Goal: Task Accomplishment & Management: Use online tool/utility

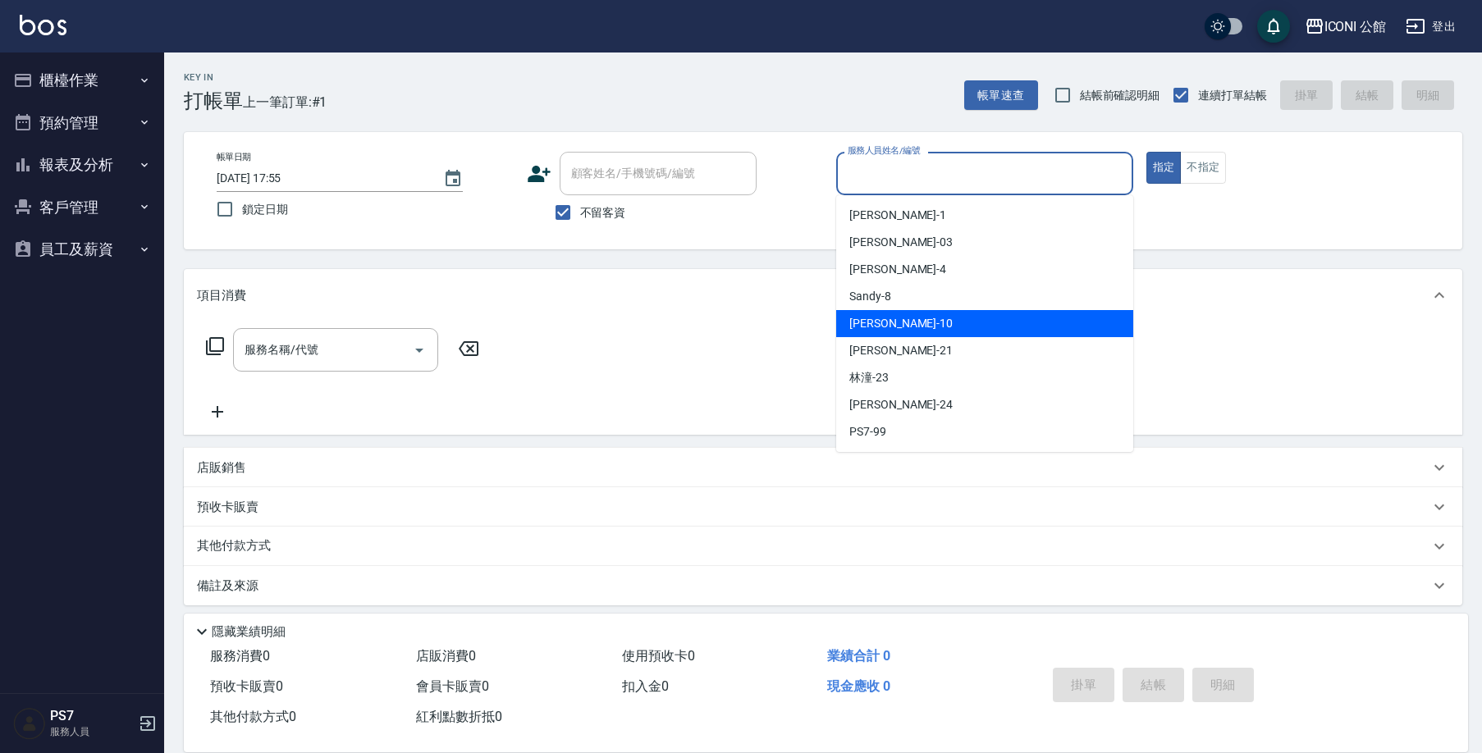
click at [935, 320] on div "[PERSON_NAME] -10" at bounding box center [984, 323] width 297 height 27
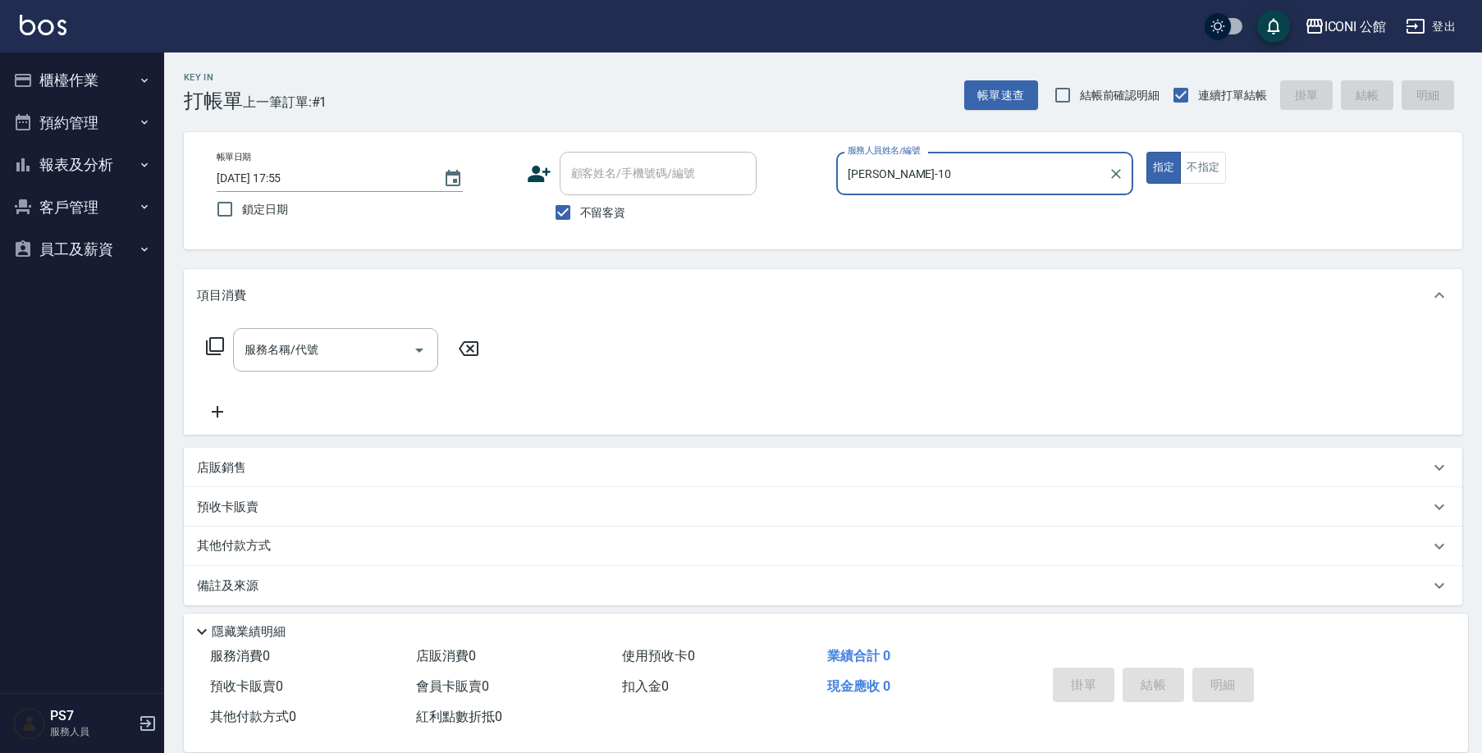
type input "[PERSON_NAME]-10"
click at [217, 351] on icon at bounding box center [215, 346] width 18 height 18
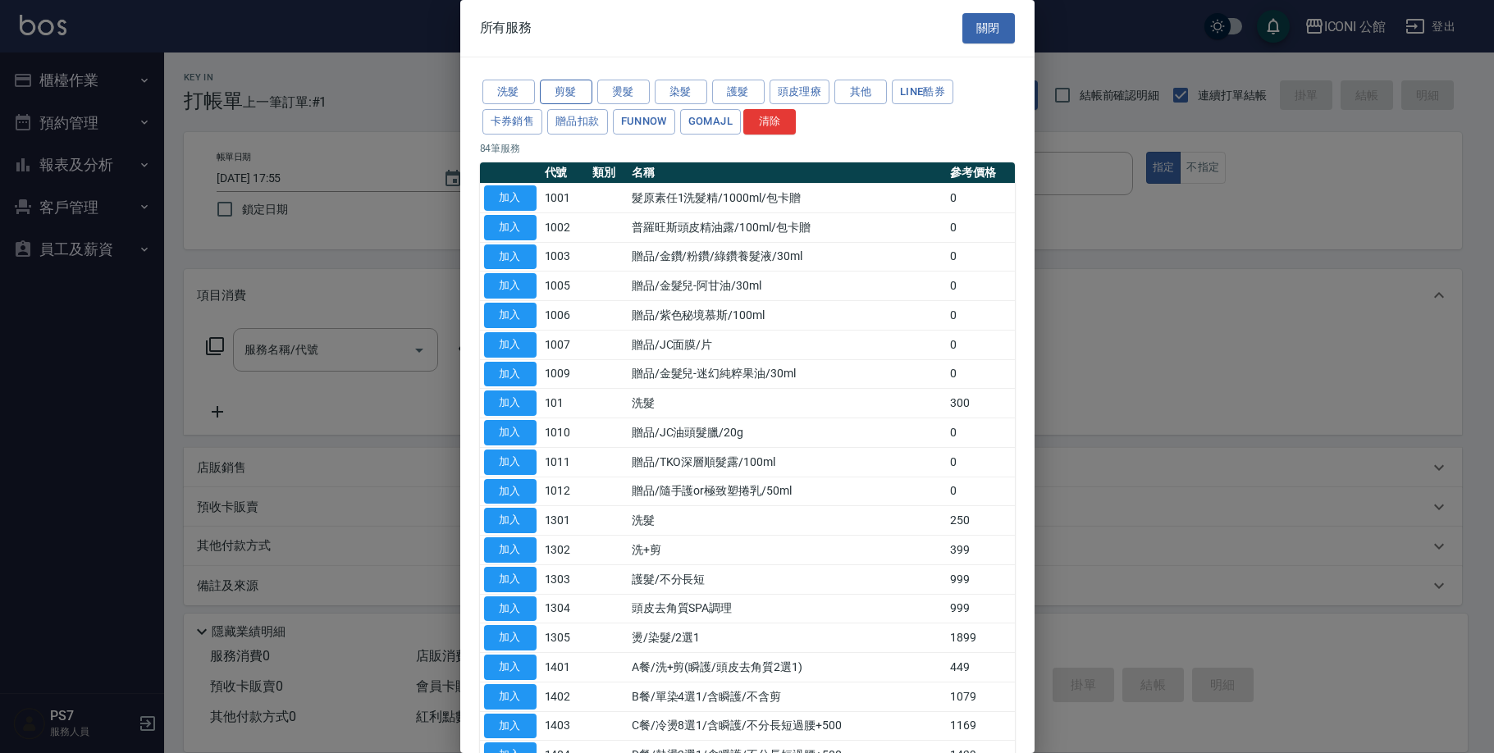
click at [574, 91] on button "剪髮" at bounding box center [566, 92] width 53 height 25
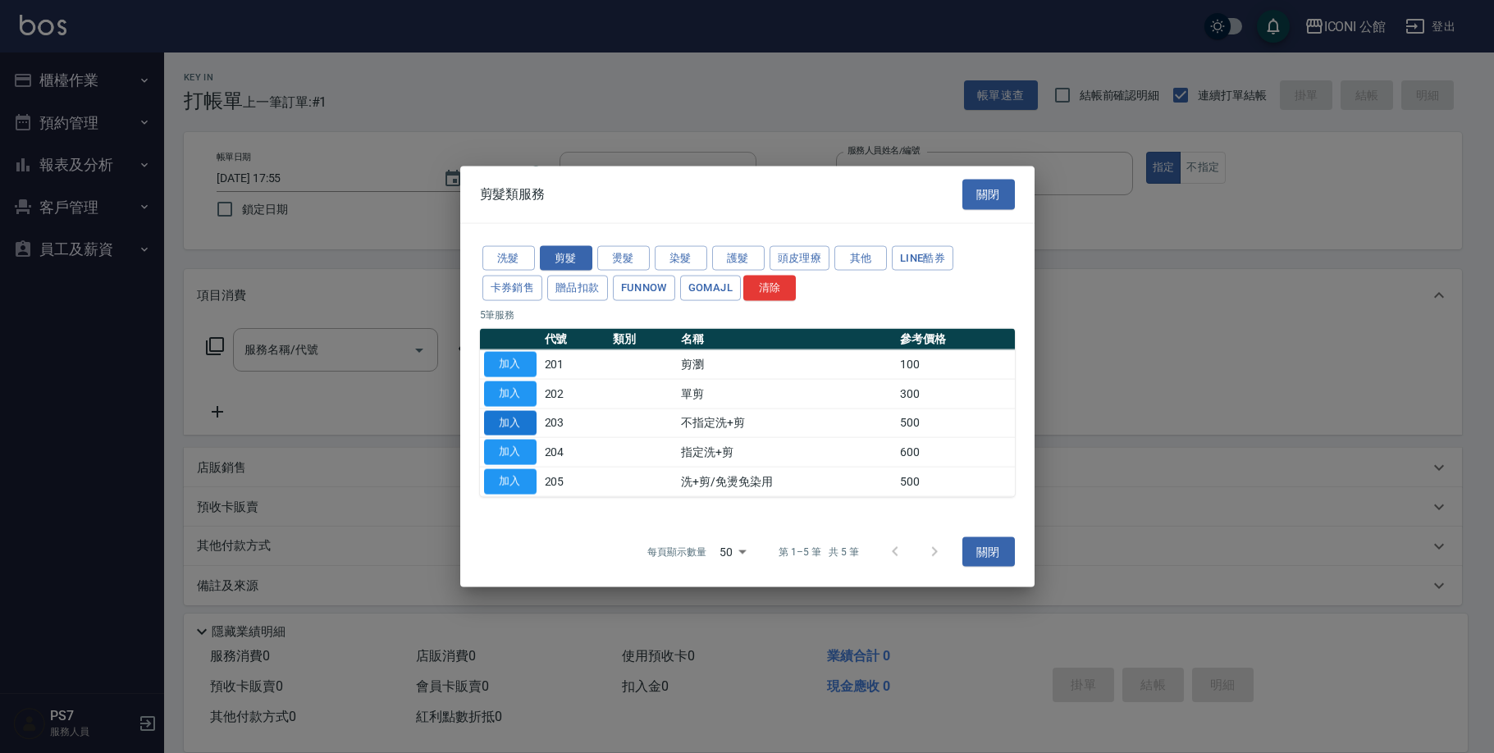
click at [502, 426] on button "加入" at bounding box center [510, 422] width 53 height 25
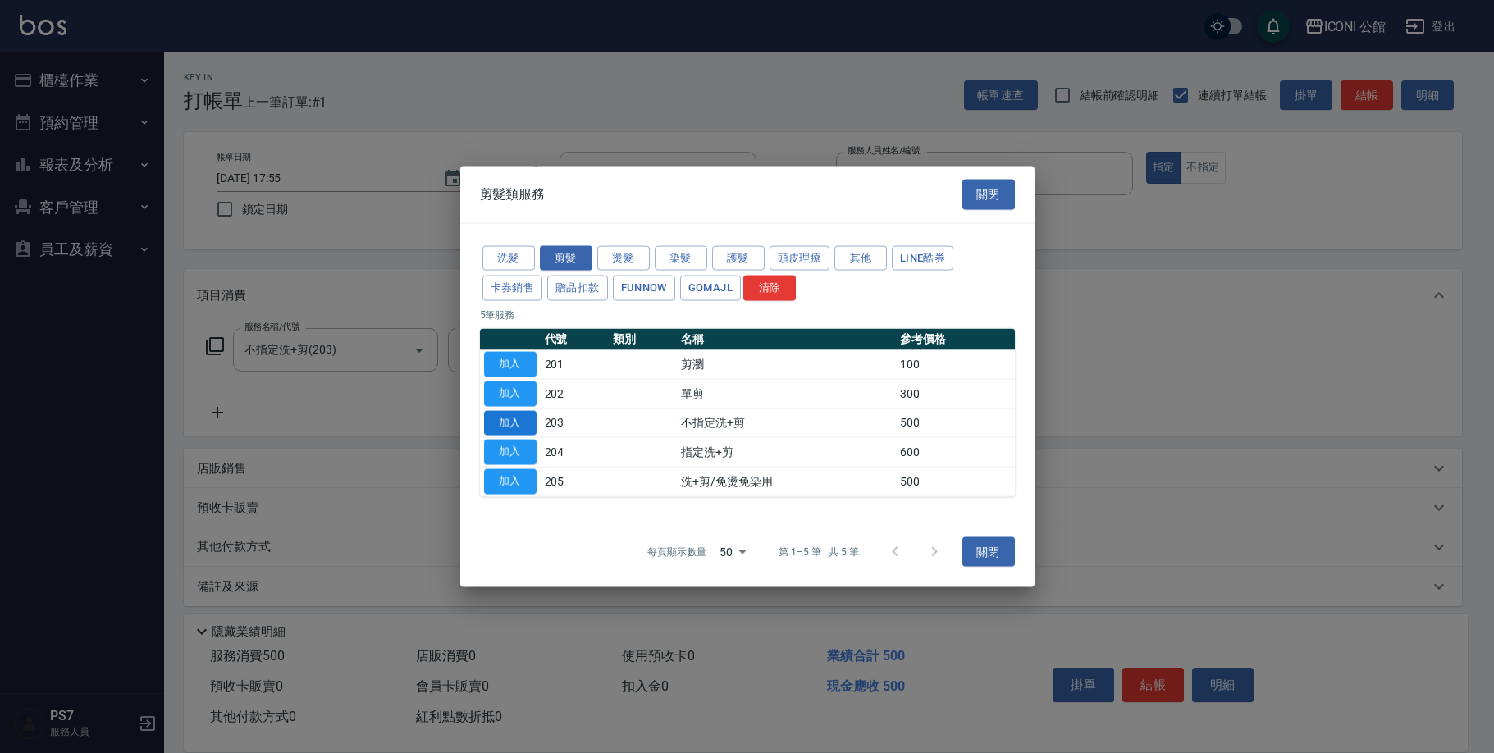
type input "不指定洗+剪(203)"
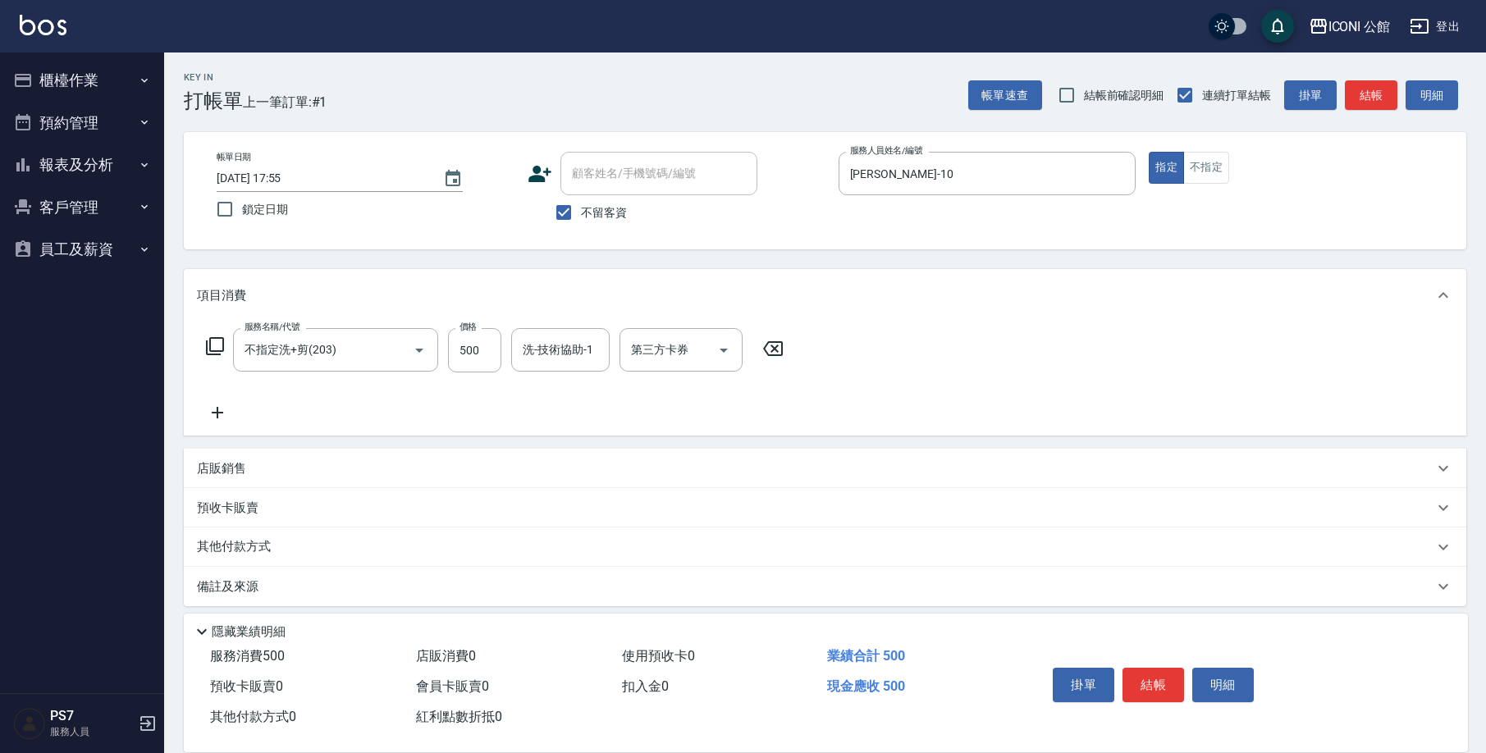
click at [224, 471] on p "店販銷售" at bounding box center [221, 468] width 49 height 17
click at [262, 531] on input "服務人員姓名/編號" at bounding box center [258, 529] width 108 height 29
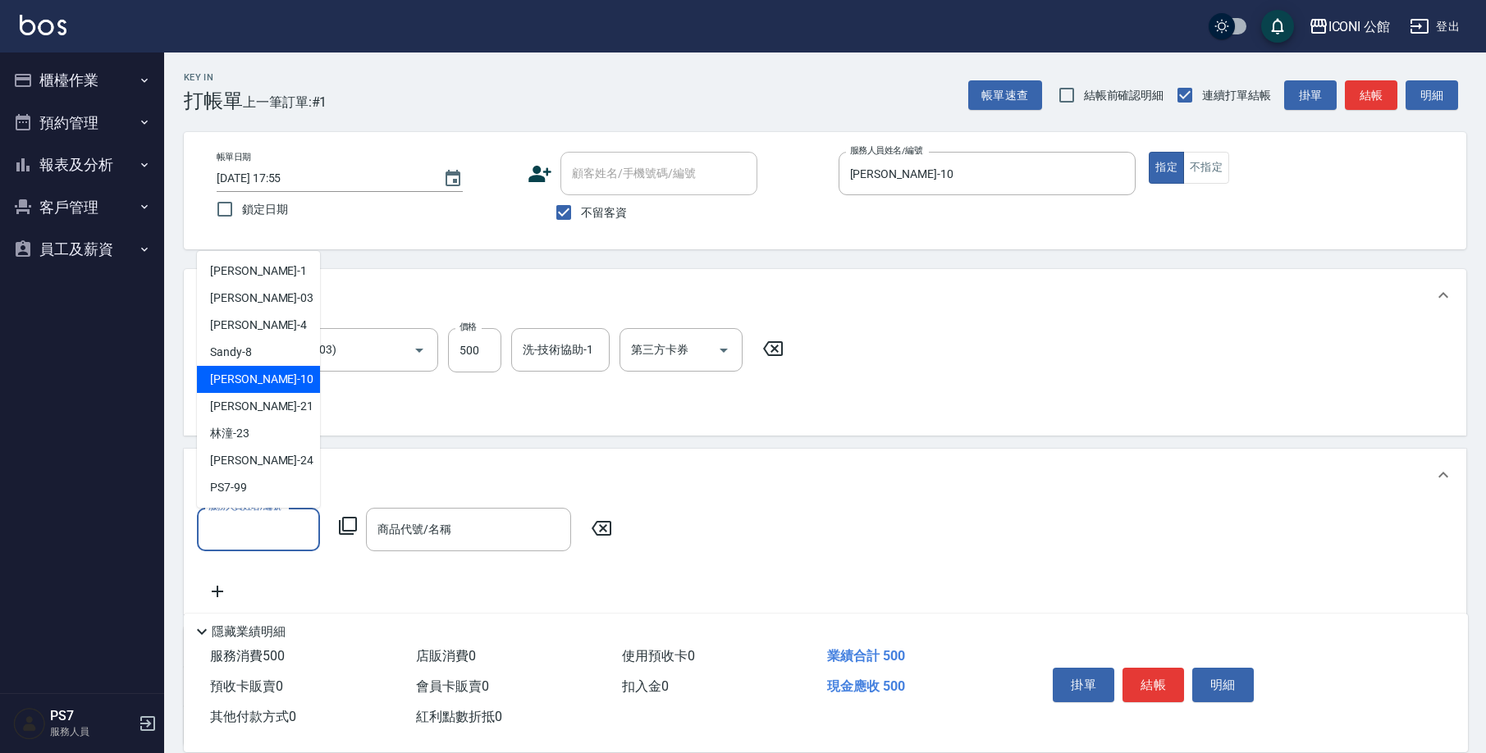
click at [260, 370] on div "[PERSON_NAME] -10" at bounding box center [258, 379] width 123 height 27
type input "[PERSON_NAME]-10"
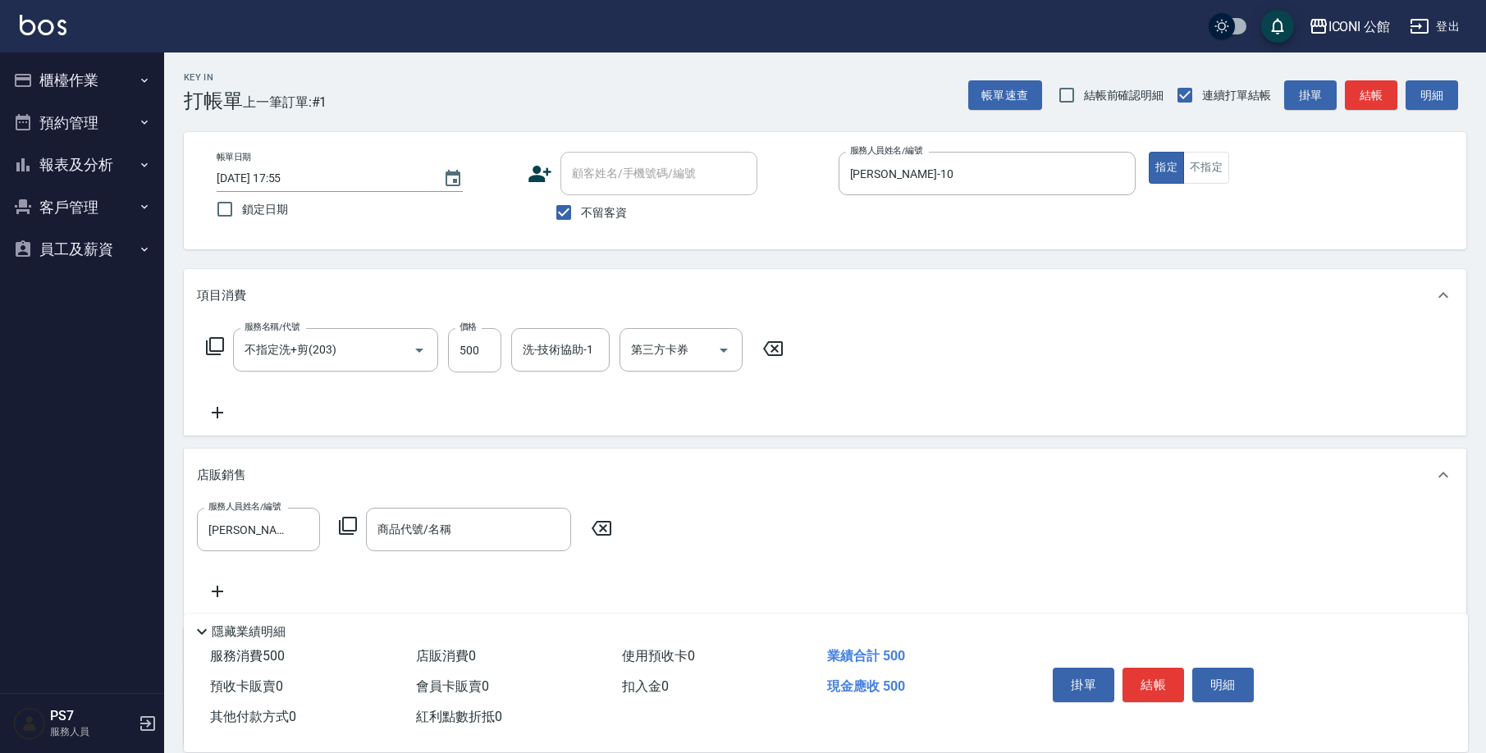
click at [350, 525] on icon at bounding box center [348, 526] width 20 height 20
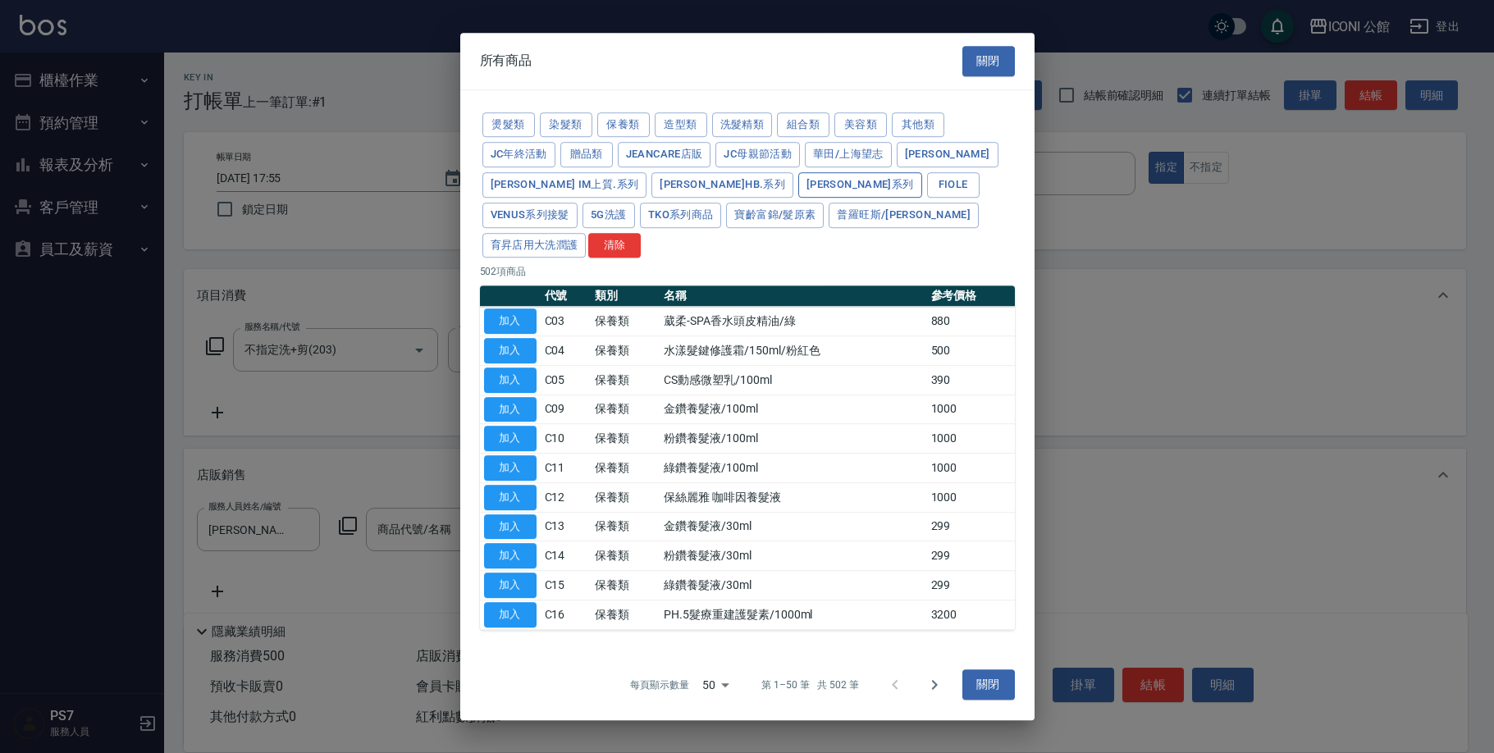
click at [798, 198] on button "[PERSON_NAME]系列" at bounding box center [860, 184] width 124 height 25
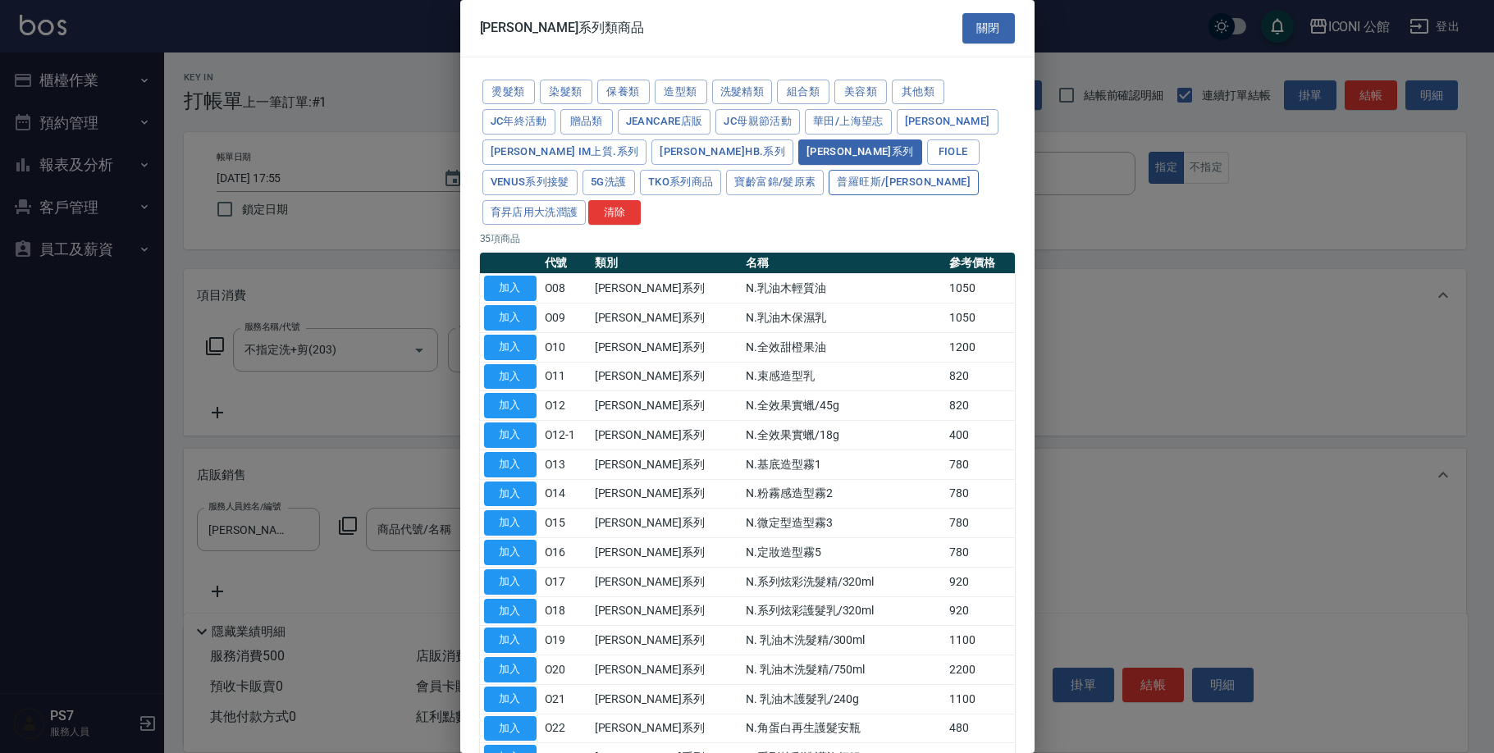
click at [829, 180] on button "普羅旺斯/[PERSON_NAME]" at bounding box center [904, 182] width 150 height 25
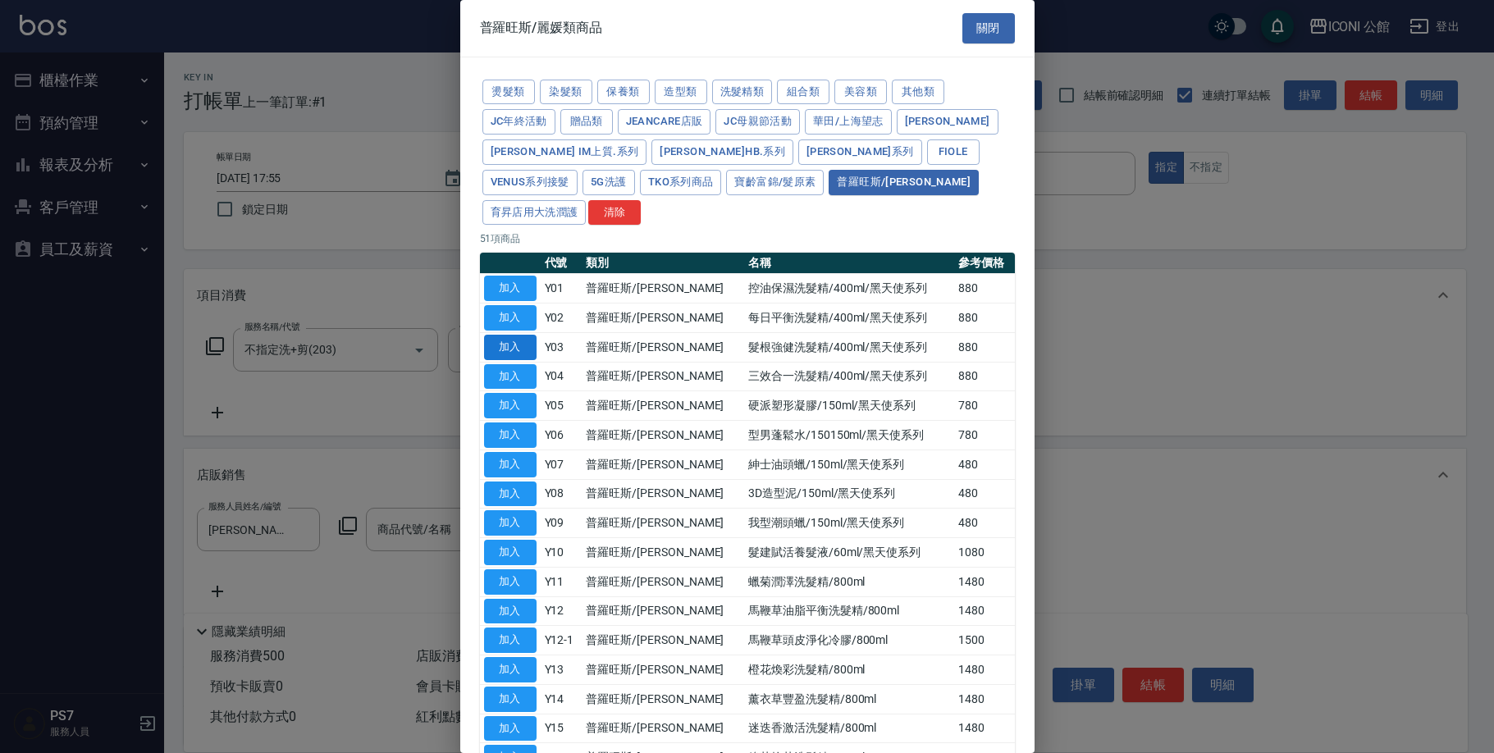
click at [510, 335] on button "加入" at bounding box center [510, 347] width 53 height 25
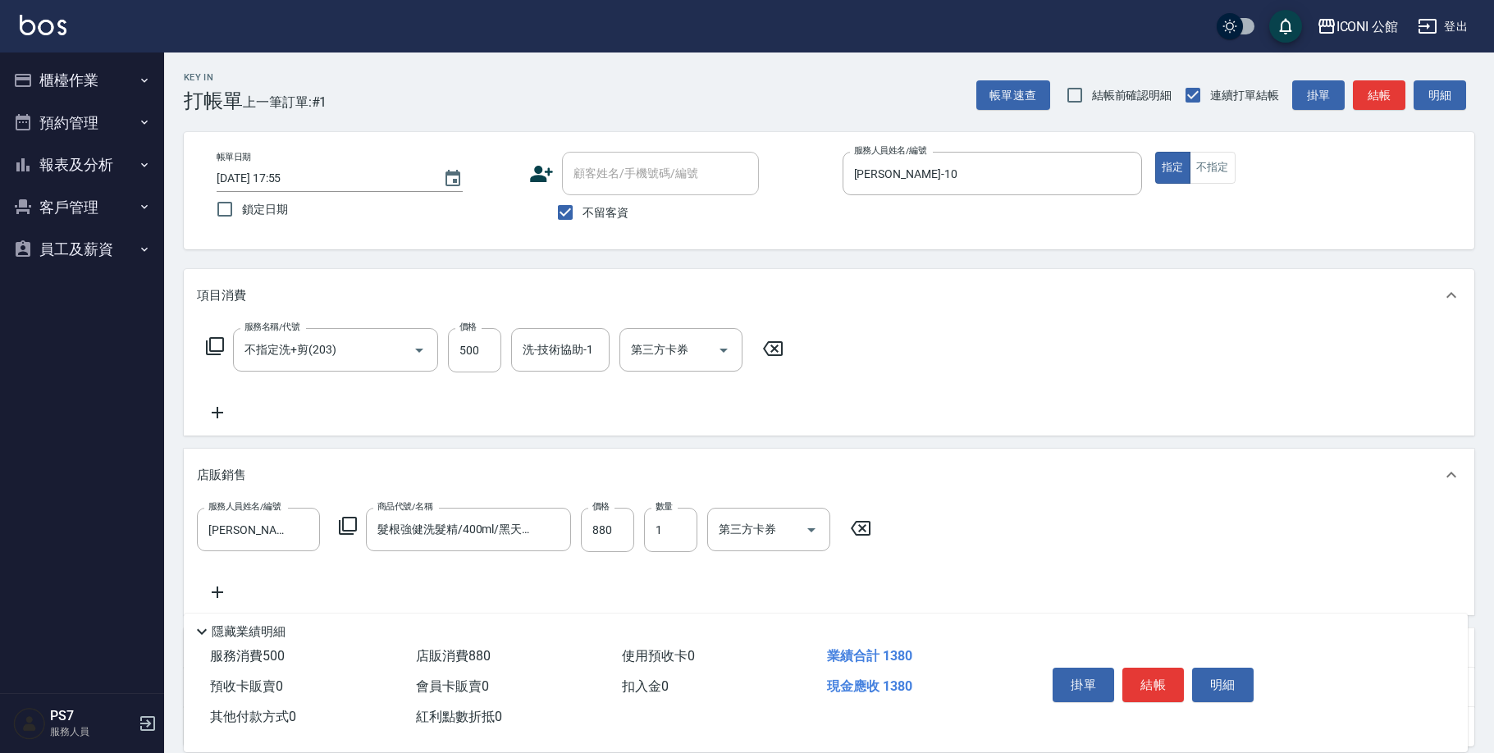
type input "髮根強健洗髮精/400ml/黑天使系列"
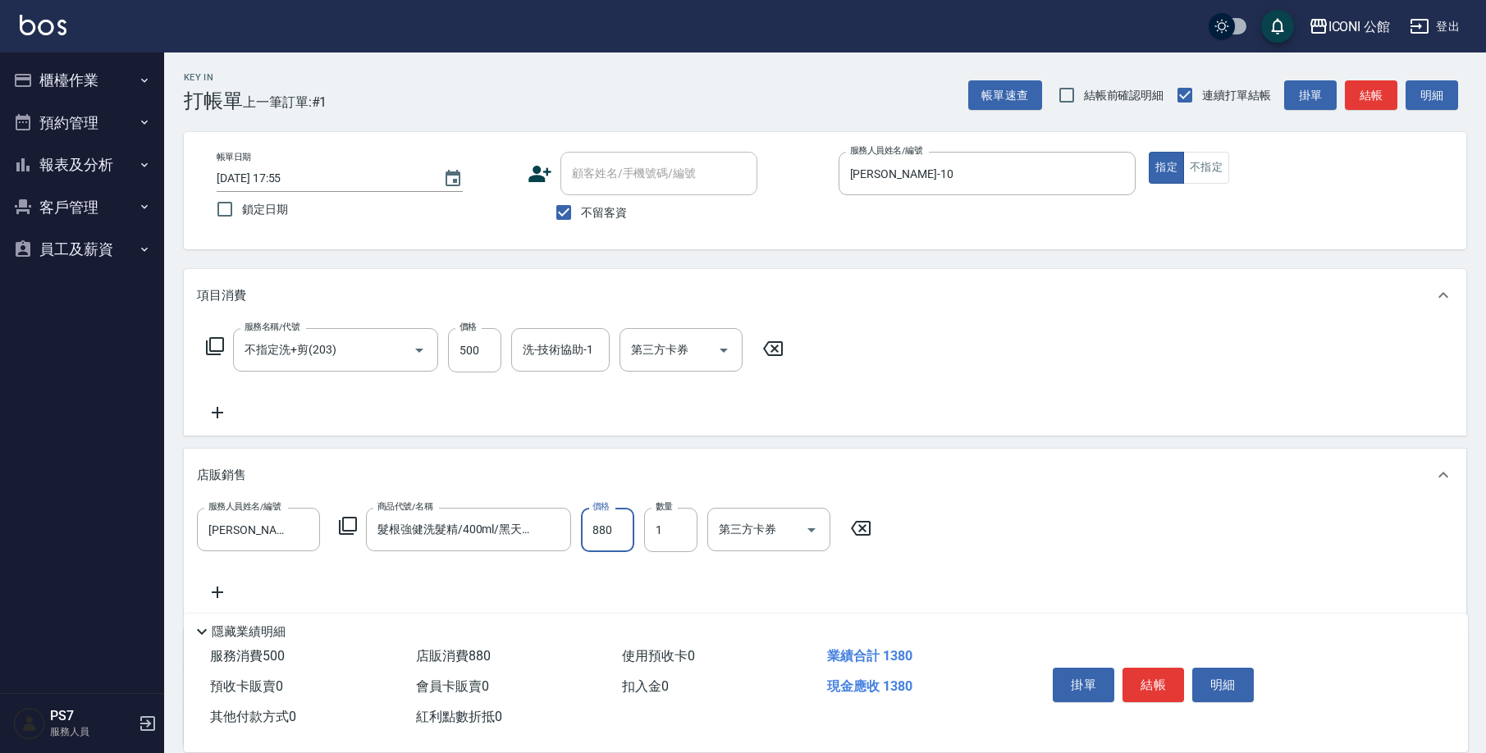
drag, startPoint x: 587, startPoint y: 526, endPoint x: 640, endPoint y: 530, distance: 53.5
click at [640, 530] on div "服務人員姓名/編號 [PERSON_NAME]-10 服務人員姓名/編號 商品代號/名稱 髮根[PERSON_NAME]洗髮精/400ml/黑天使系列 商品代…" at bounding box center [539, 530] width 684 height 44
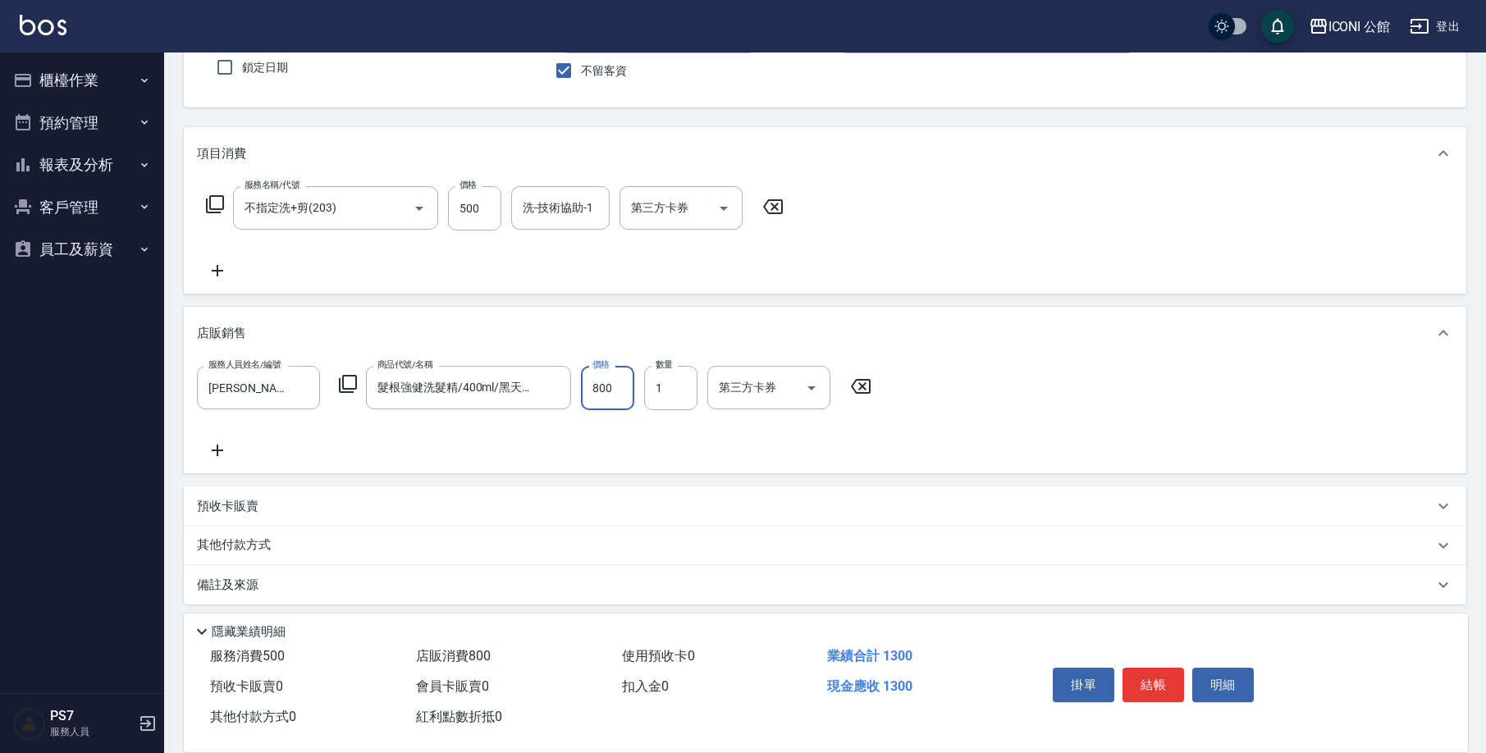
scroll to position [151, 0]
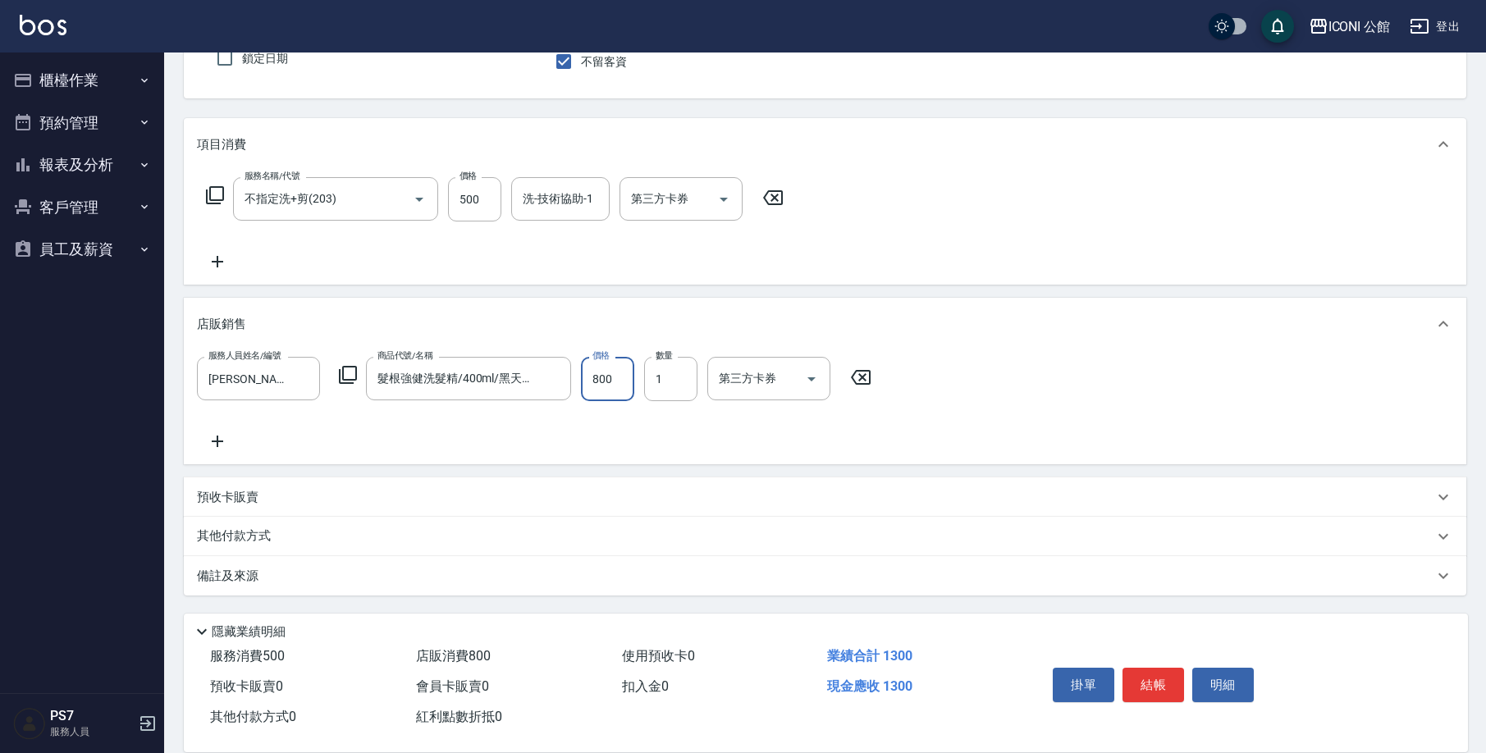
type input "800"
drag, startPoint x: 255, startPoint y: 540, endPoint x: 266, endPoint y: 549, distance: 14.0
click at [255, 540] on p "其他付款方式" at bounding box center [238, 537] width 82 height 18
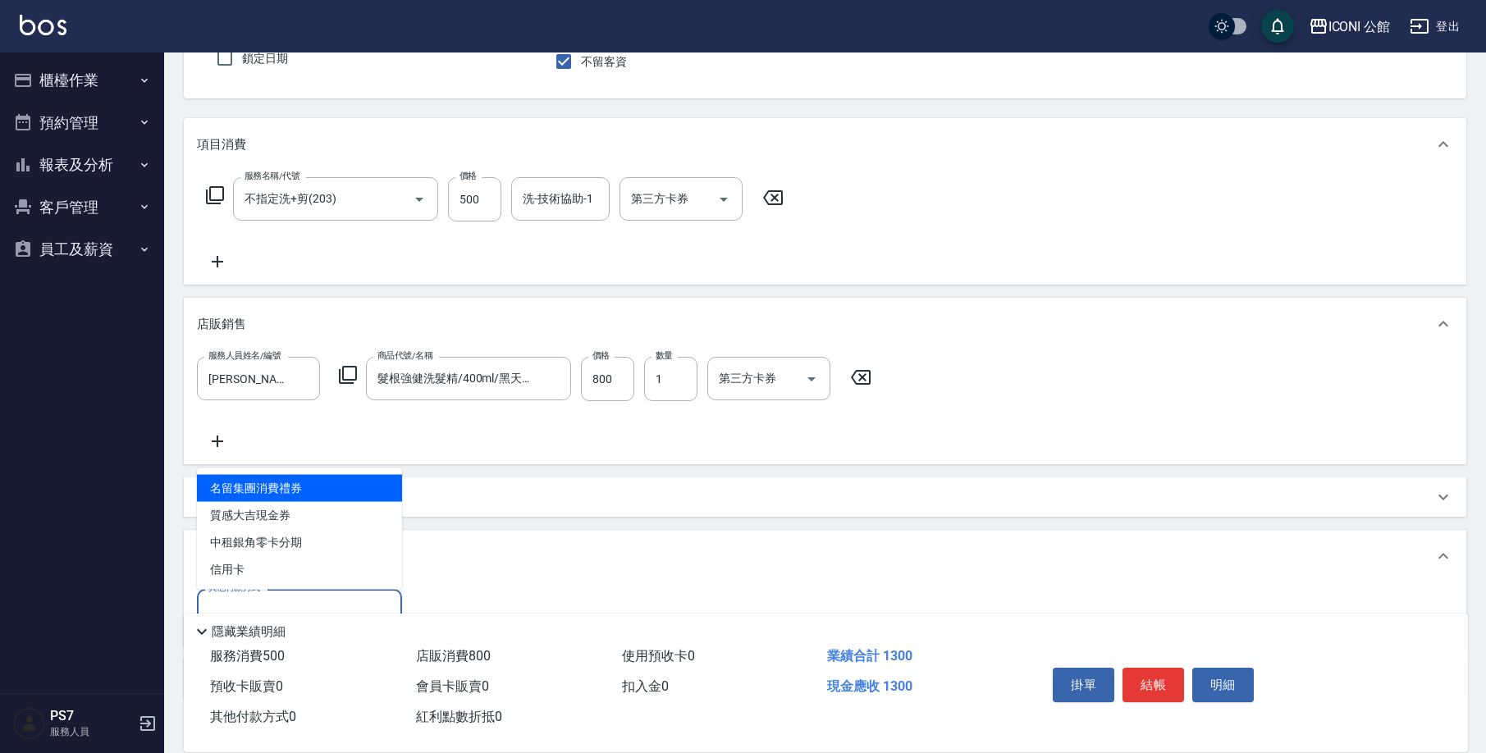
click at [292, 604] on input "其他付款方式" at bounding box center [299, 611] width 190 height 29
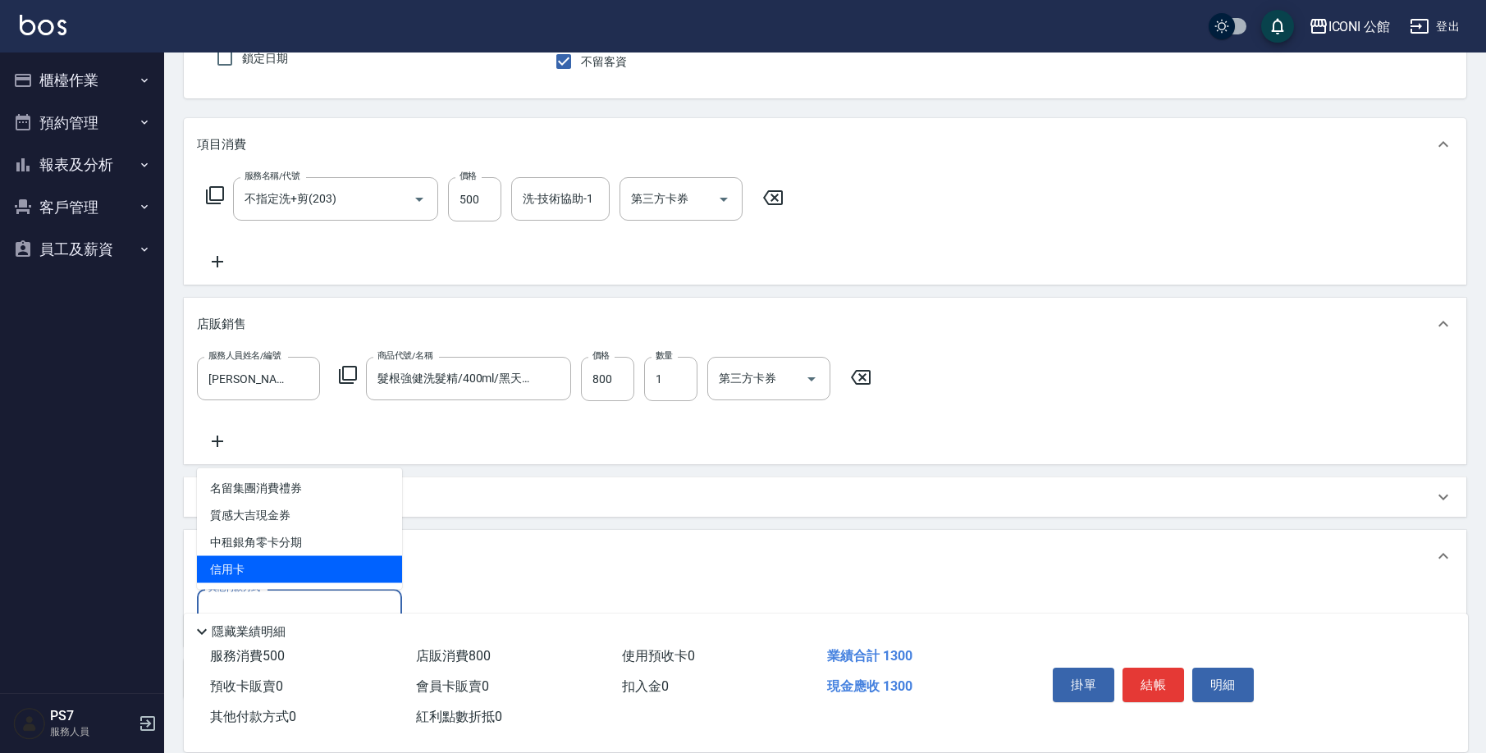
click at [310, 580] on span "信用卡" at bounding box center [299, 569] width 205 height 27
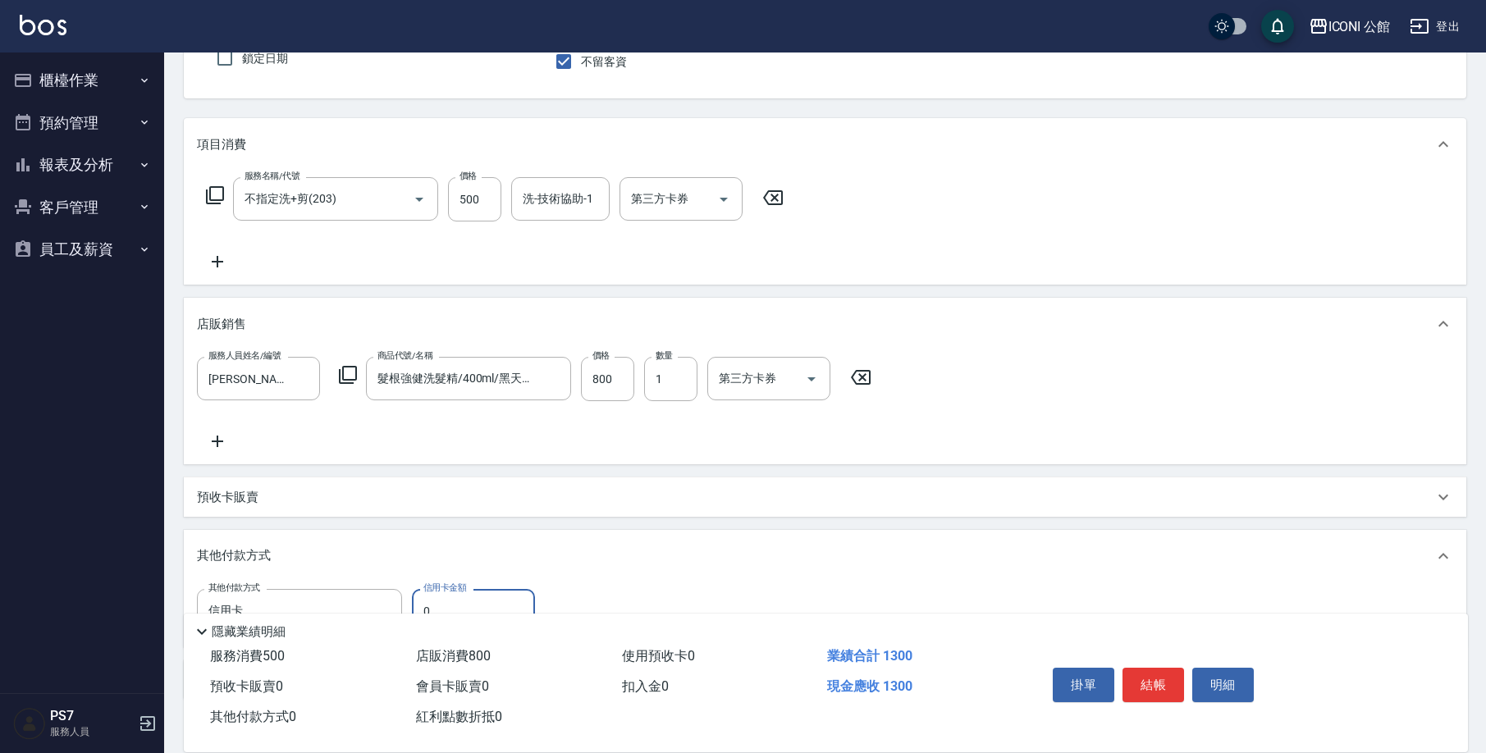
type input "信用卡"
click at [457, 593] on label "信用卡金額" at bounding box center [444, 588] width 43 height 12
click at [457, 593] on input "0" at bounding box center [473, 611] width 123 height 44
type input "1300"
click at [1154, 690] on button "結帳" at bounding box center [1153, 685] width 62 height 34
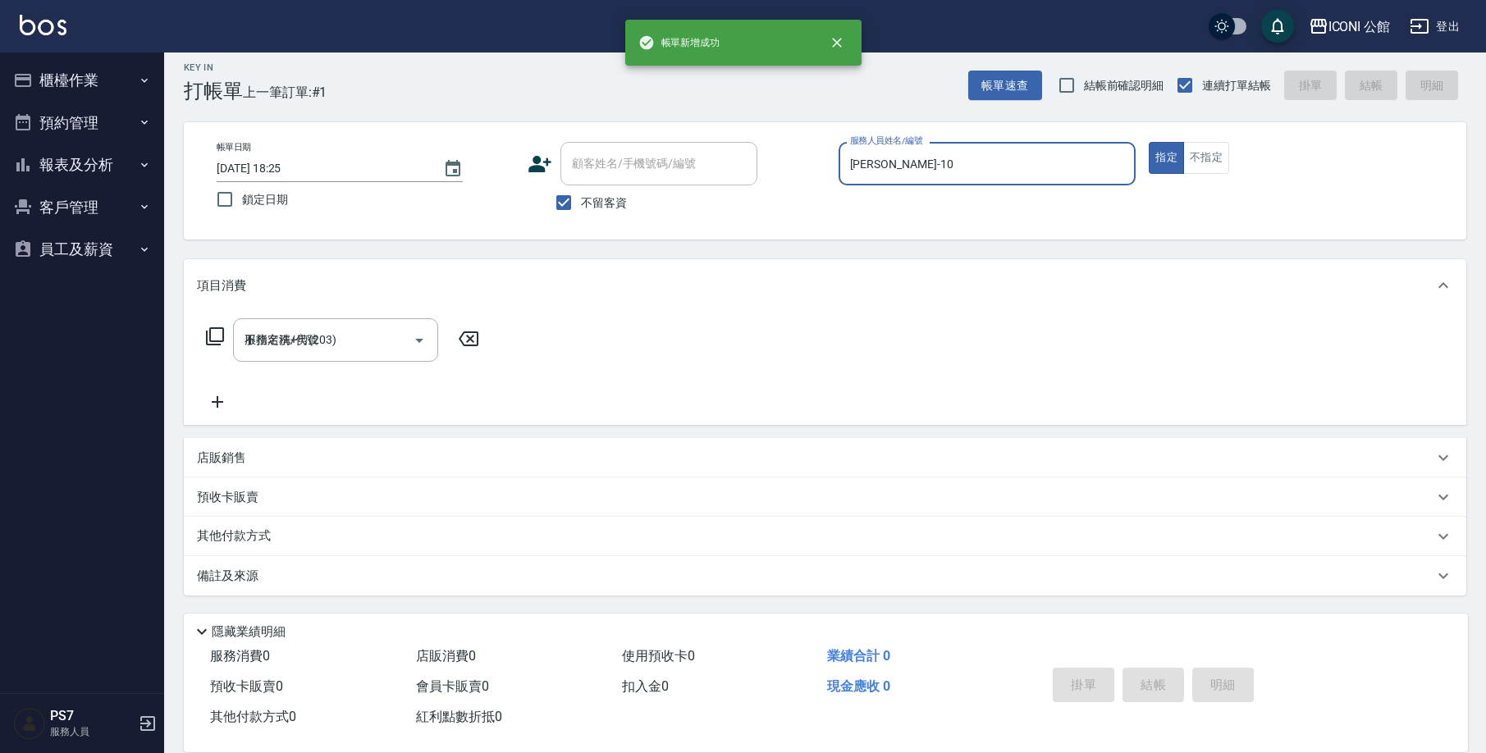
type input "[DATE] 18:25"
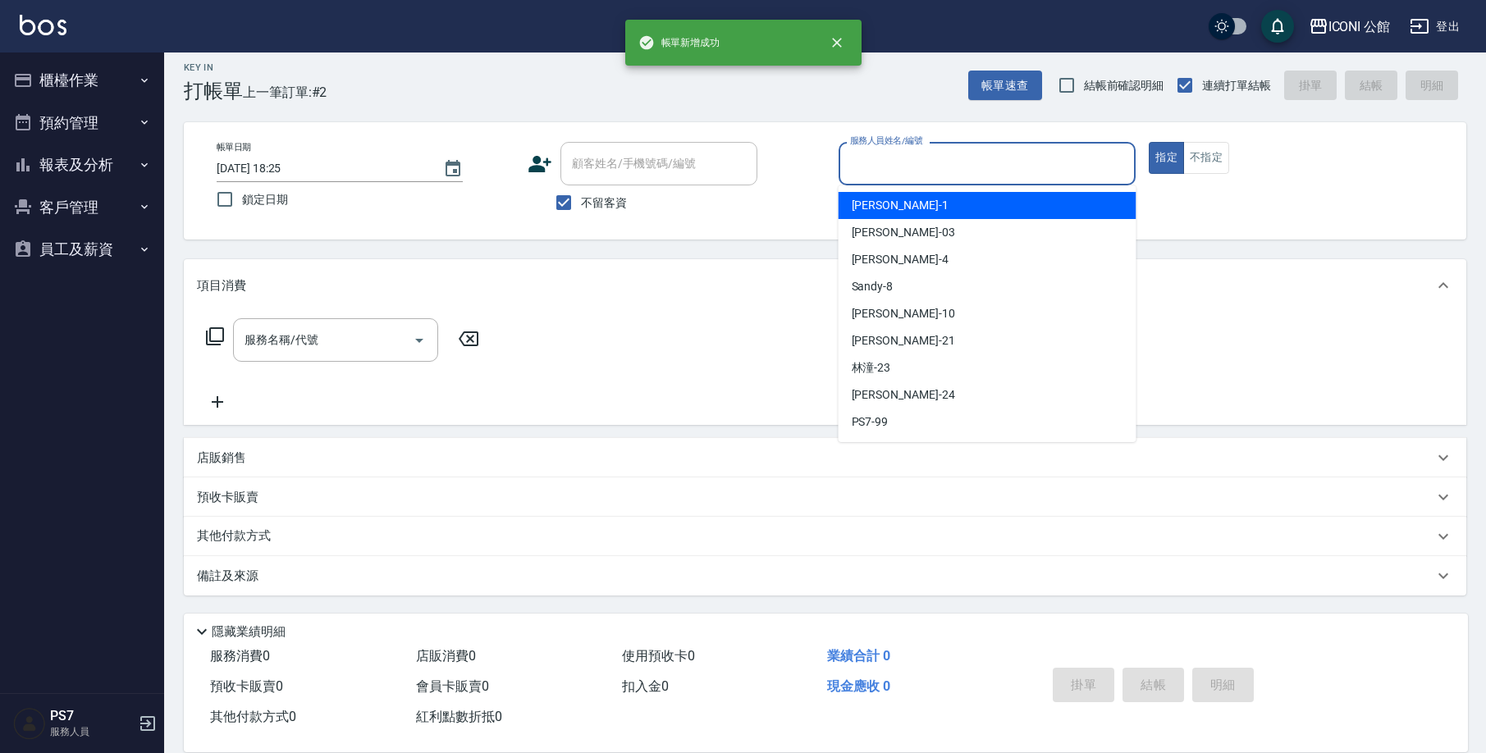
click at [960, 175] on input "服務人員姓名/編號" at bounding box center [987, 163] width 283 height 29
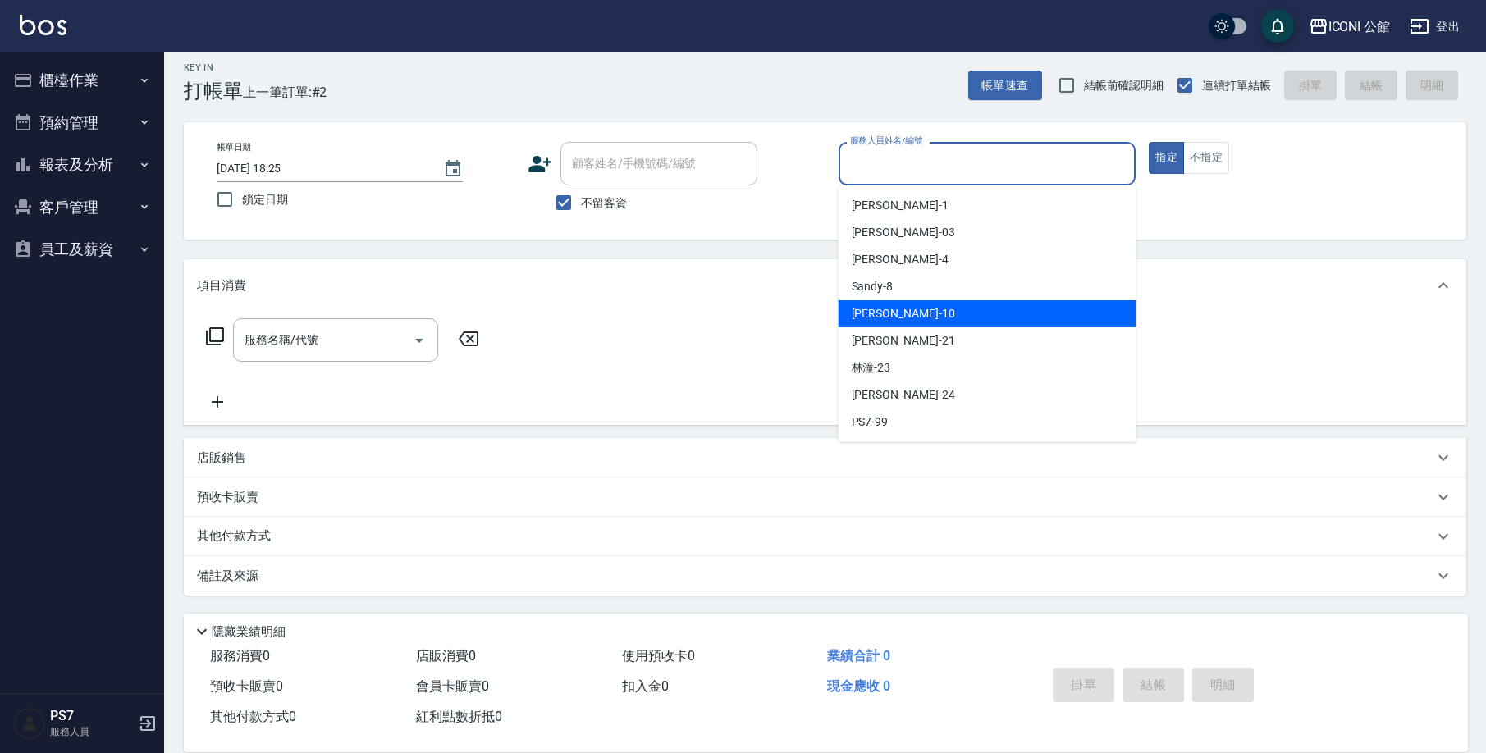
click at [964, 320] on div "[PERSON_NAME] -10" at bounding box center [988, 313] width 298 height 27
type input "[PERSON_NAME]-10"
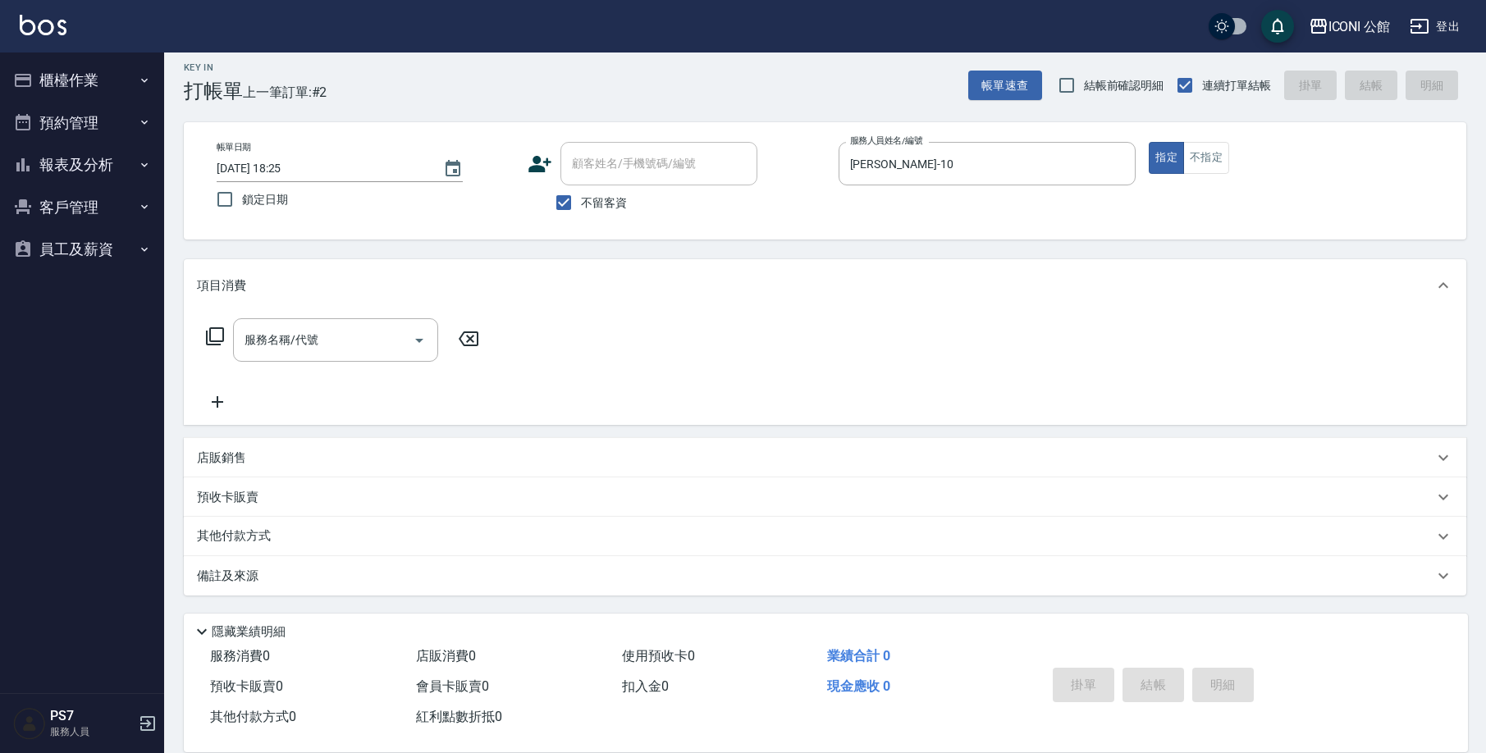
click at [215, 336] on icon at bounding box center [215, 337] width 20 height 20
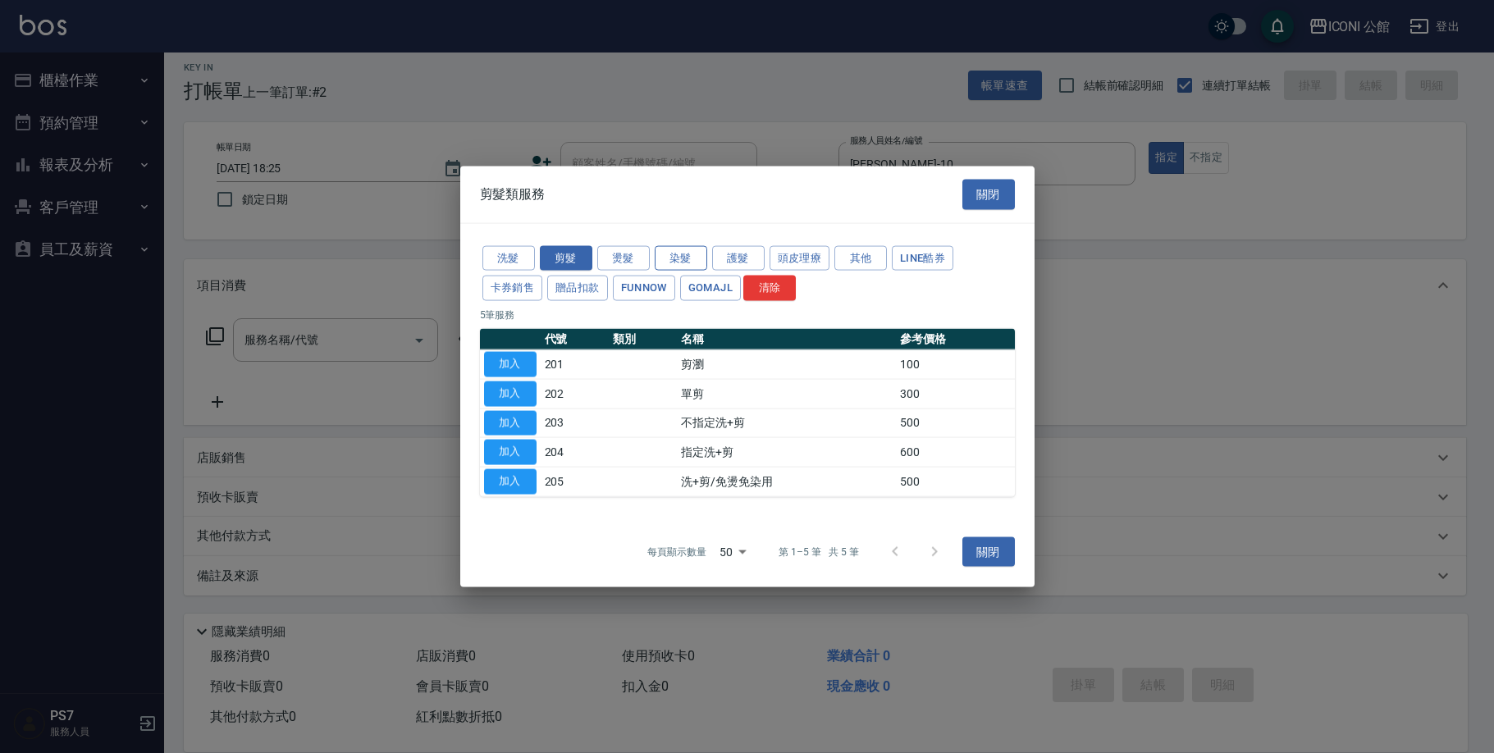
click at [683, 263] on button "染髮" at bounding box center [681, 257] width 53 height 25
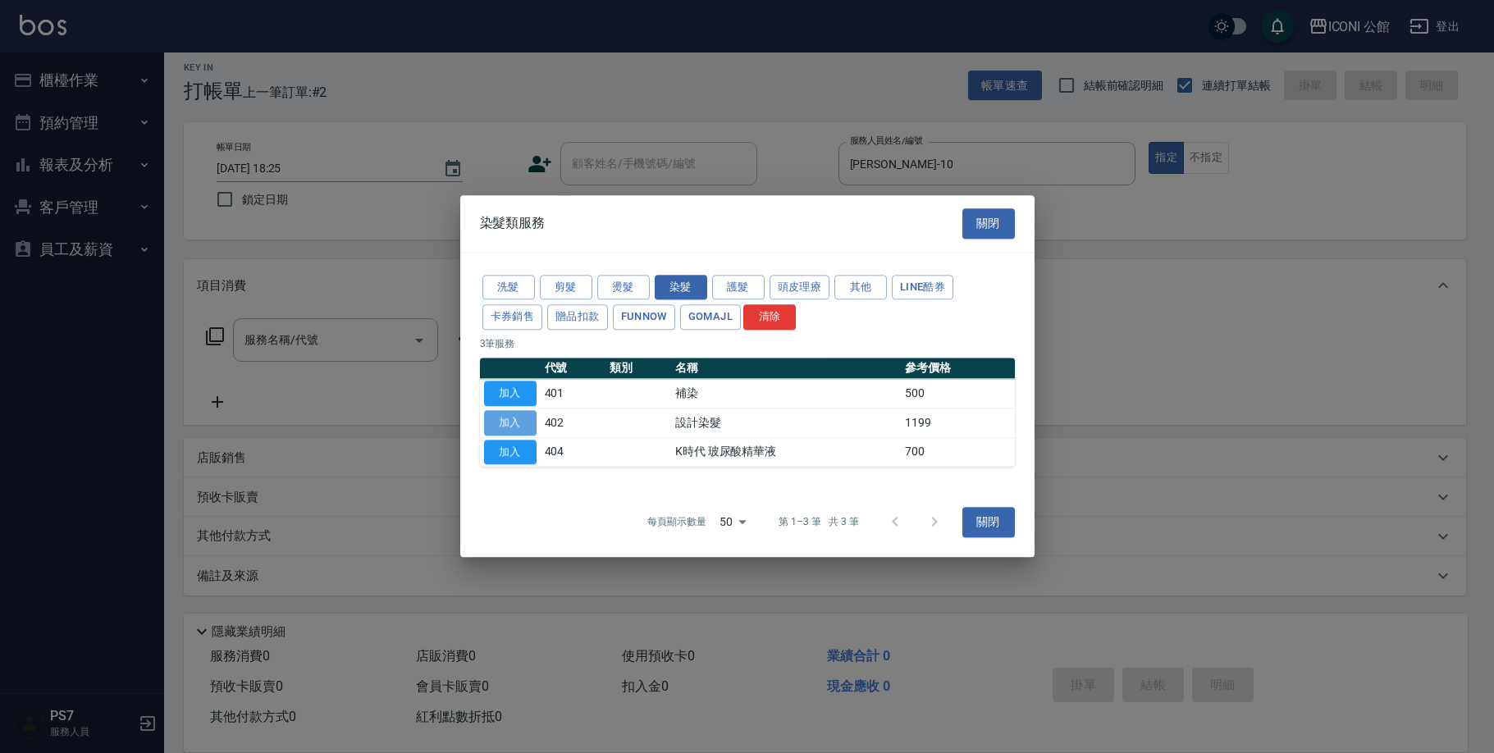
click at [523, 427] on button "加入" at bounding box center [510, 422] width 53 height 25
type input "設計染髮(402)"
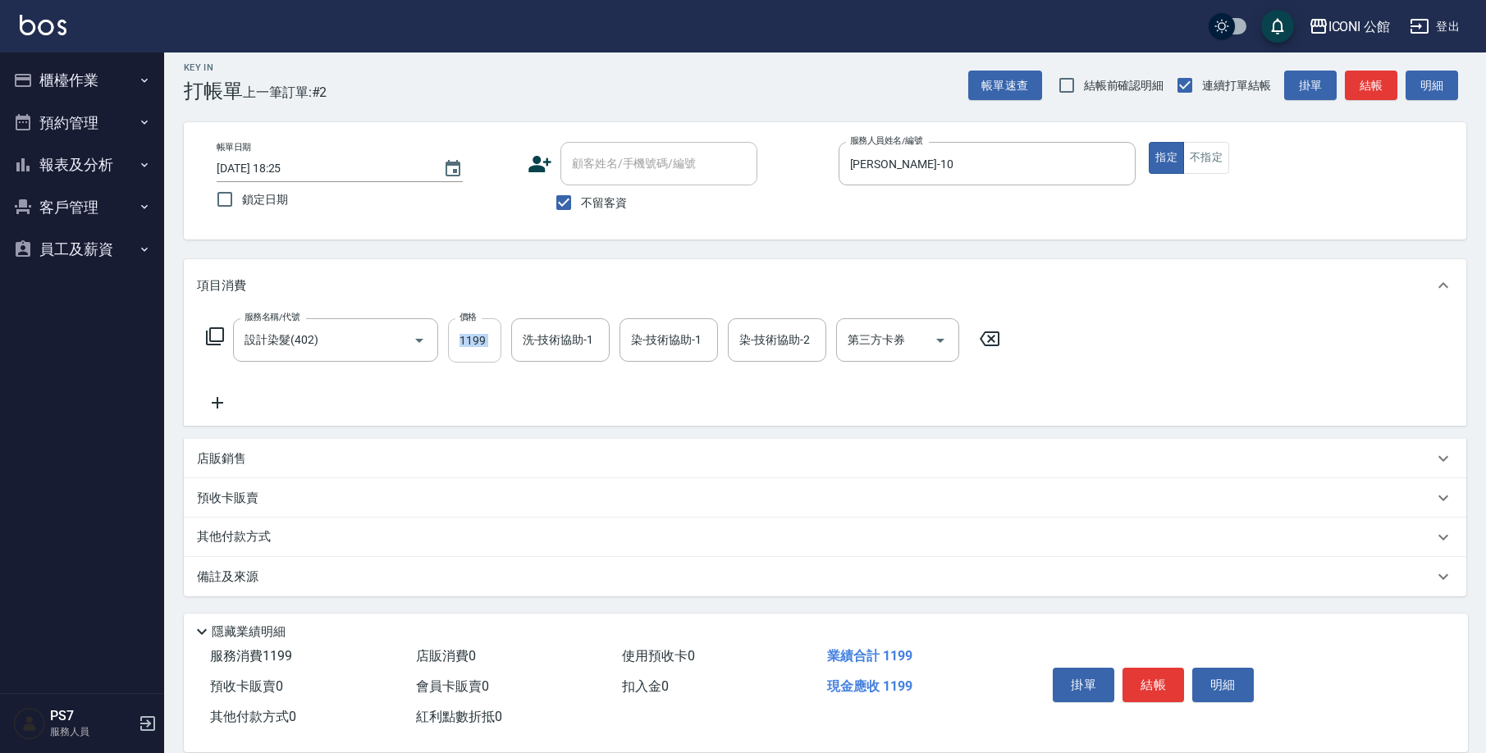
drag, startPoint x: 447, startPoint y: 338, endPoint x: 493, endPoint y: 355, distance: 49.1
click at [493, 355] on div "服務名稱/代號 設計染髮(402) 服務名稱/代號 價格 1199 價格 洗-技術協助-1 洗-技術協助-1 染-技術協助-1 染-技術協助-1 染-技術協助…" at bounding box center [603, 340] width 813 height 44
drag, startPoint x: 450, startPoint y: 336, endPoint x: 529, endPoint y: 353, distance: 80.6
click at [529, 353] on div "服務名稱/代號 設計染髮(402) 服務名稱/代號 價格 1199 價格 洗-技術協助-1 洗-技術協助-1 染-技術協助-1 染-技術協助-1 染-技術協助…" at bounding box center [603, 340] width 813 height 44
type input "1799"
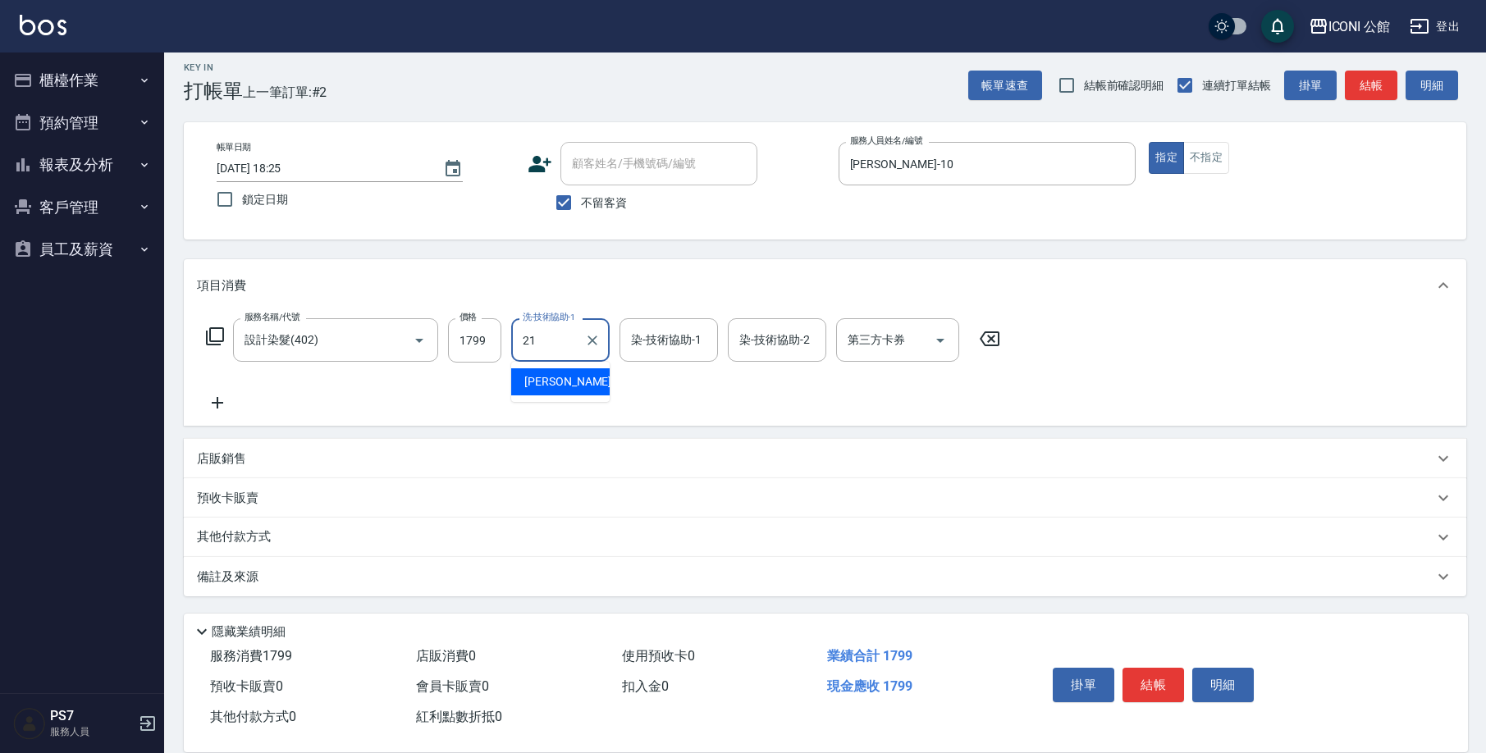
type input "[PERSON_NAME]-21"
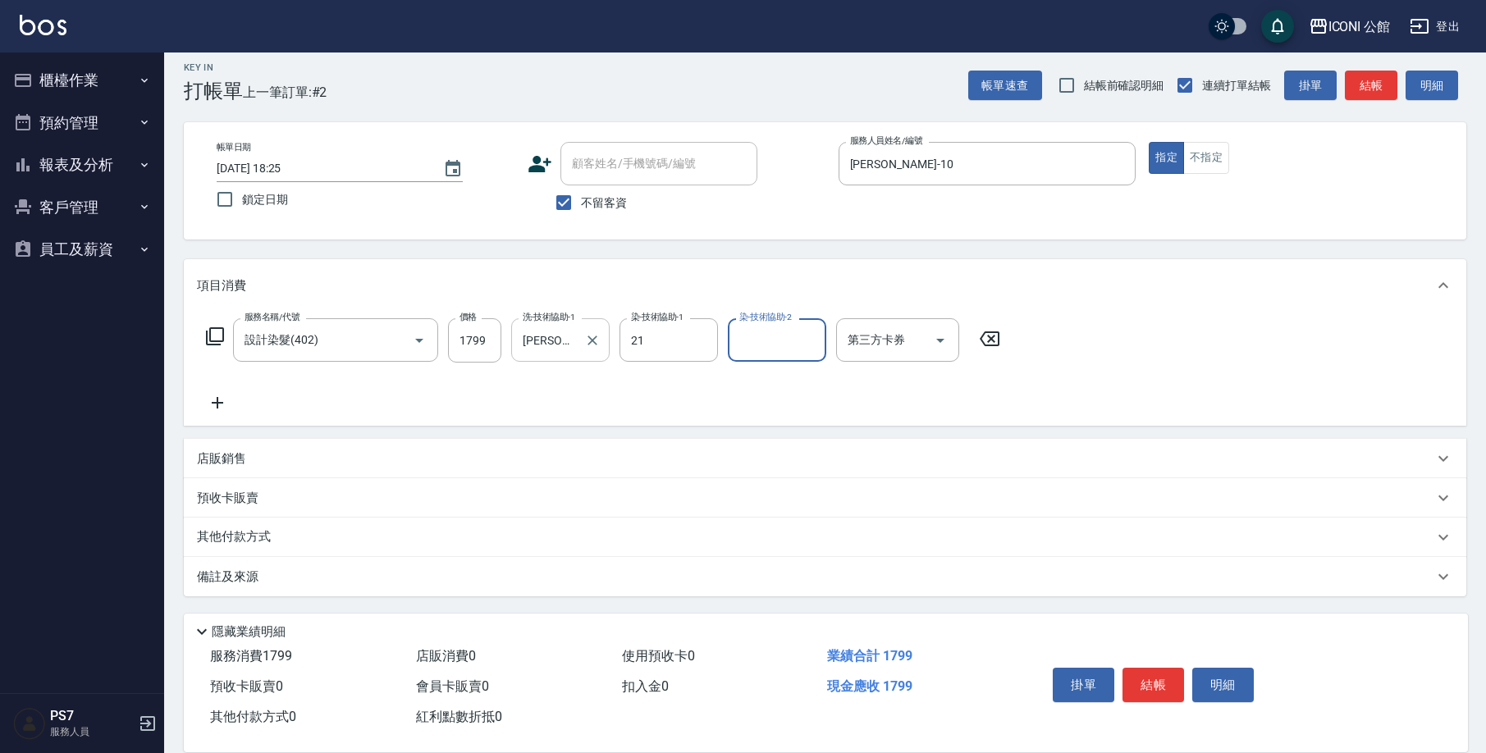
type input "[PERSON_NAME]-21"
click at [218, 337] on icon at bounding box center [215, 337] width 20 height 20
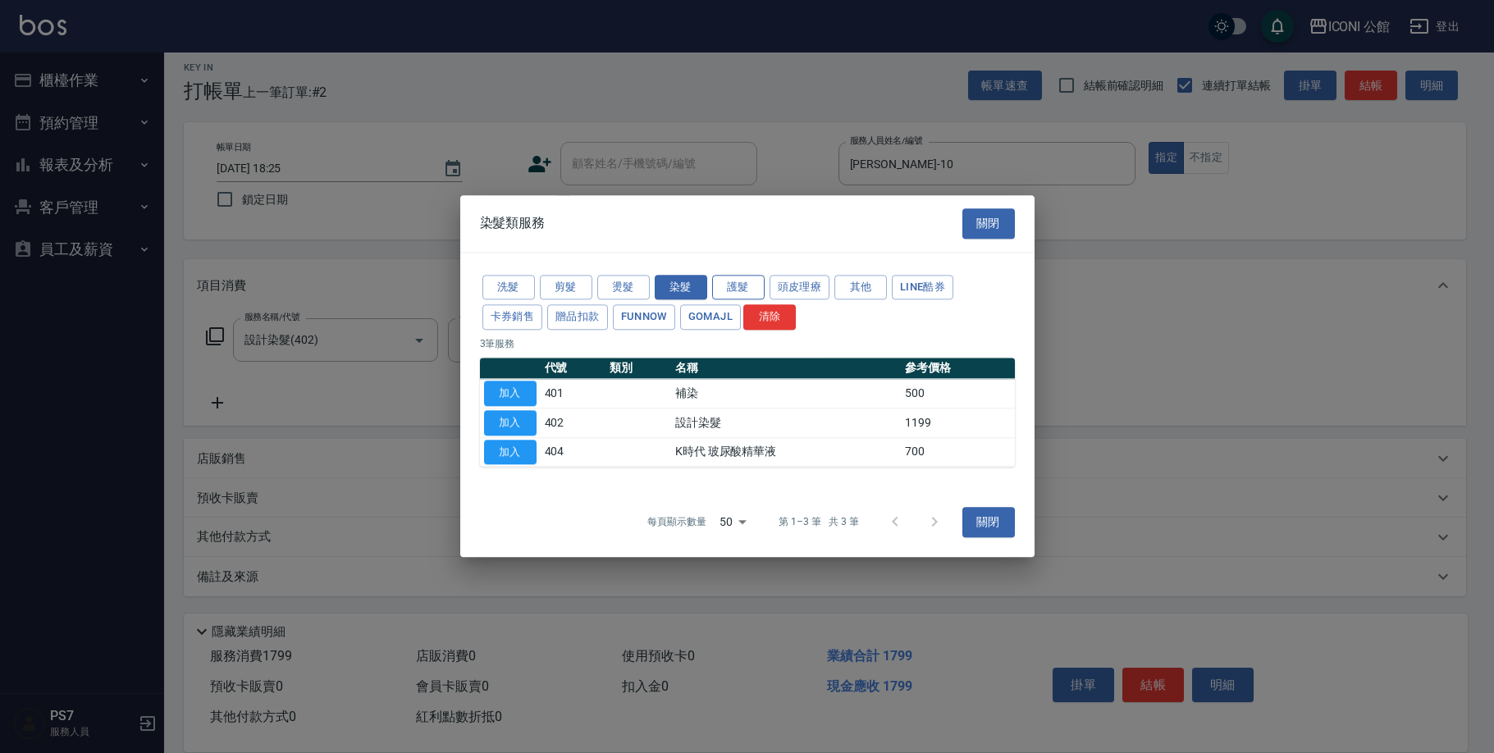
click at [750, 290] on button "護髮" at bounding box center [738, 287] width 53 height 25
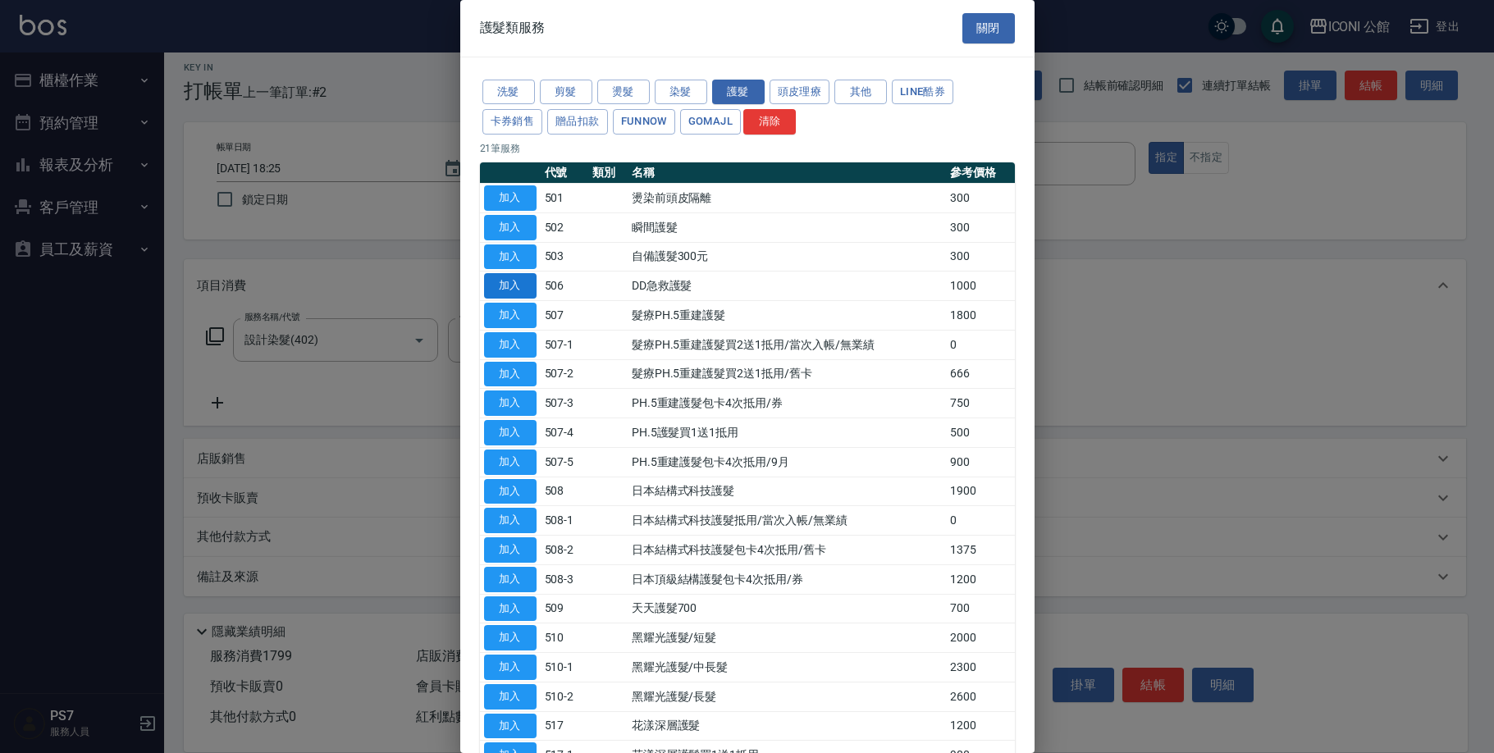
click at [495, 287] on button "加入" at bounding box center [510, 285] width 53 height 25
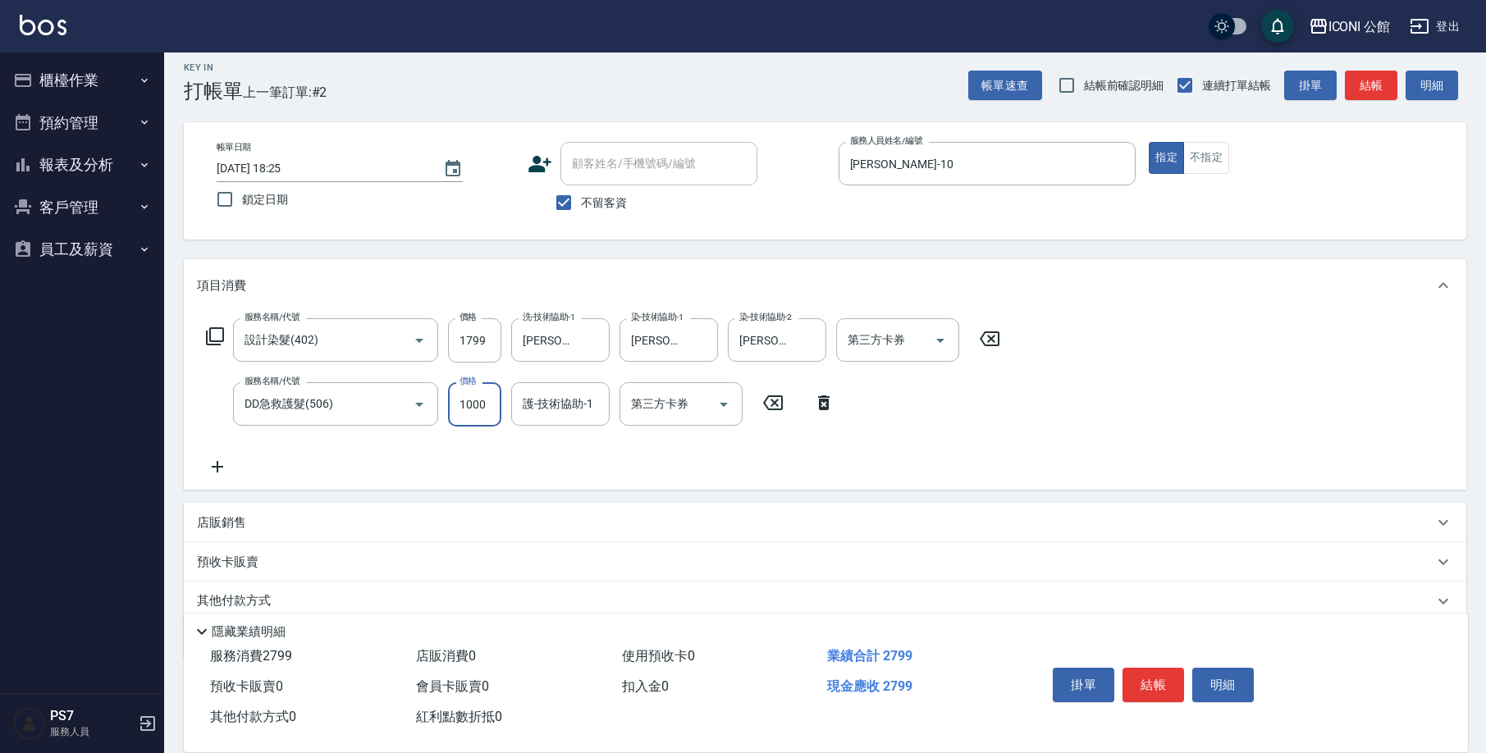
drag, startPoint x: 455, startPoint y: 411, endPoint x: 543, endPoint y: 439, distance: 92.9
click at [543, 439] on div "服務名稱/代號 設計染髮(402) 服務名稱/代號 價格 1799 價格 洗-技術協助-1 [PERSON_NAME]-21 洗-技術協助-1 染-技術協助-…" at bounding box center [603, 397] width 813 height 158
type input "800"
type input "[PERSON_NAME]-21"
click at [1151, 686] on button "結帳" at bounding box center [1153, 685] width 62 height 34
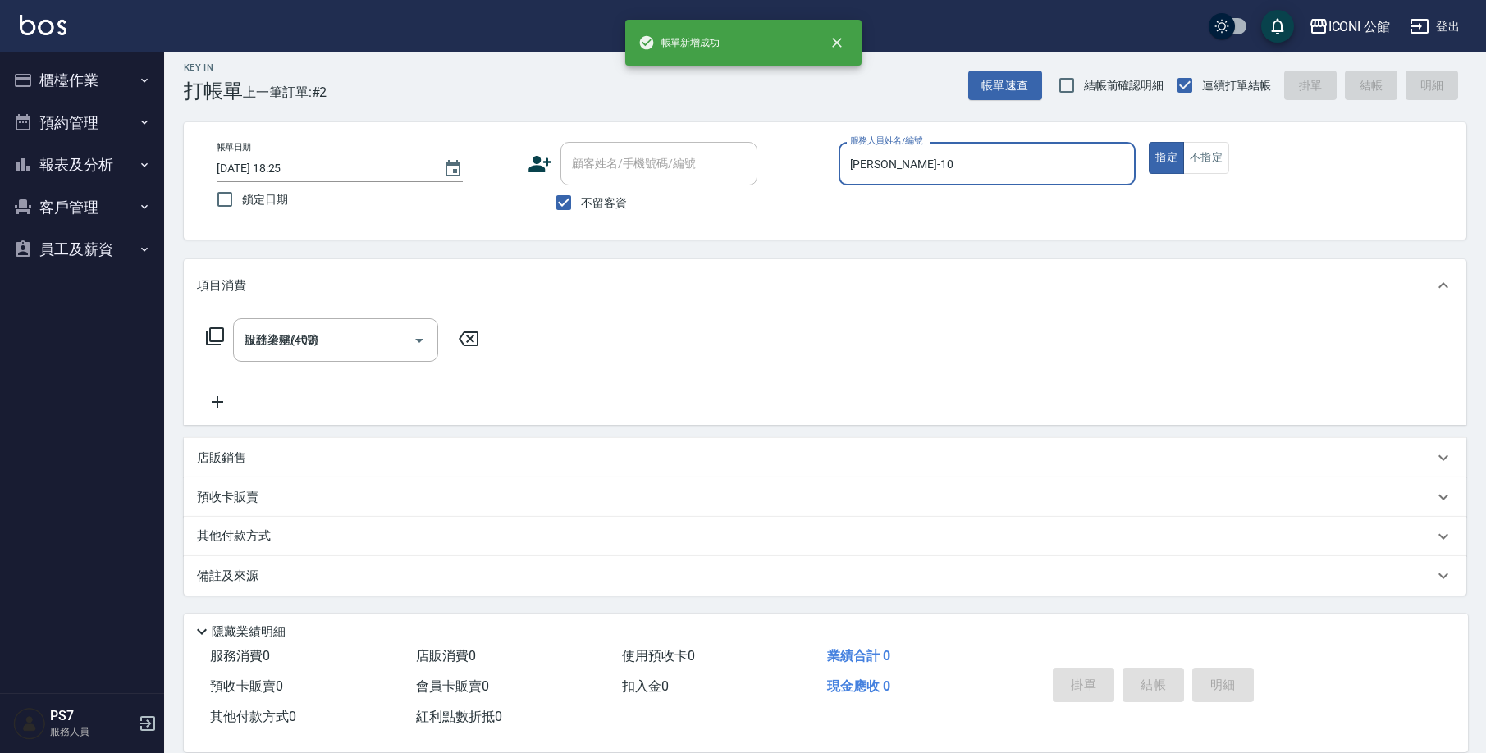
type input "[DATE] 18:26"
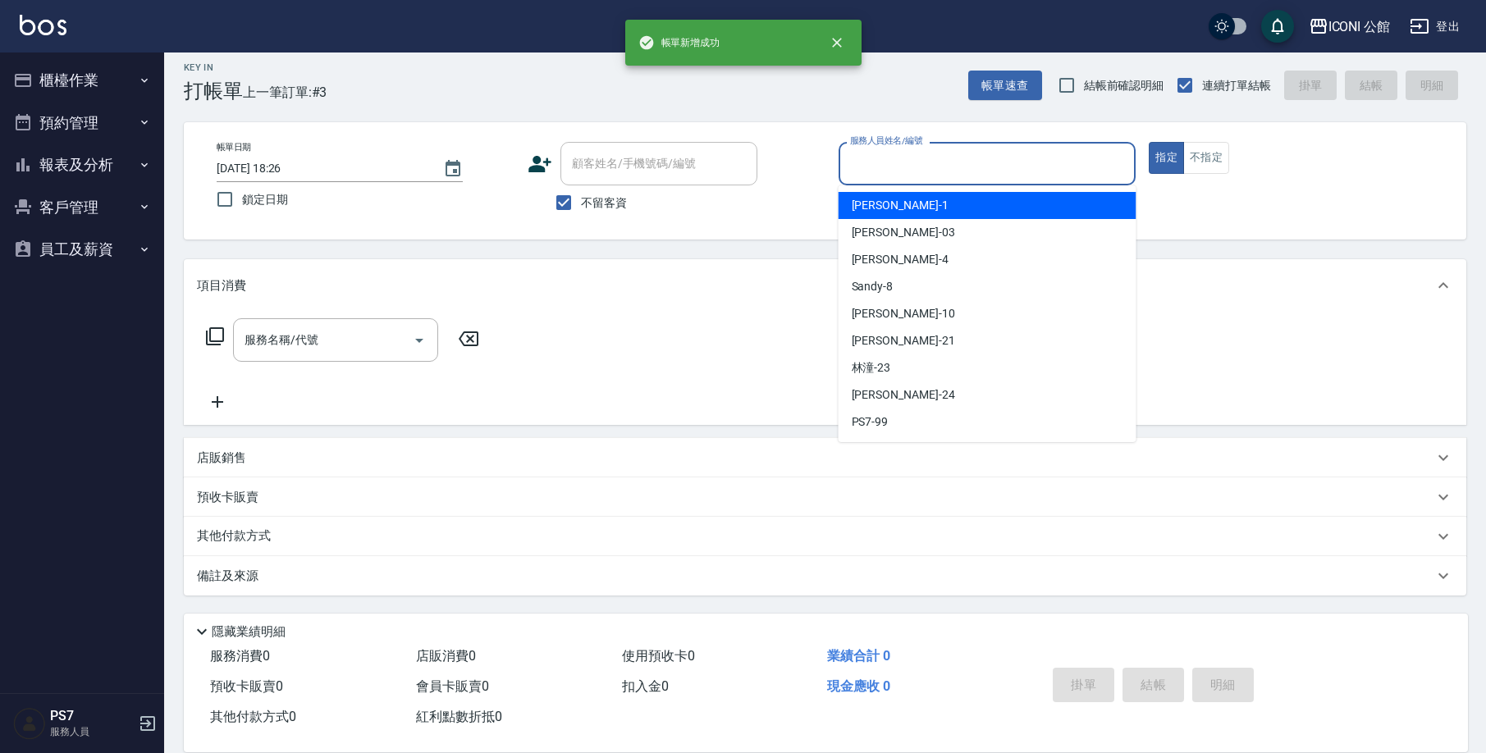
click at [923, 177] on input "服務人員姓名/編號" at bounding box center [987, 163] width 283 height 29
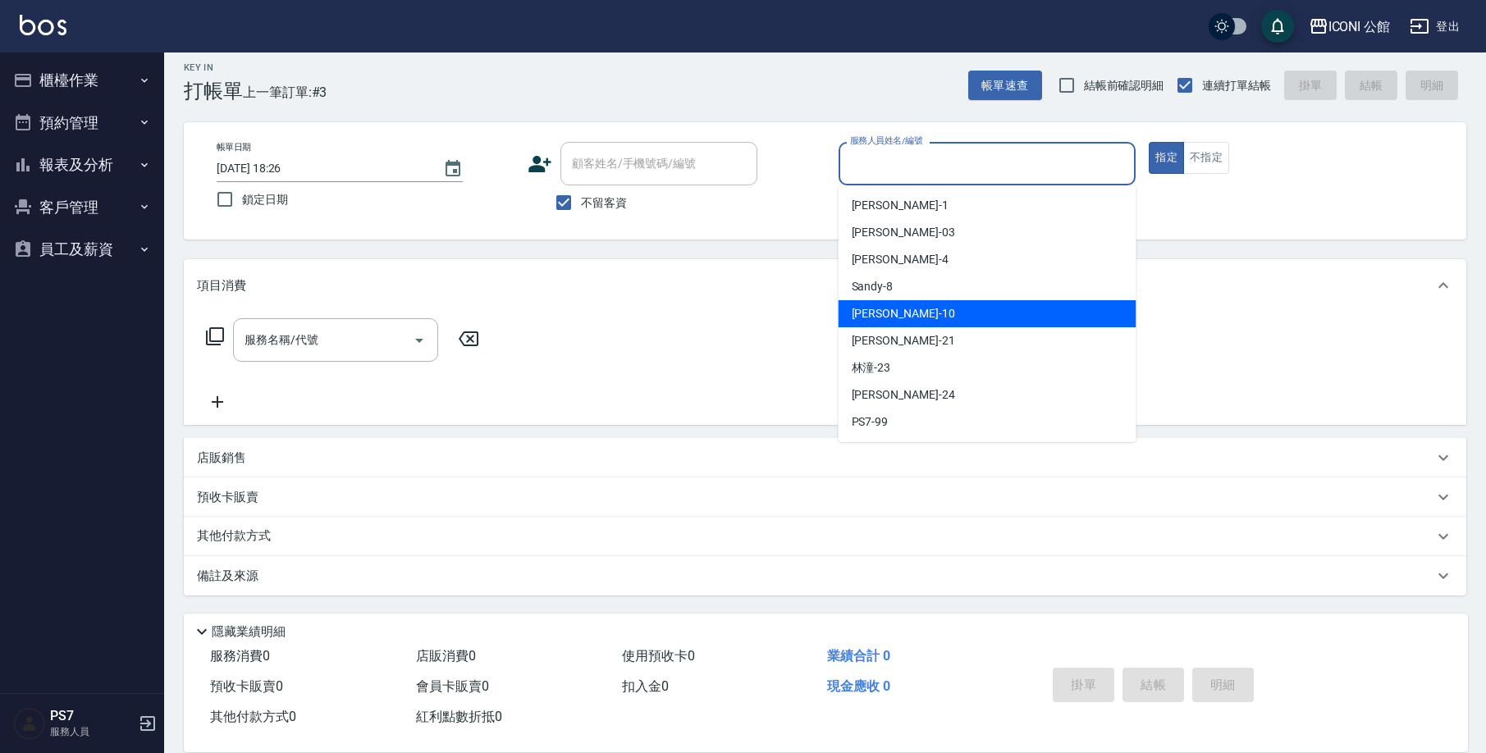
click at [917, 304] on div "[PERSON_NAME] -10" at bounding box center [988, 313] width 298 height 27
type input "[PERSON_NAME]-10"
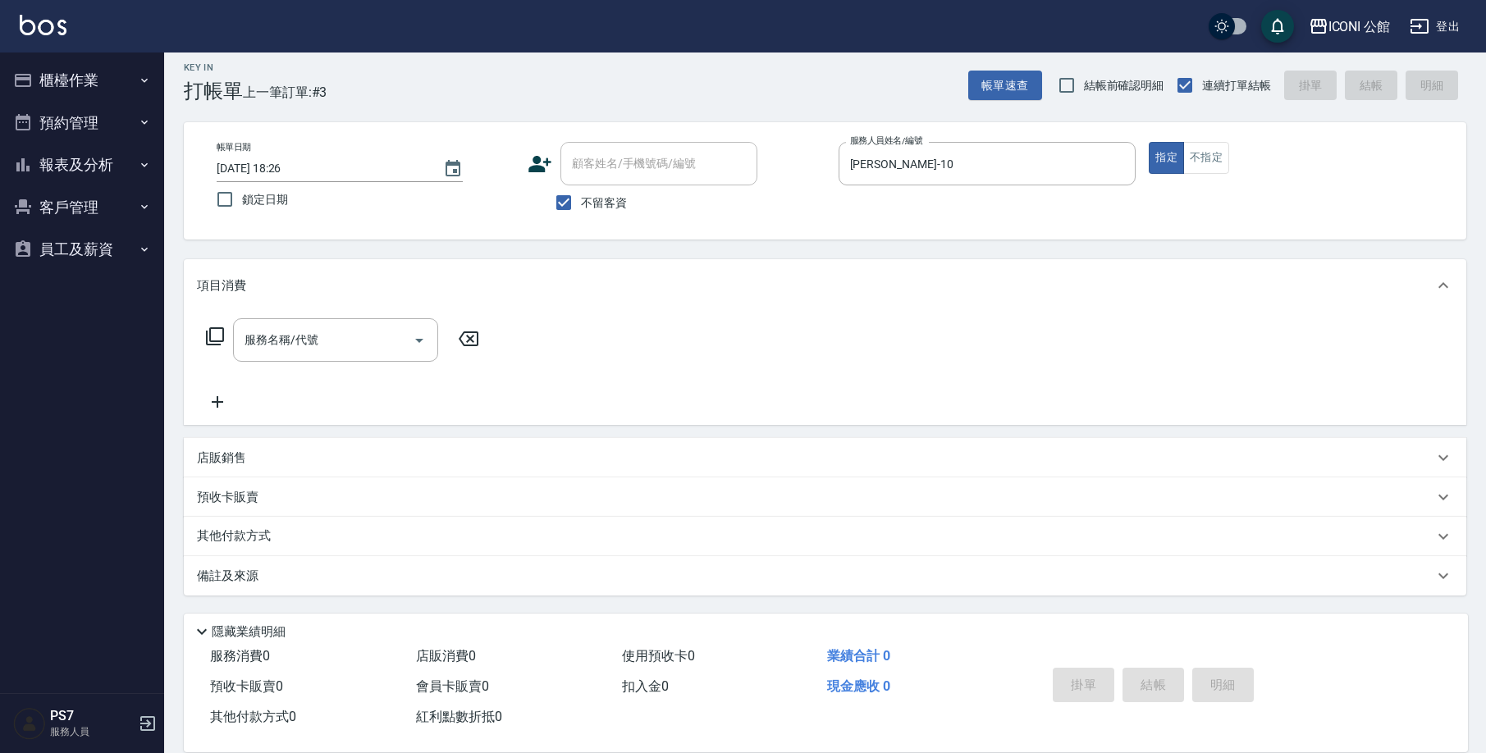
click at [213, 336] on icon at bounding box center [215, 337] width 20 height 20
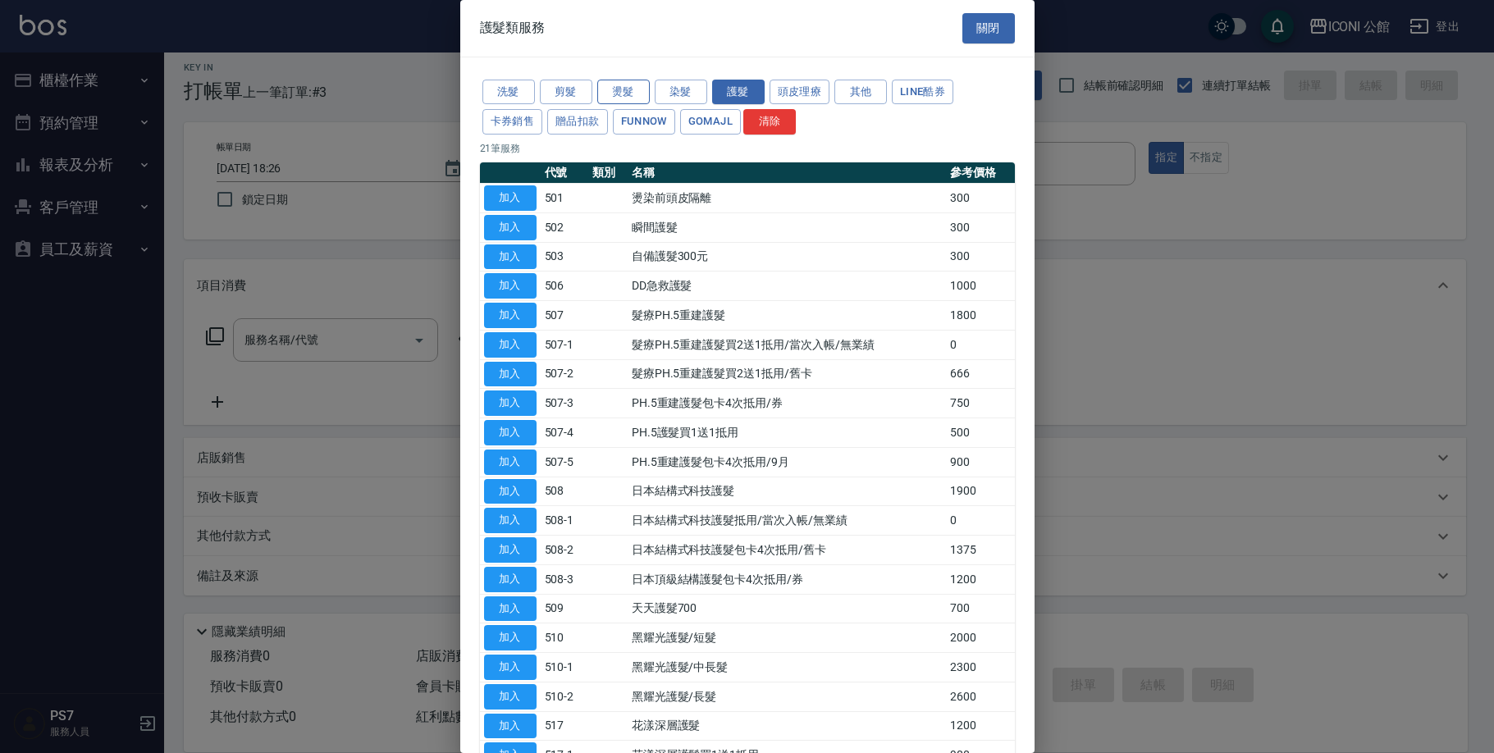
click at [620, 93] on button "燙髮" at bounding box center [623, 92] width 53 height 25
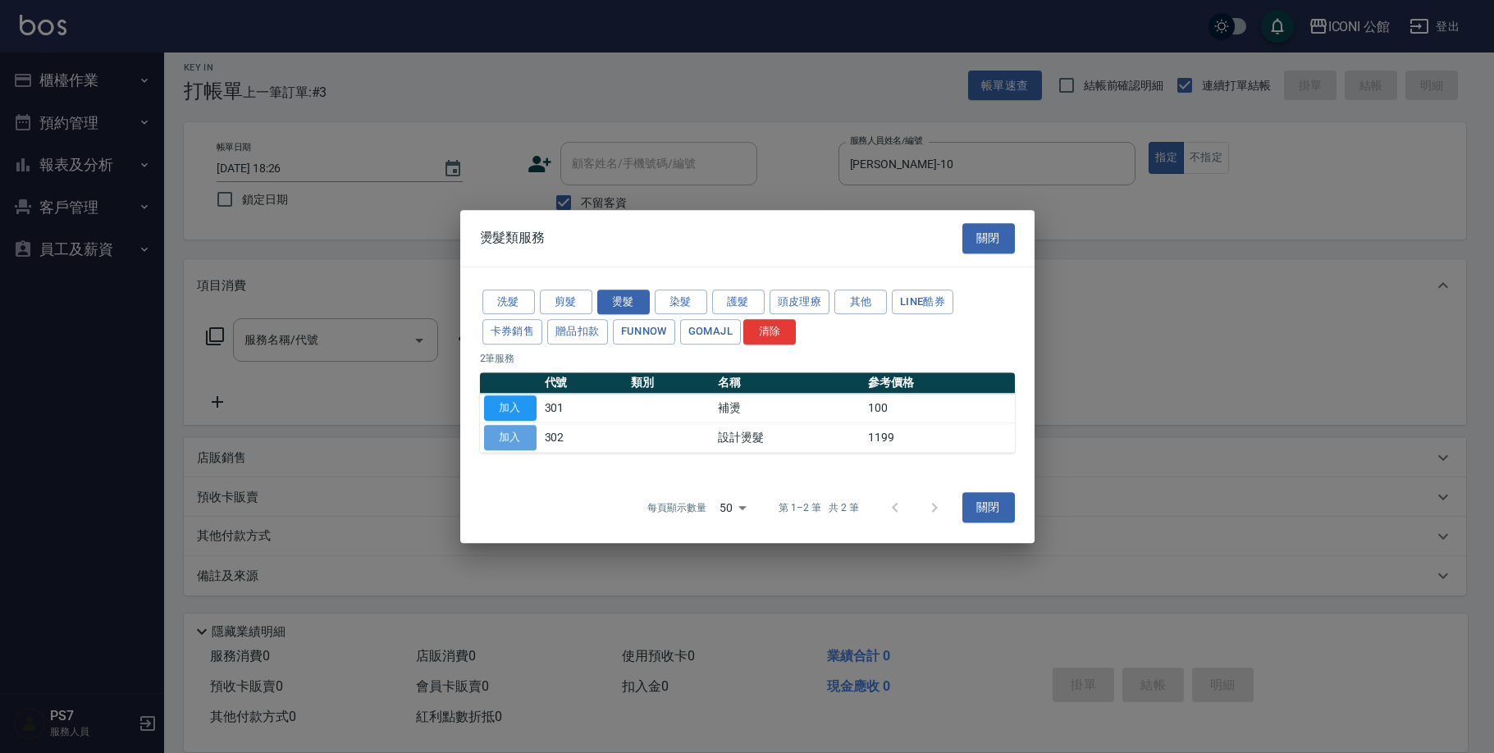
click at [502, 441] on button "加入" at bounding box center [510, 437] width 53 height 25
type input "設計燙髮(302)"
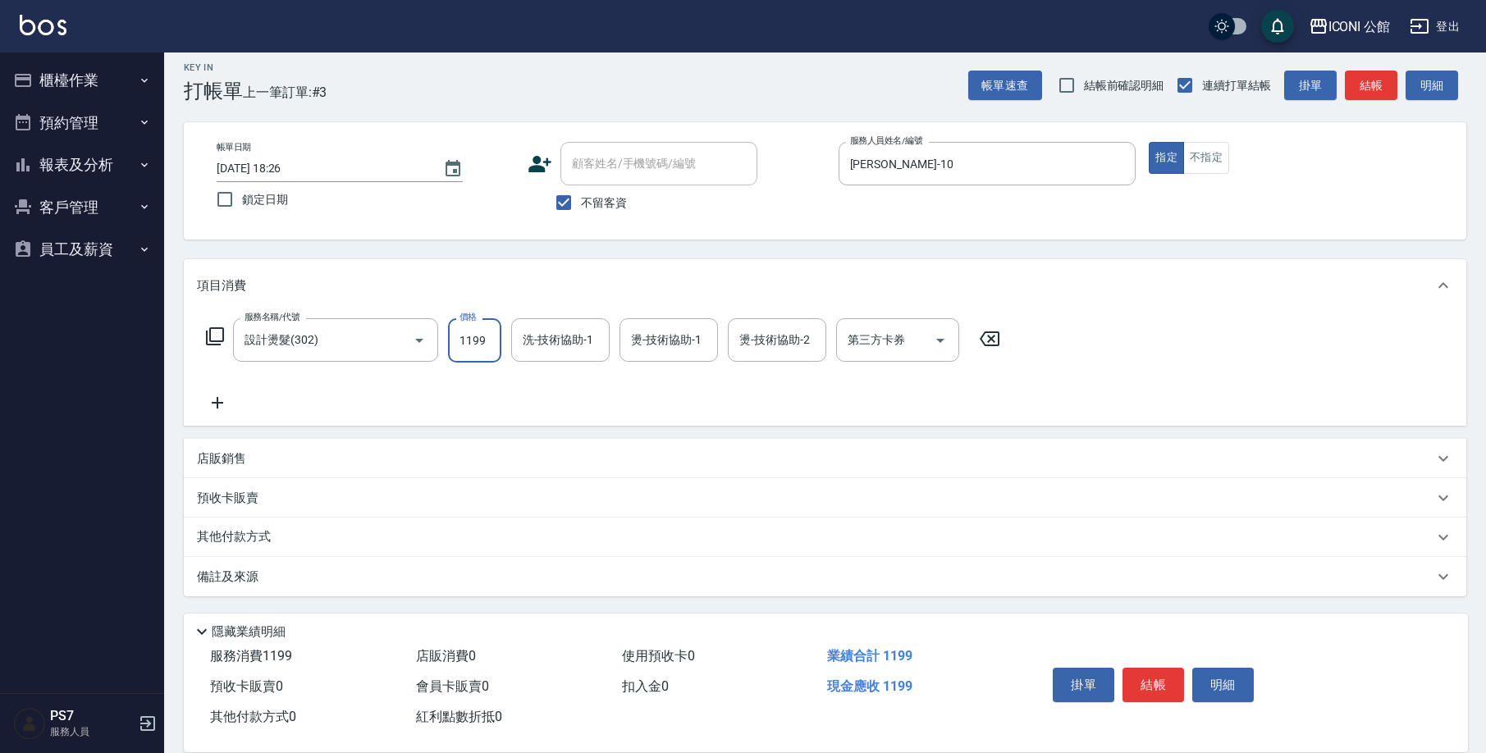
drag, startPoint x: 450, startPoint y: 345, endPoint x: 537, endPoint y: 363, distance: 88.7
click at [537, 363] on div "服務名稱/代號 設計燙髮(302) 服務名稱/代號 價格 1199 價格 洗-技術協助-1 洗-技術協助-1 燙-技術協助-1 燙-技術協助-1 燙-技術協助…" at bounding box center [603, 340] width 813 height 44
type input "1480"
type input "[PERSON_NAME]-21"
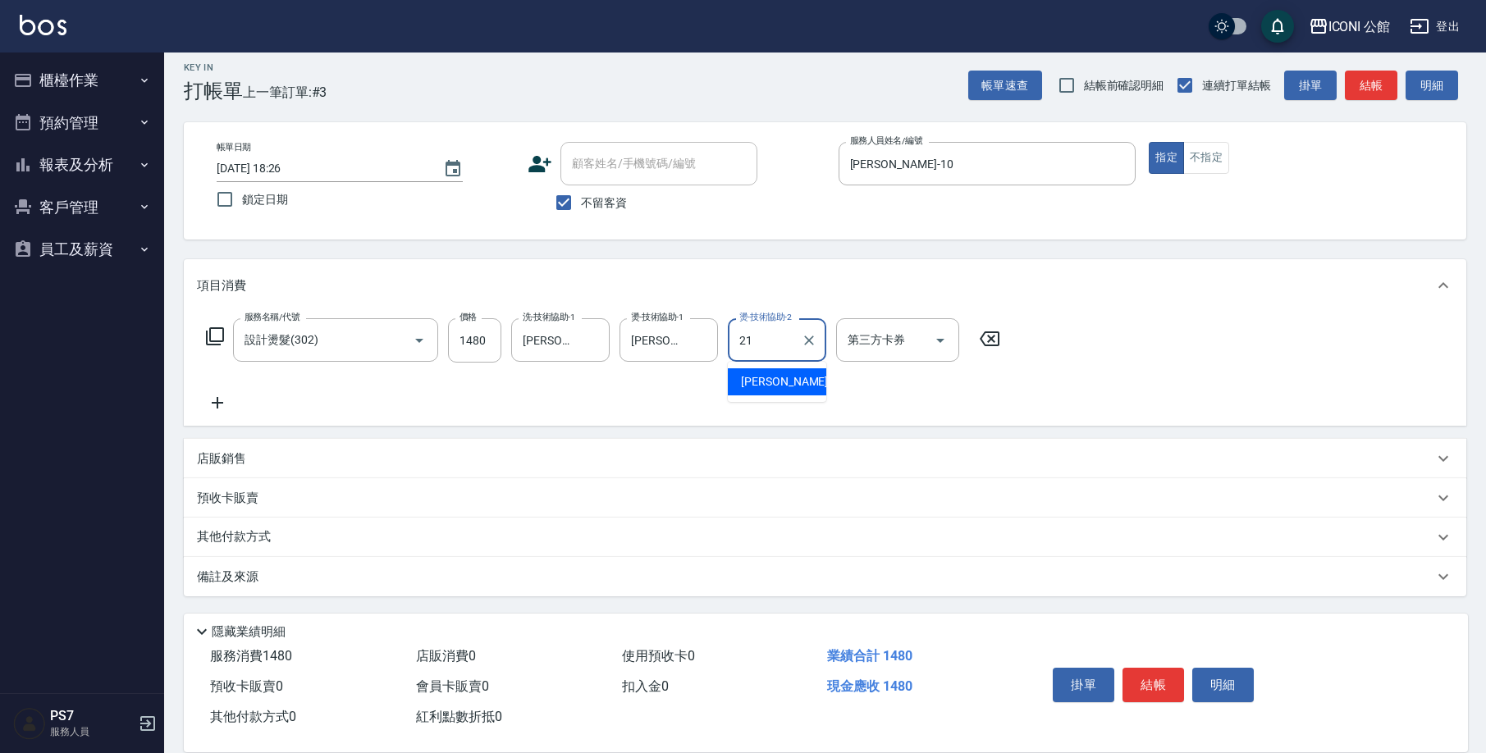
type input "[PERSON_NAME]-21"
click at [215, 338] on icon at bounding box center [215, 337] width 20 height 20
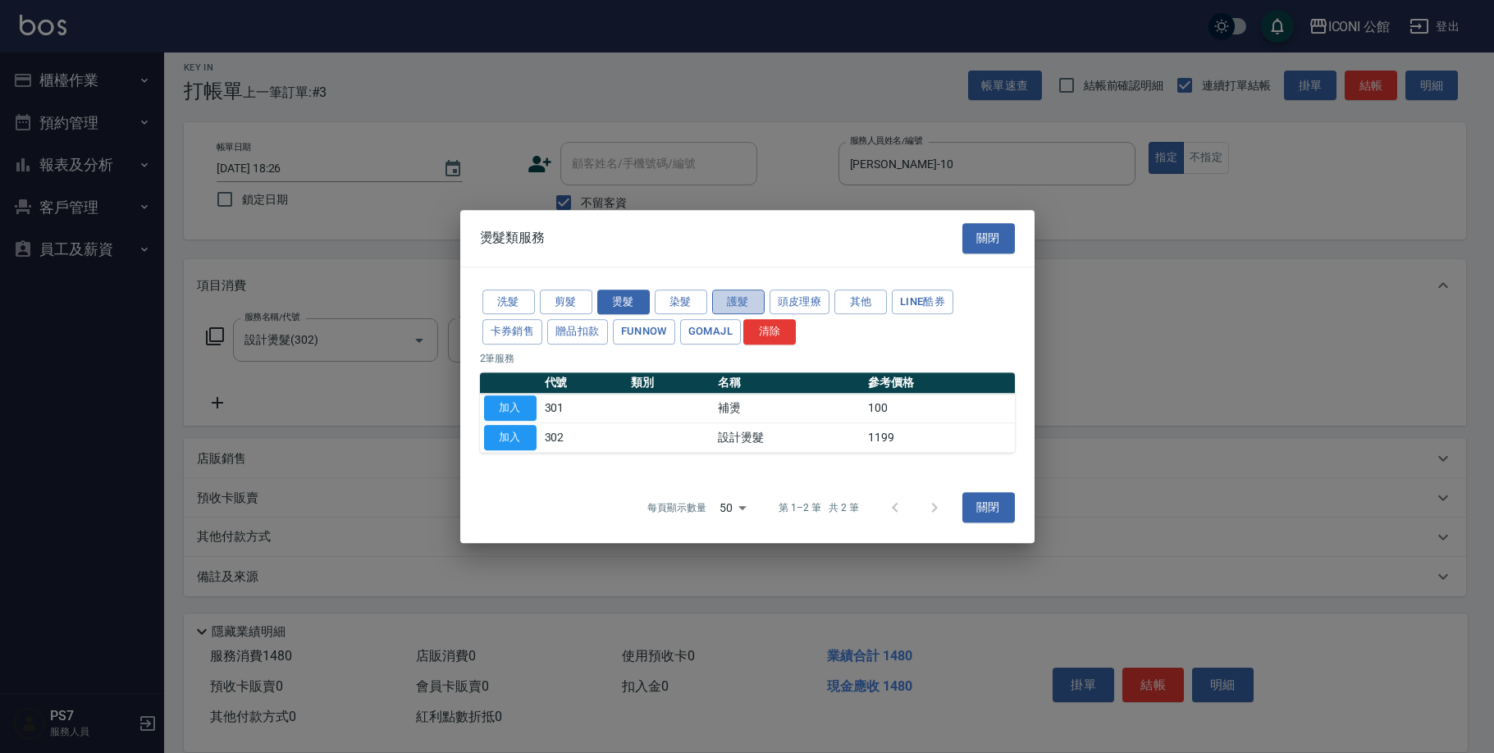
click at [729, 306] on button "護髮" at bounding box center [738, 302] width 53 height 25
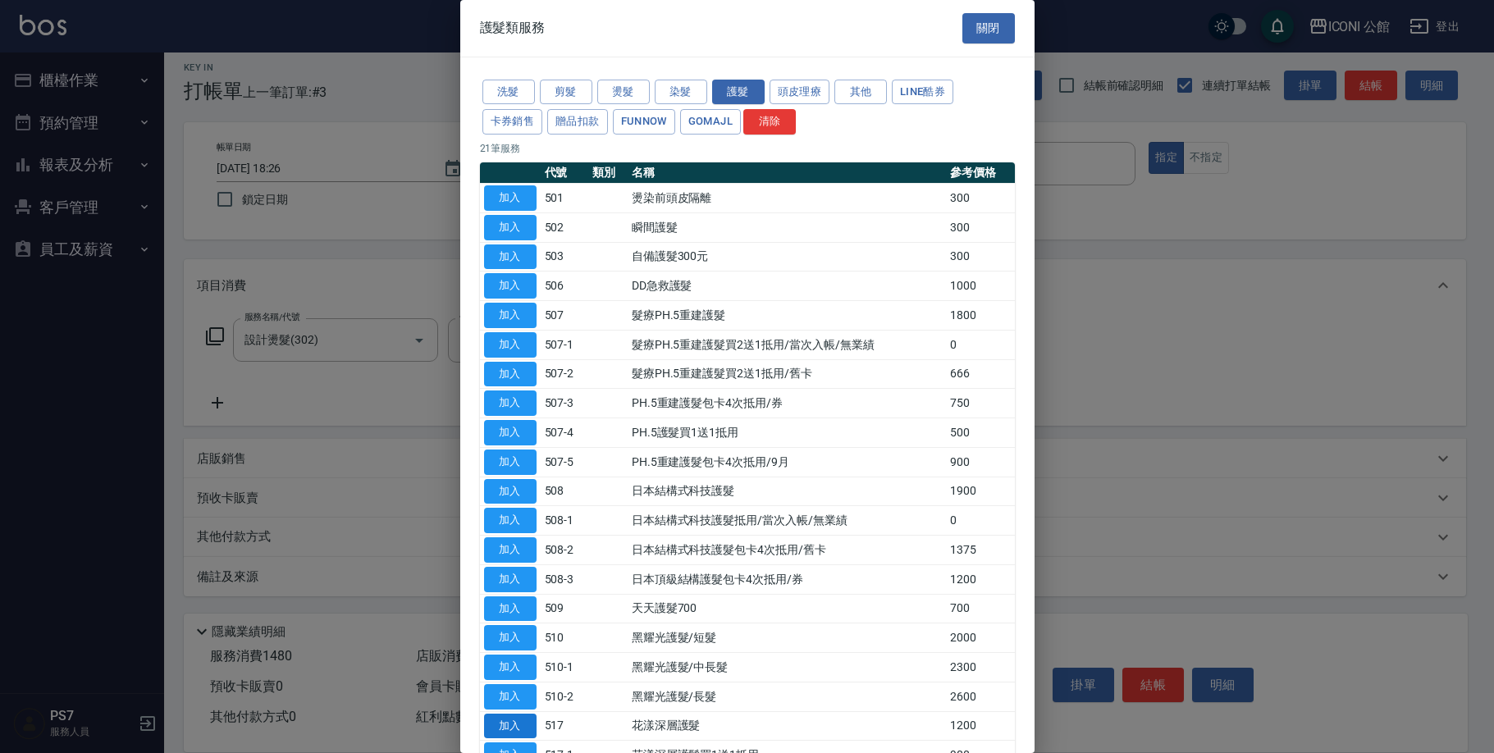
click at [501, 714] on button "加入" at bounding box center [510, 726] width 53 height 25
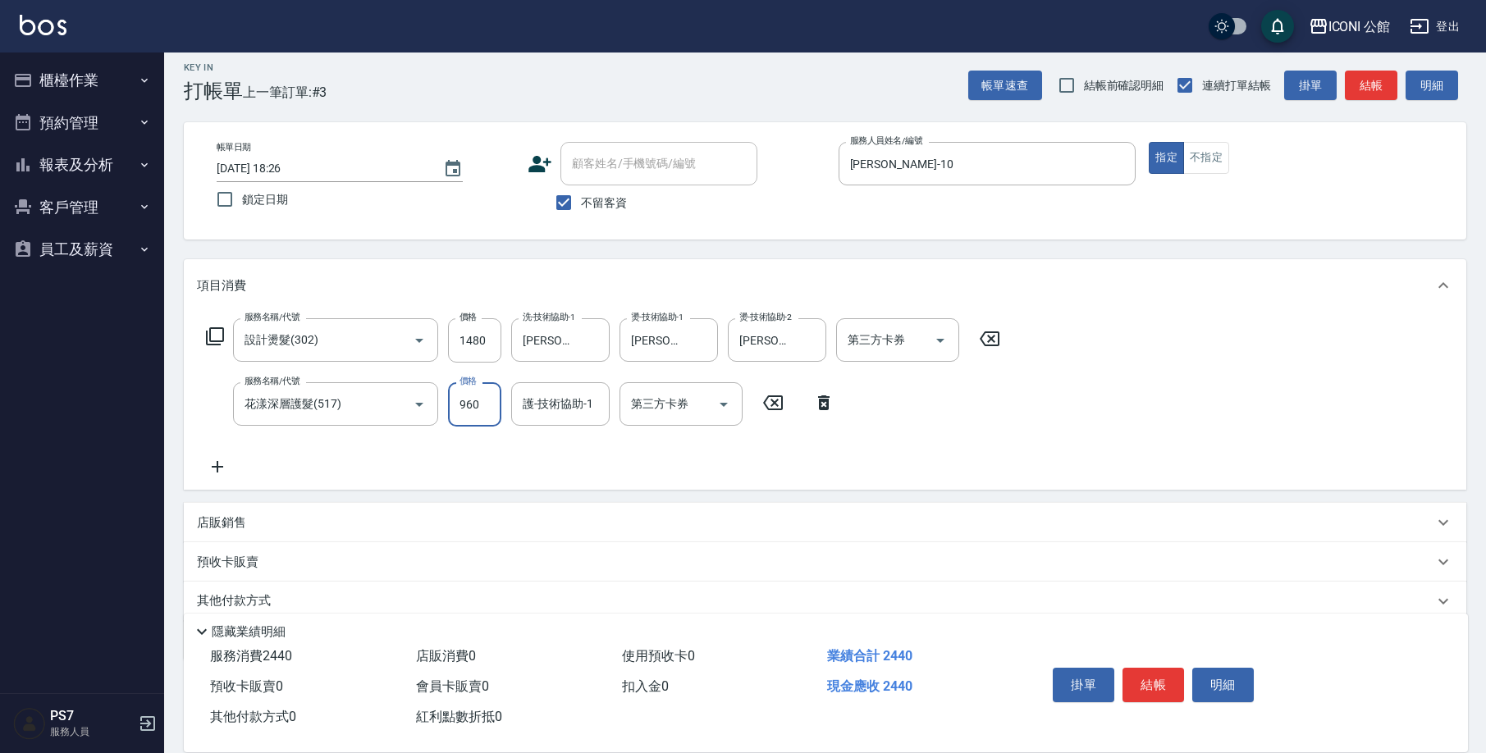
type input "960"
type input "[PERSON_NAME]-21"
click at [1161, 683] on button "結帳" at bounding box center [1153, 685] width 62 height 34
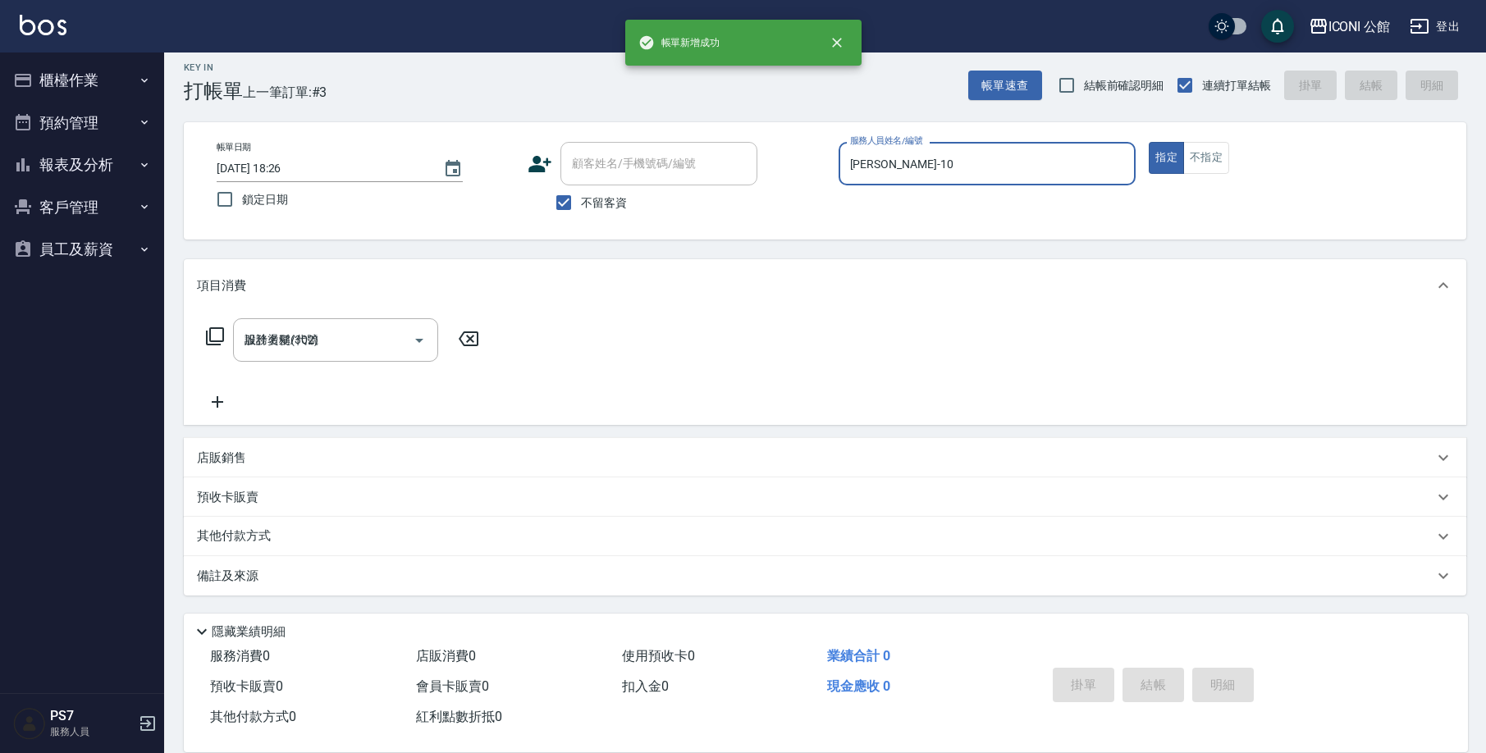
type input "[DATE] 18:27"
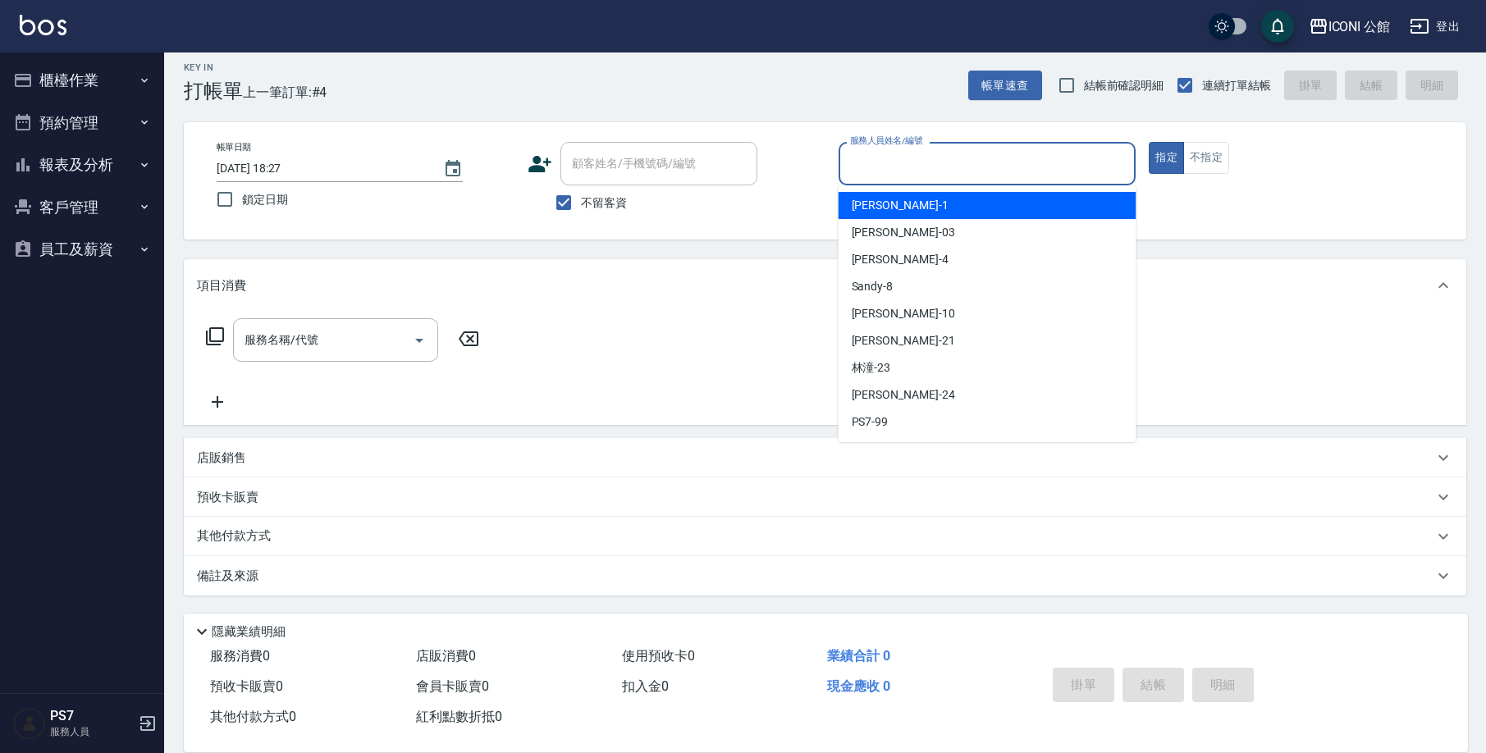
click at [966, 176] on input "服務人員姓名/編號" at bounding box center [987, 163] width 283 height 29
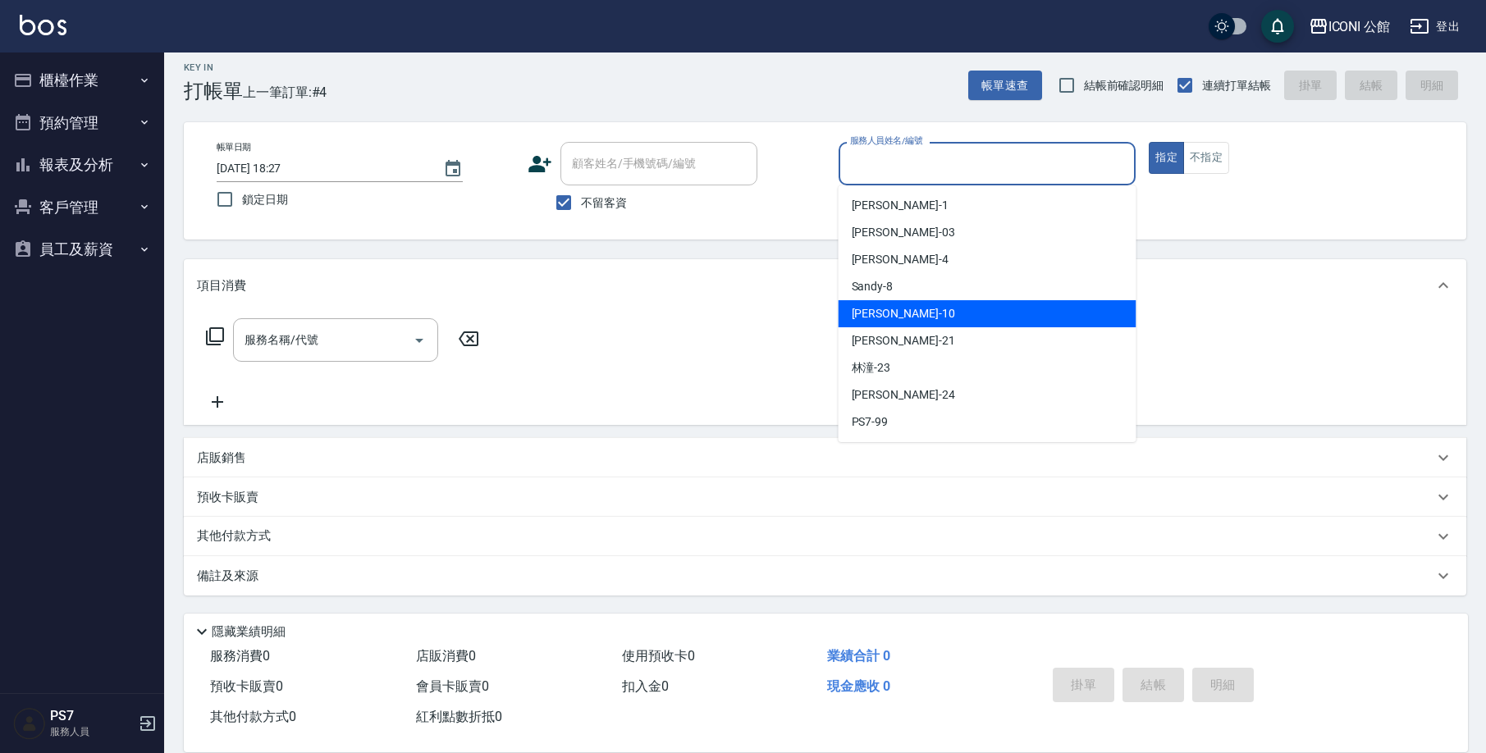
click at [952, 324] on div "[PERSON_NAME] -10" at bounding box center [988, 313] width 298 height 27
type input "[PERSON_NAME]-10"
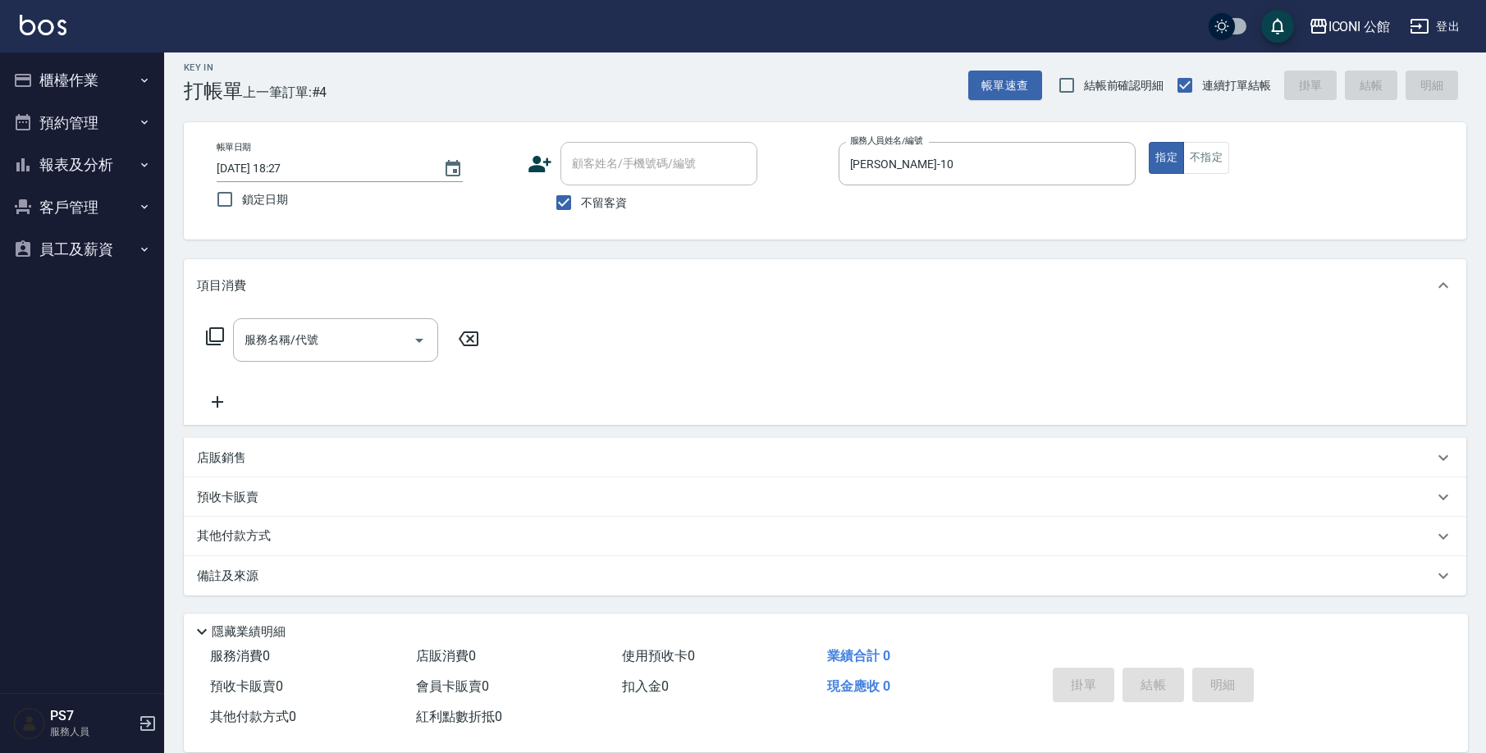
click at [213, 336] on icon at bounding box center [215, 337] width 20 height 20
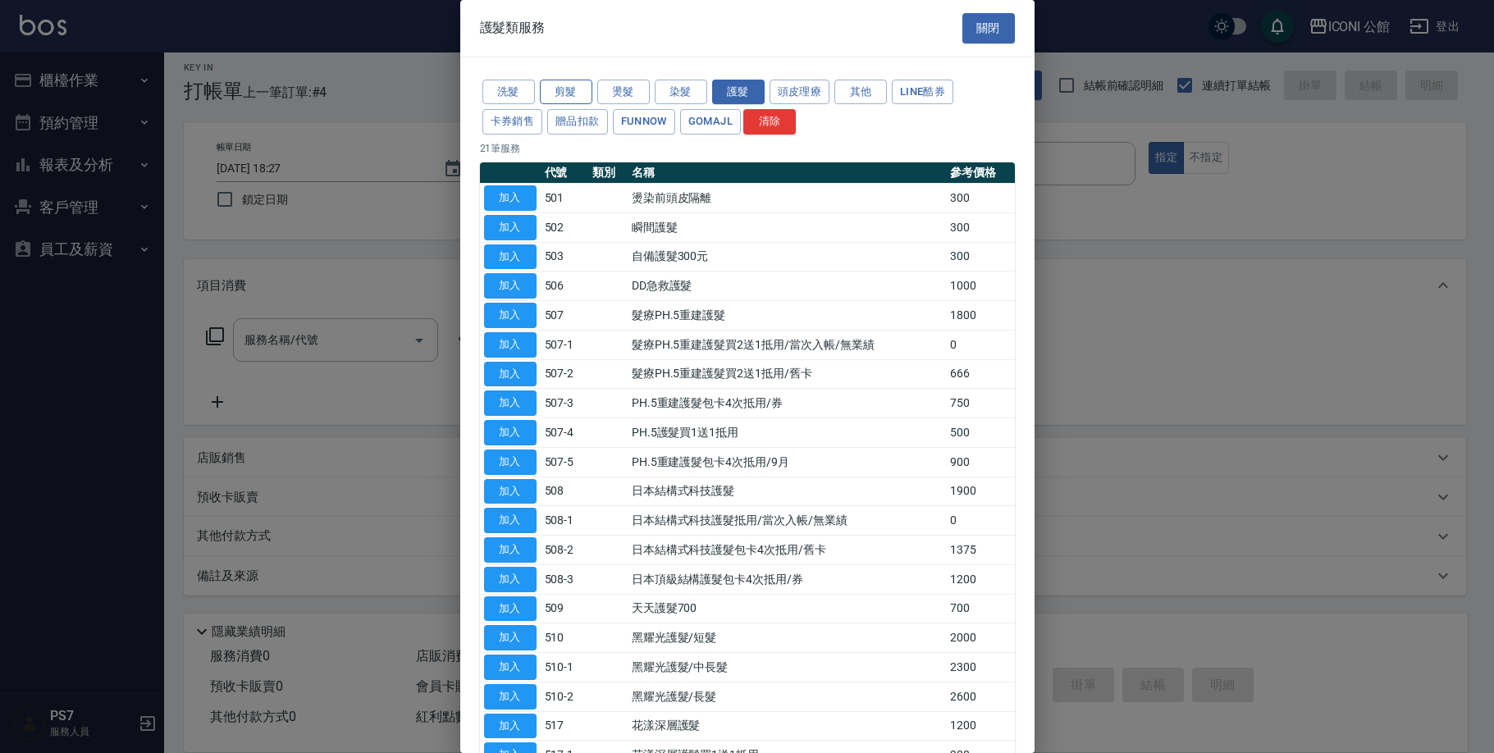
click at [582, 94] on button "剪髮" at bounding box center [566, 92] width 53 height 25
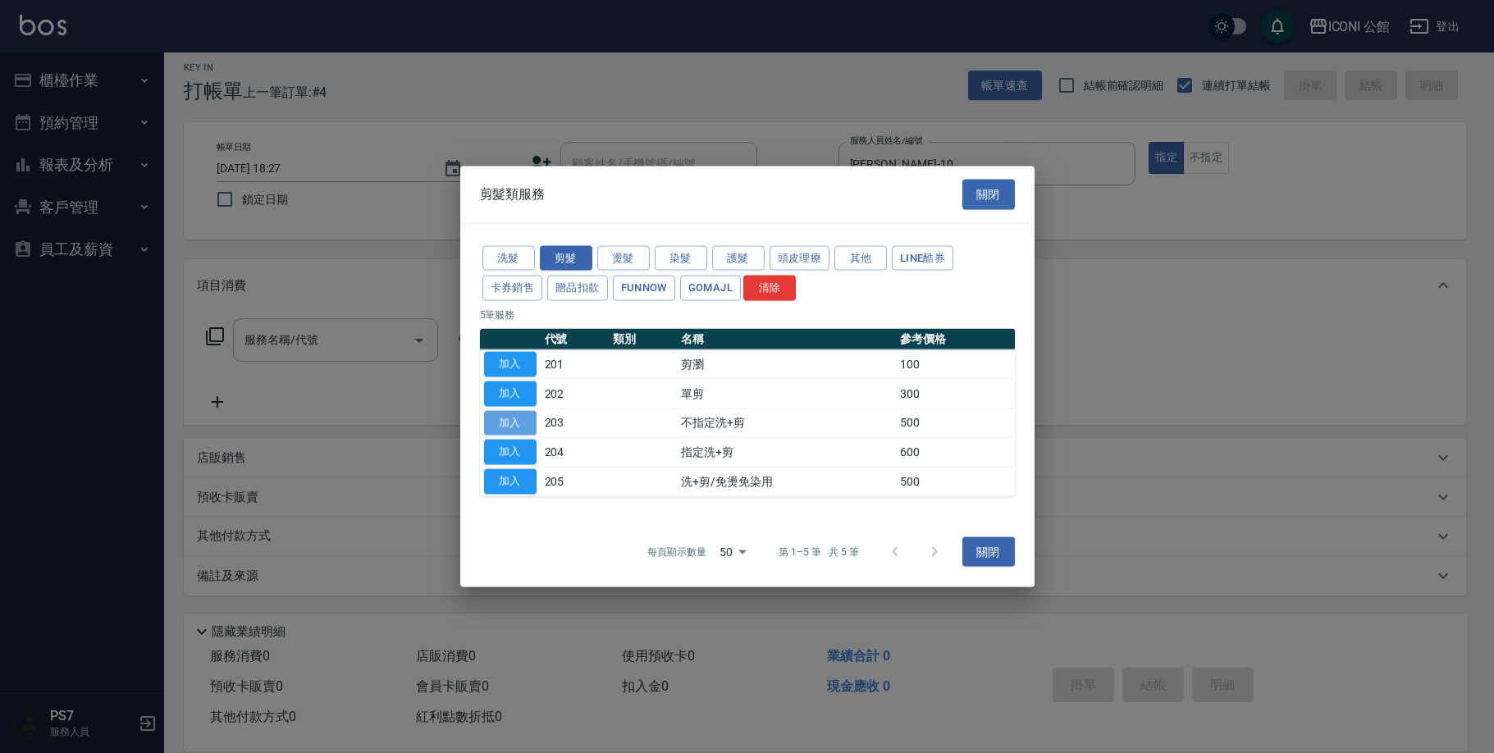
click at [527, 420] on button "加入" at bounding box center [510, 422] width 53 height 25
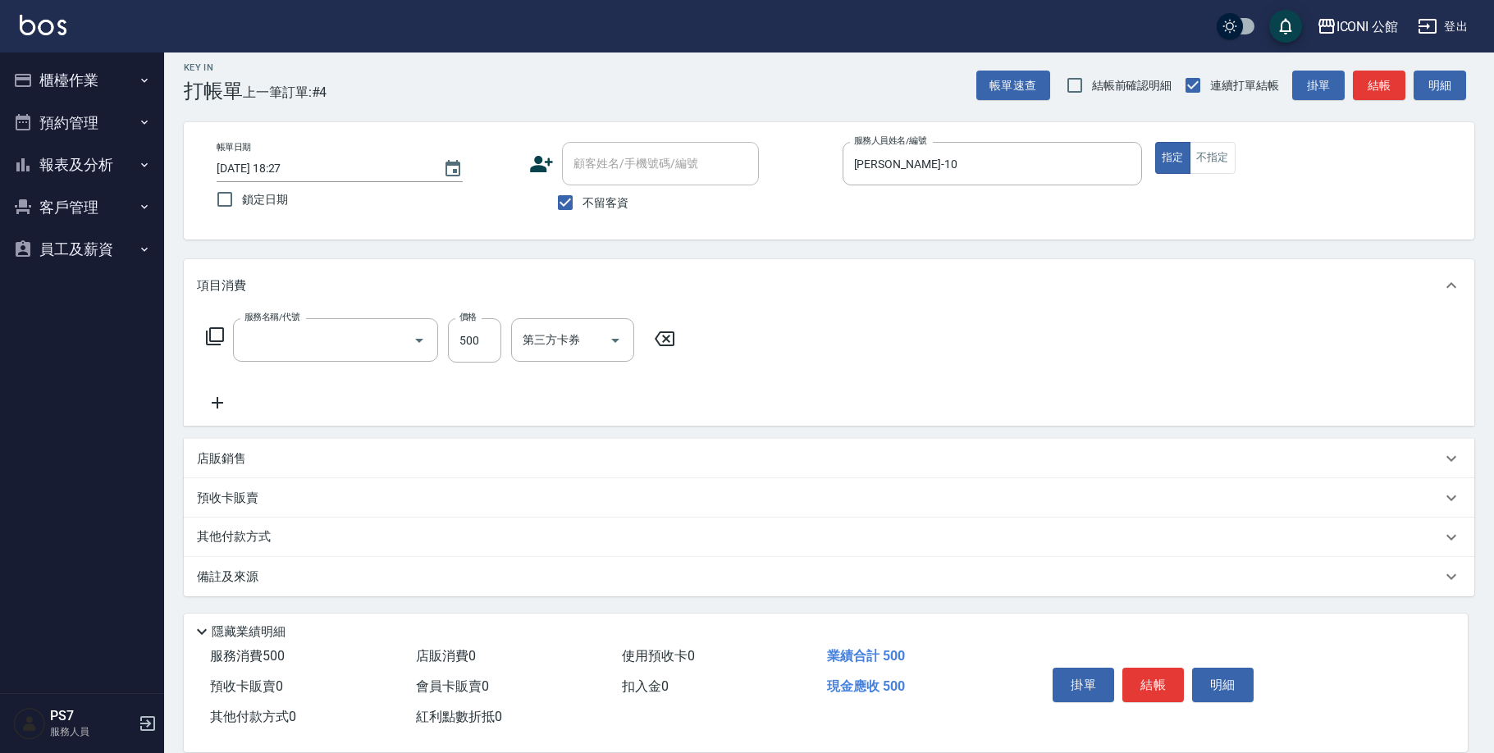
type input "不指定洗+剪(203)"
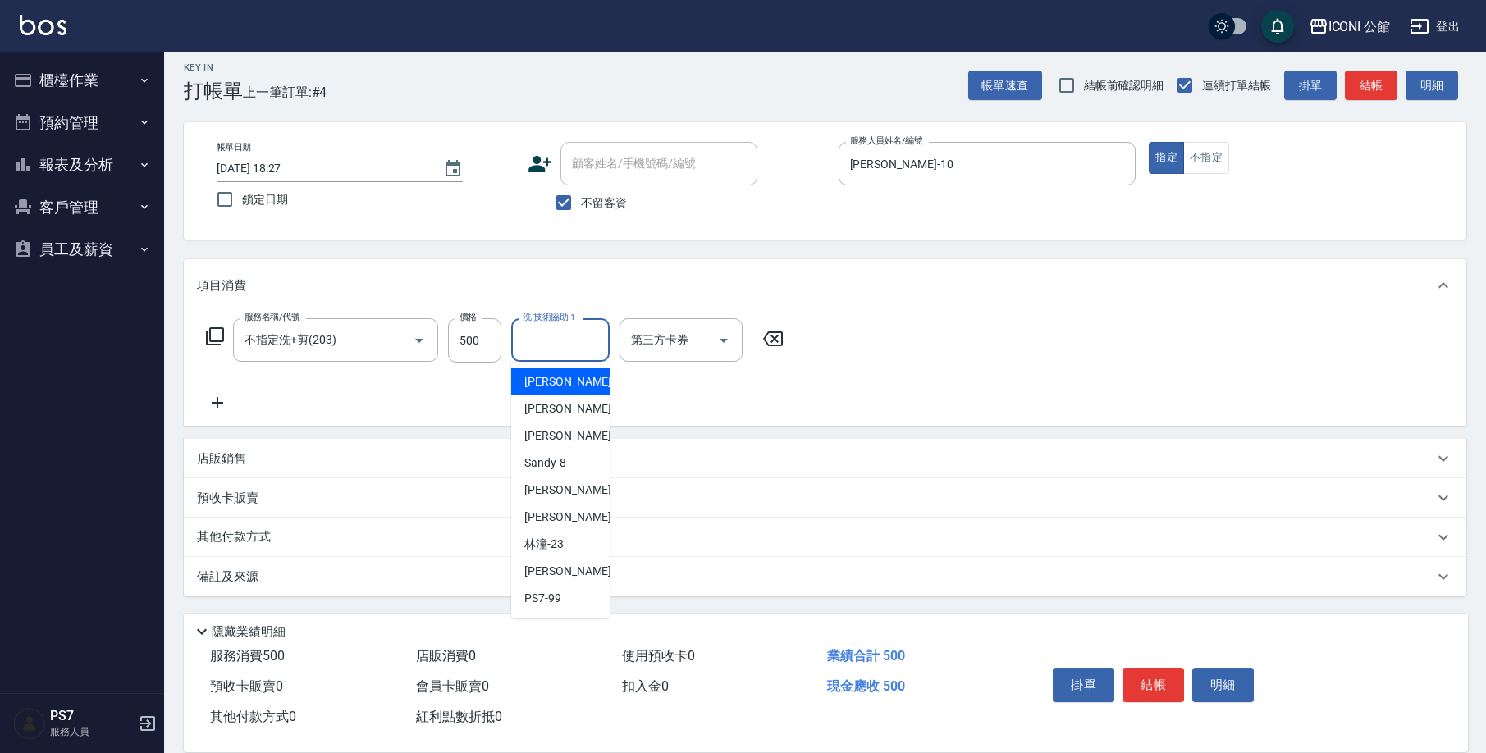
click at [548, 350] on input "洗-技術協助-1" at bounding box center [561, 340] width 84 height 29
click at [546, 520] on span "[PERSON_NAME] -21" at bounding box center [575, 517] width 103 height 17
type input "[PERSON_NAME]-21"
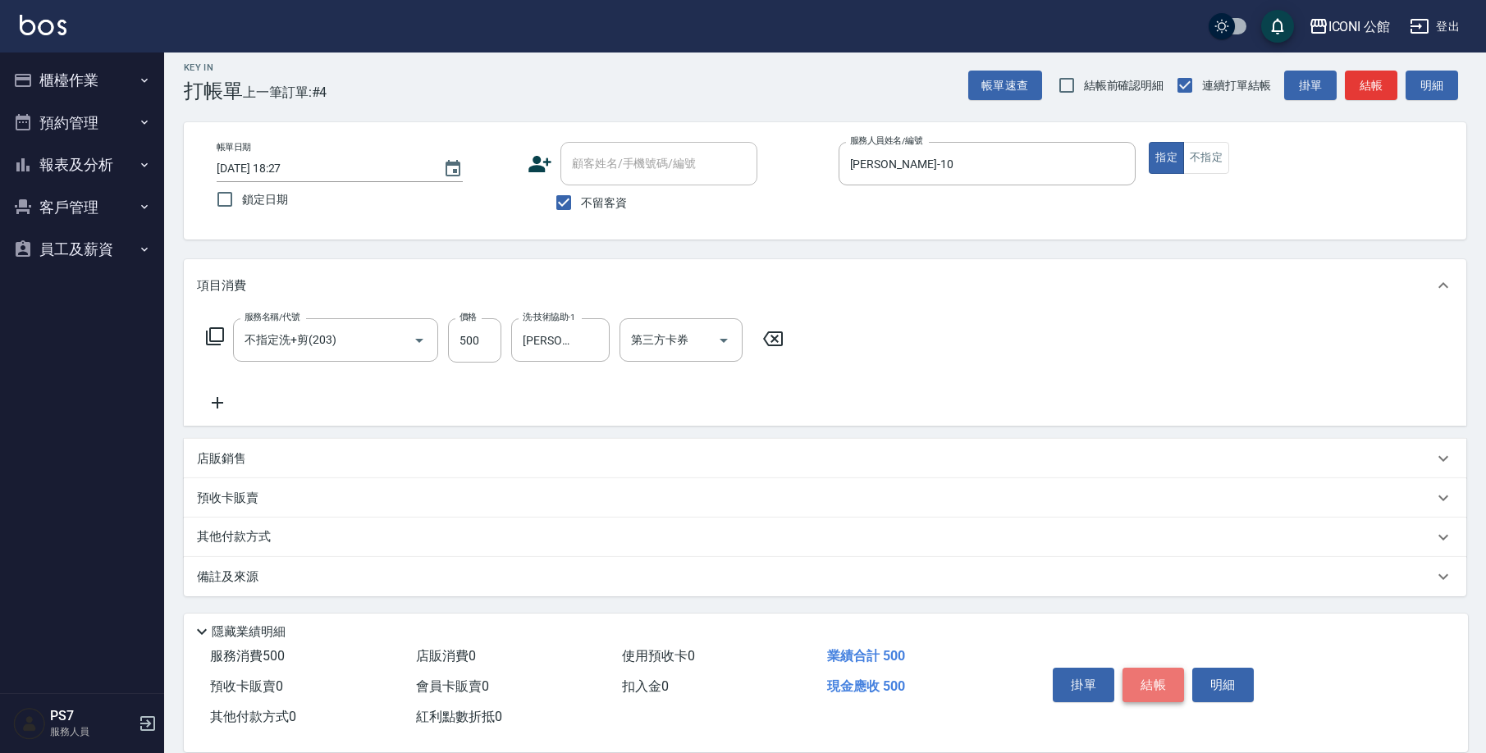
click at [1177, 682] on button "結帳" at bounding box center [1153, 685] width 62 height 34
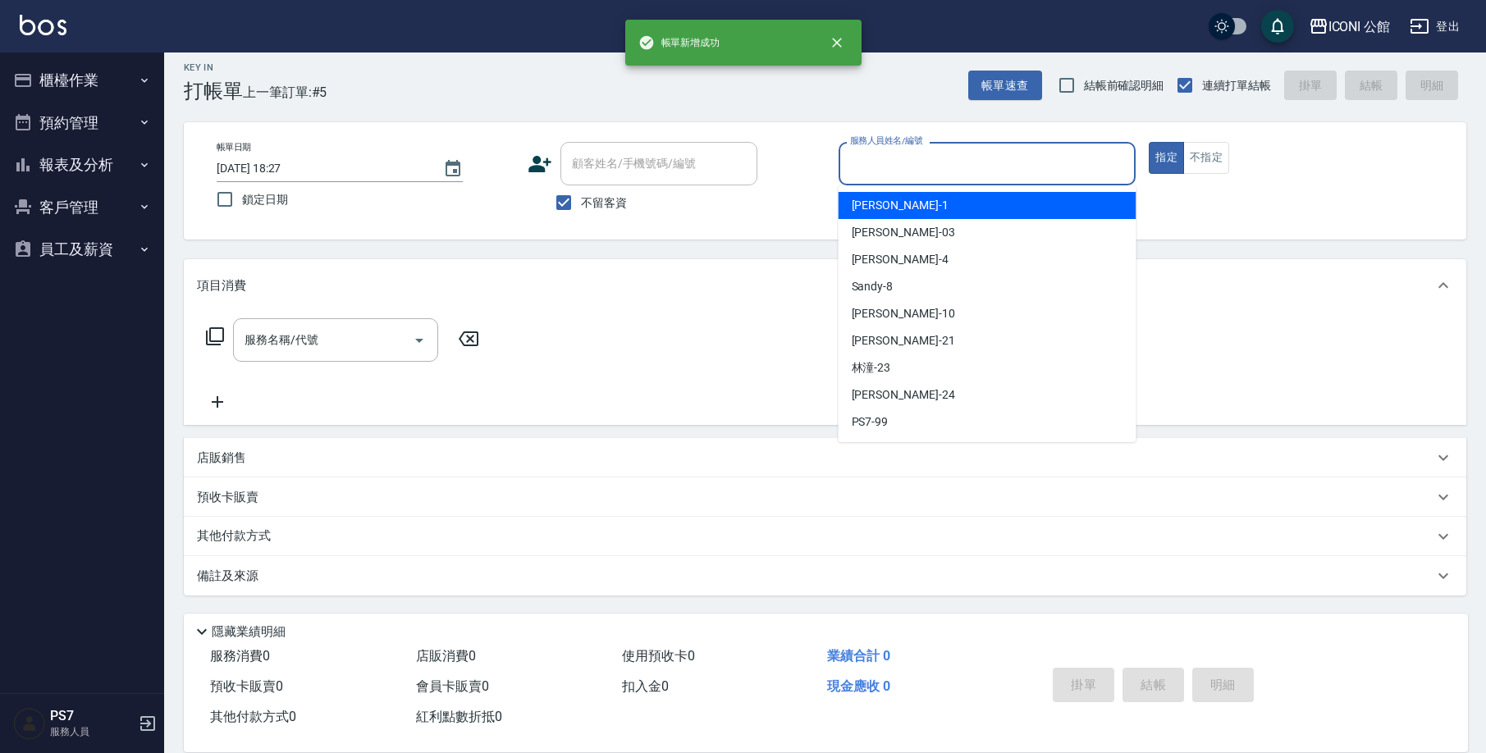
click at [887, 176] on input "服務人員姓名/編號" at bounding box center [987, 163] width 283 height 29
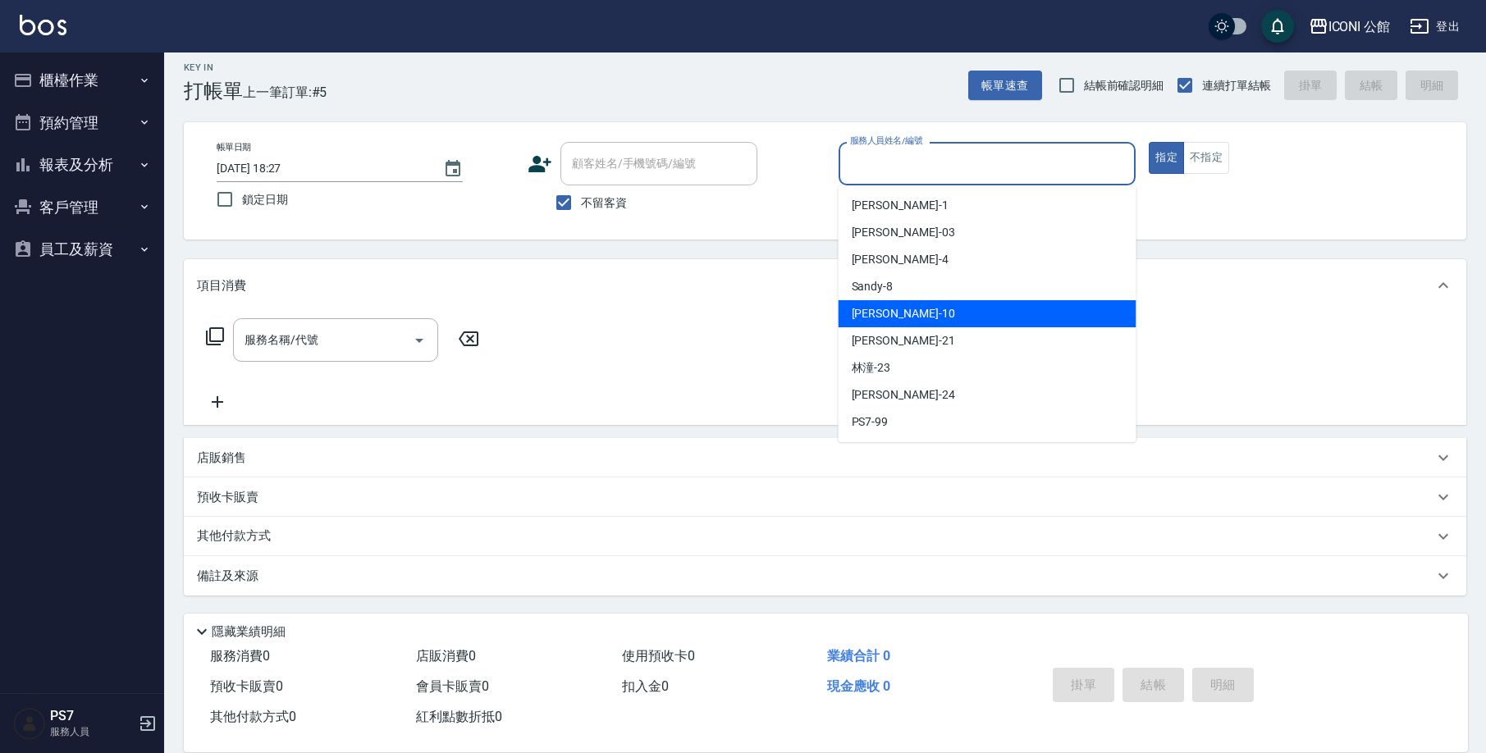
click at [874, 308] on span "[PERSON_NAME] -10" at bounding box center [903, 313] width 103 height 17
type input "[PERSON_NAME]-10"
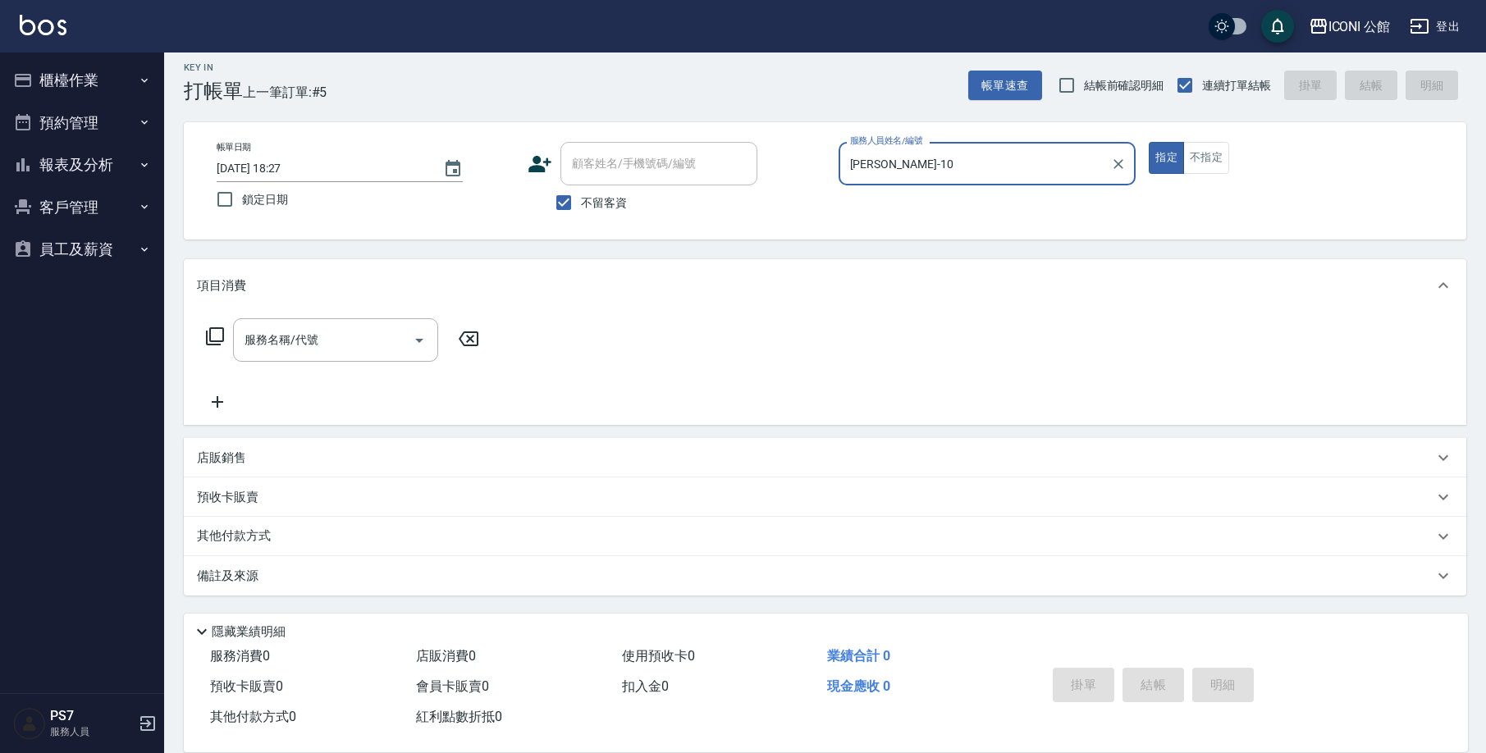
click at [218, 336] on icon at bounding box center [215, 337] width 20 height 20
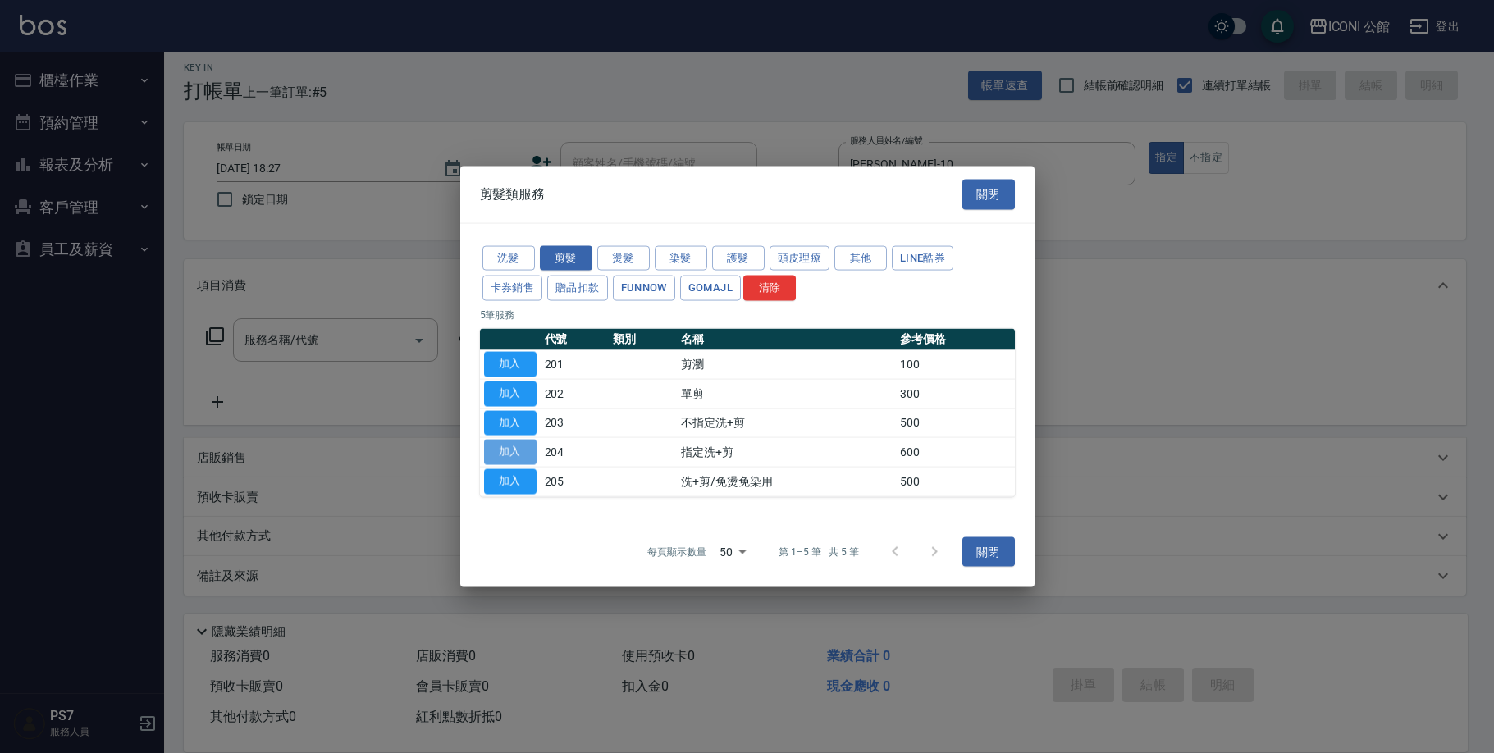
click at [505, 449] on button "加入" at bounding box center [510, 452] width 53 height 25
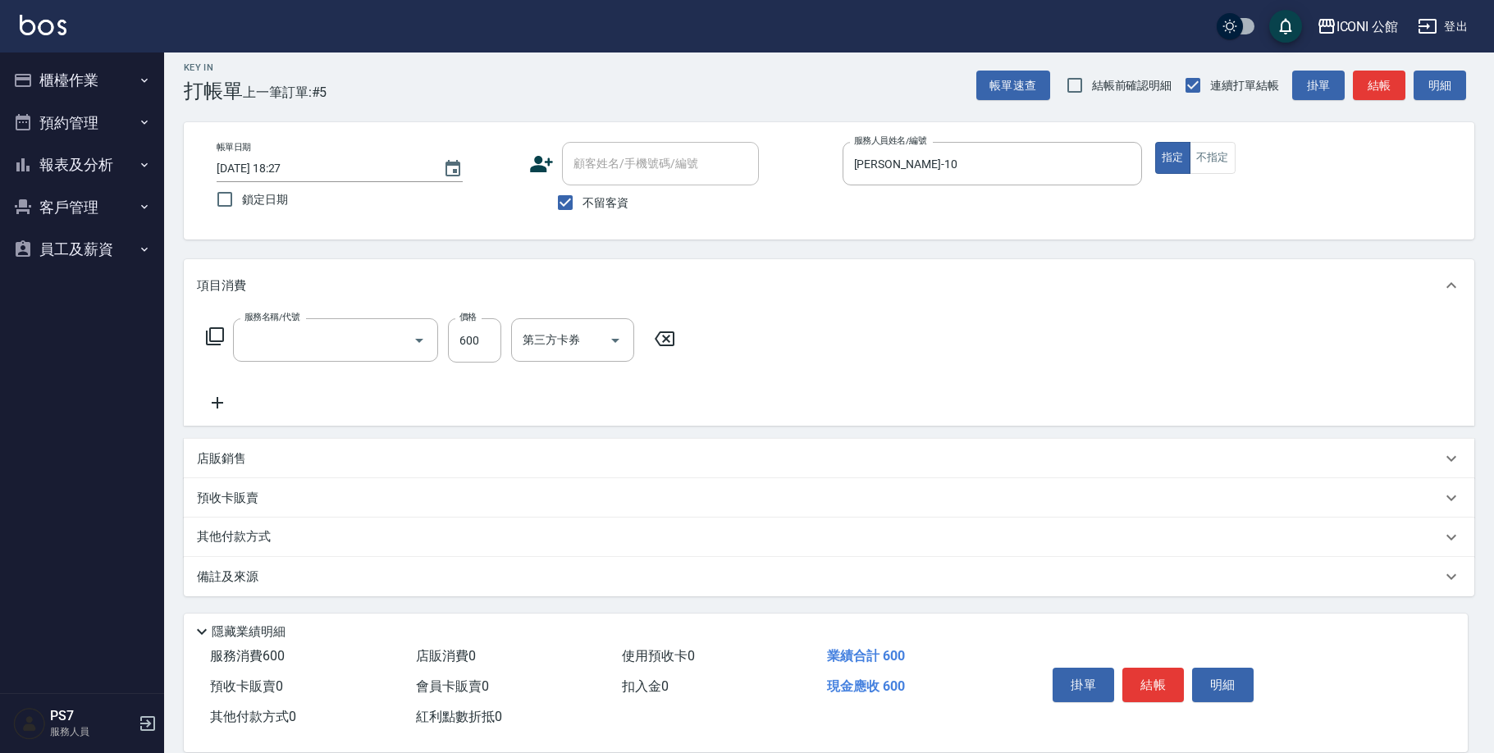
type input "指定洗+剪(204)"
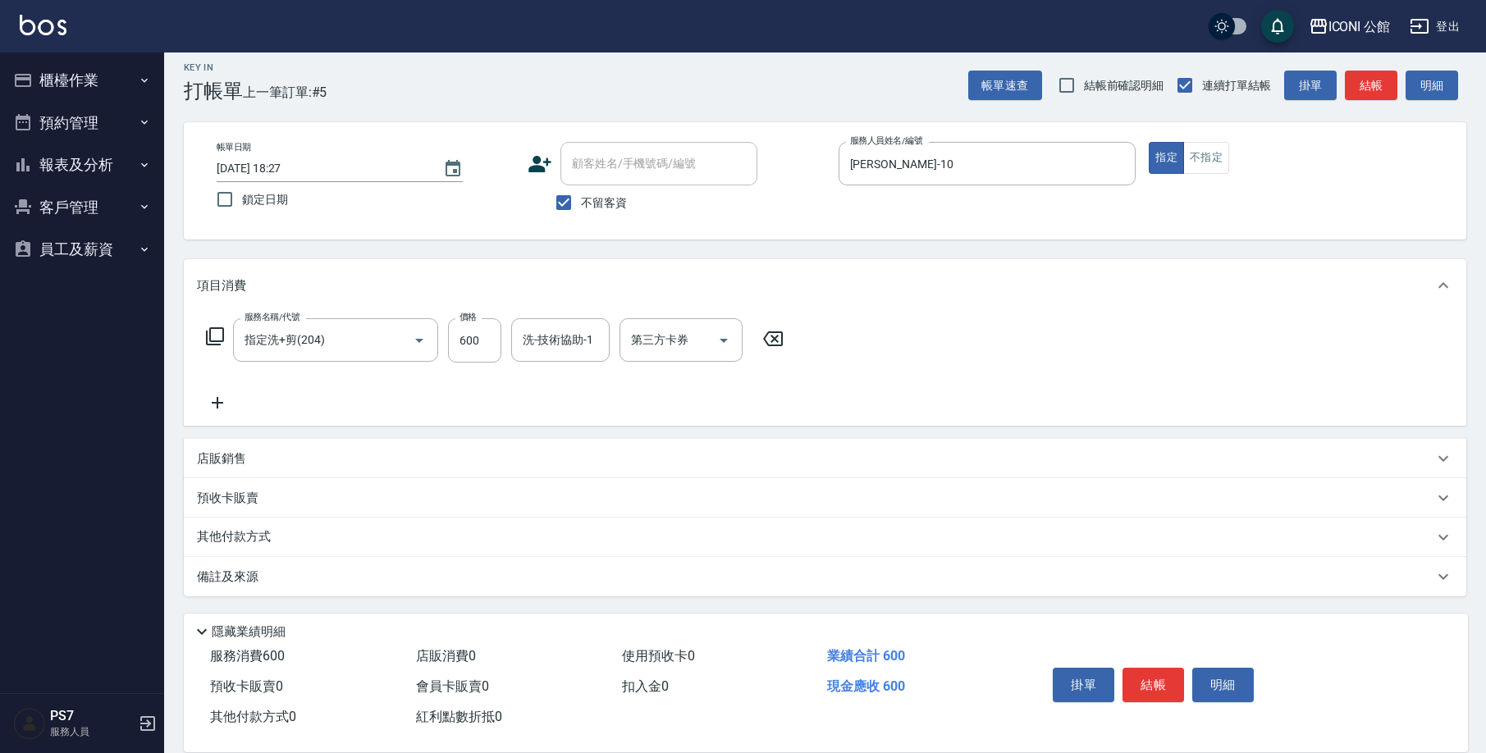
click at [222, 337] on icon at bounding box center [215, 337] width 20 height 20
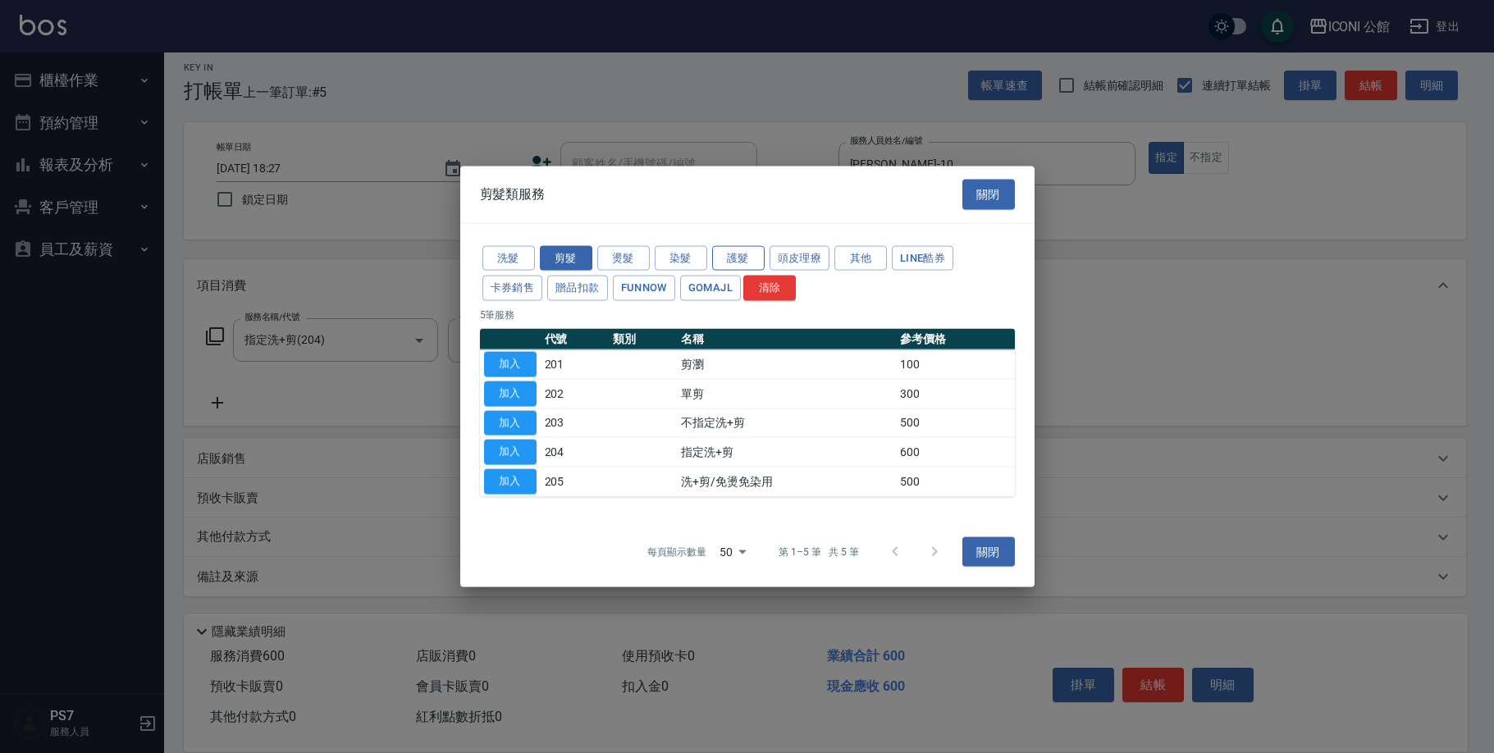
click at [757, 267] on button "護髮" at bounding box center [738, 257] width 53 height 25
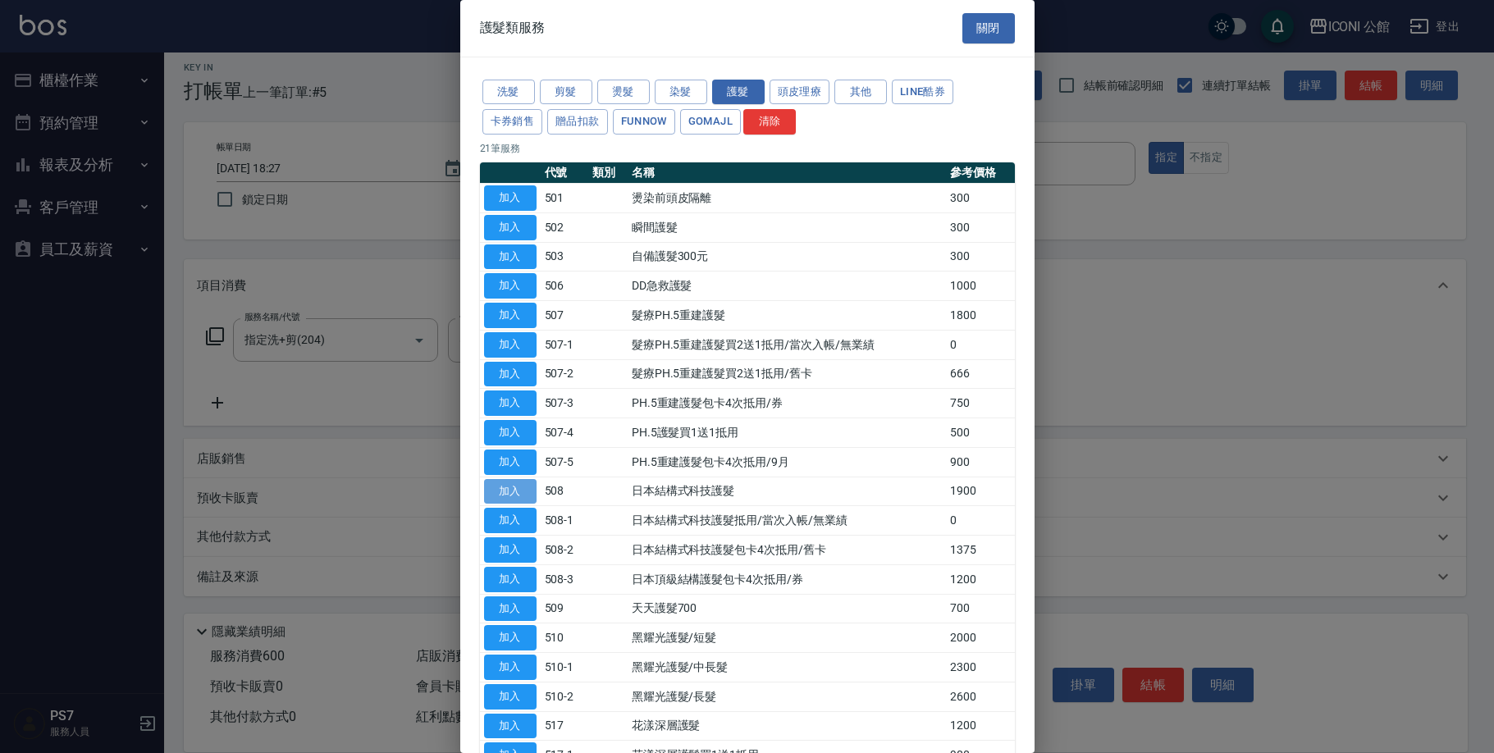
click at [497, 479] on button "加入" at bounding box center [510, 491] width 53 height 25
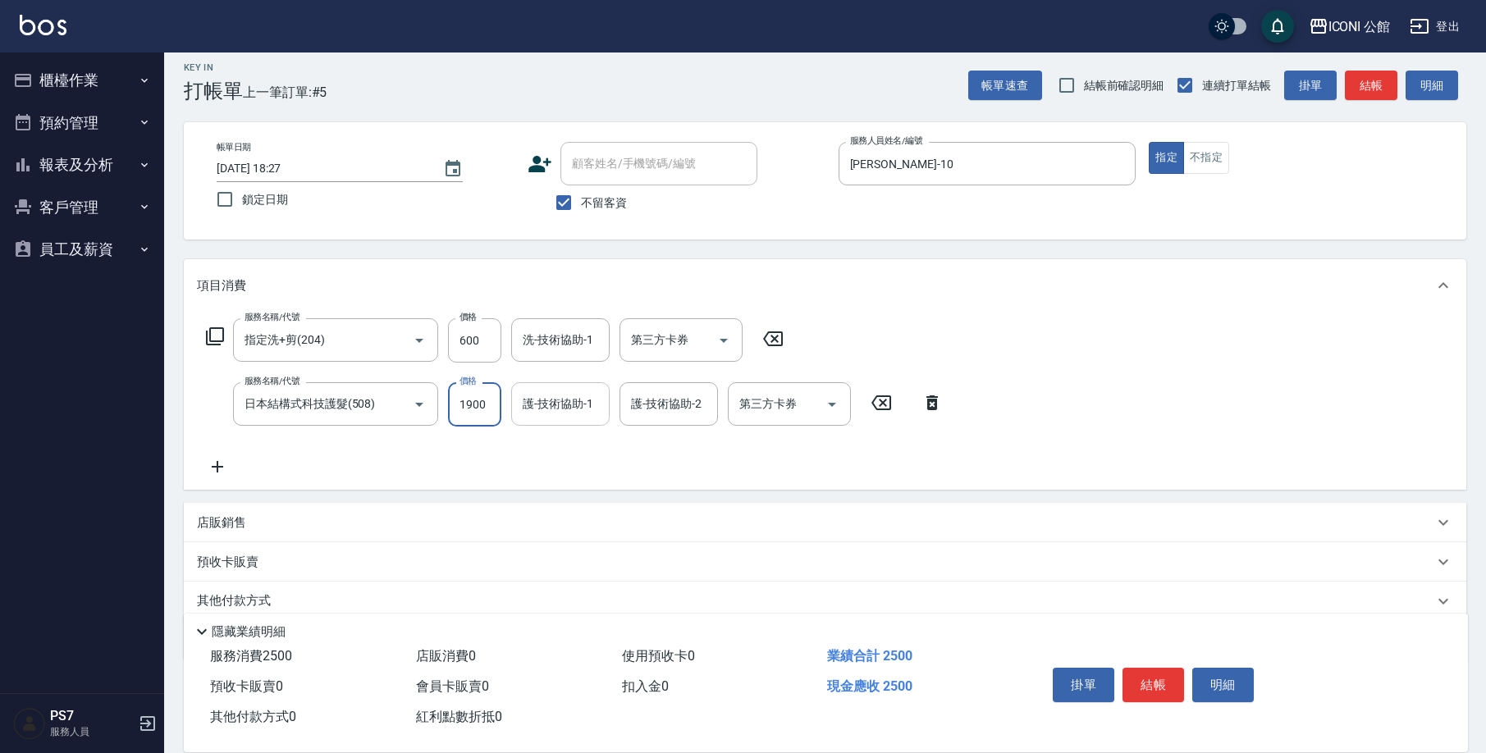
drag, startPoint x: 448, startPoint y: 400, endPoint x: 518, endPoint y: 407, distance: 70.1
click at [518, 407] on div "服務名稱/代號 日本結構式科技護髮(508) 服務名稱/代號 價格 1900 價格 護-技術協助-1 護-技術協助-1 護-技術協助-2 護-技術協助-2 第…" at bounding box center [575, 404] width 756 height 44
type input "1520"
type input "[PERSON_NAME]-21"
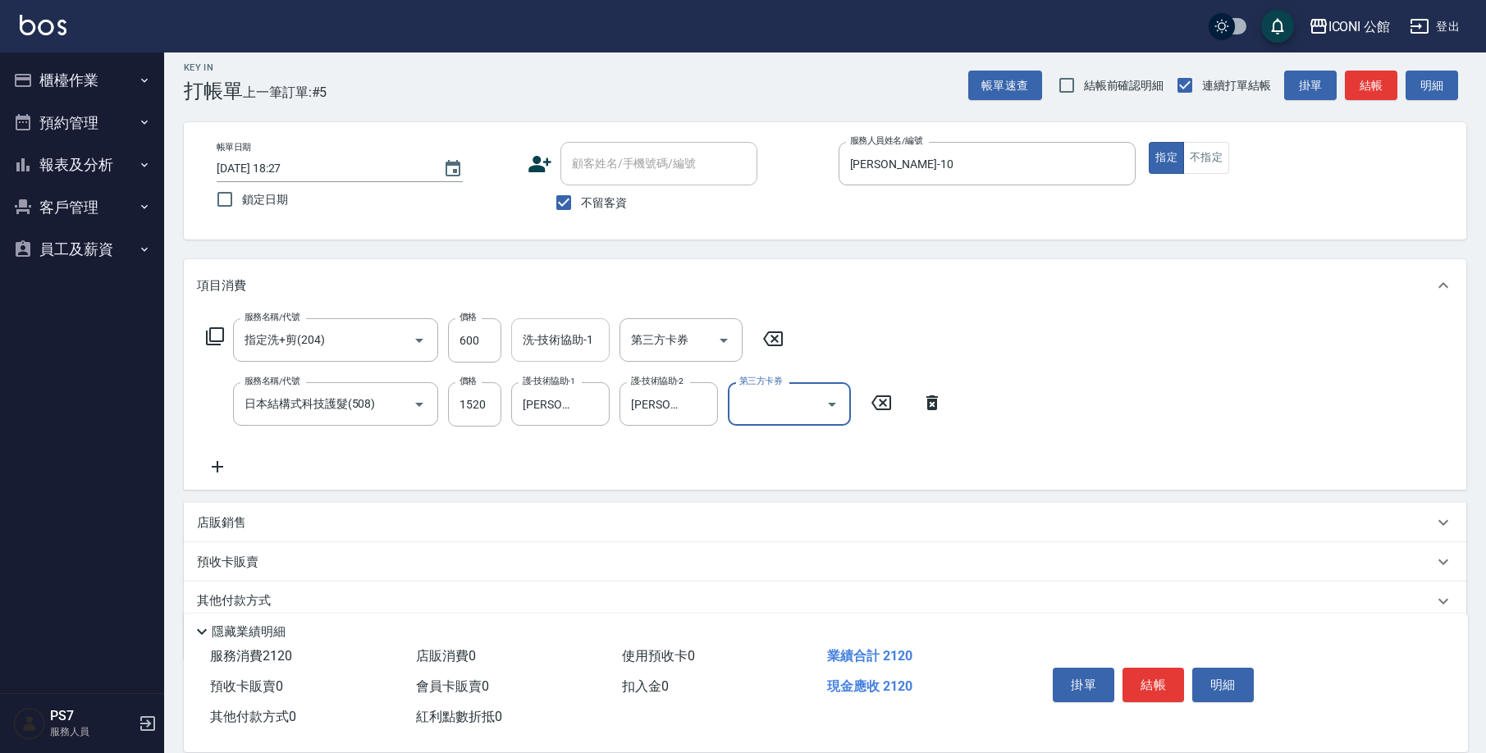
click at [555, 331] on input "洗-技術協助-1" at bounding box center [561, 340] width 84 height 29
type input "[PERSON_NAME]-21"
click at [1150, 681] on button "結帳" at bounding box center [1153, 685] width 62 height 34
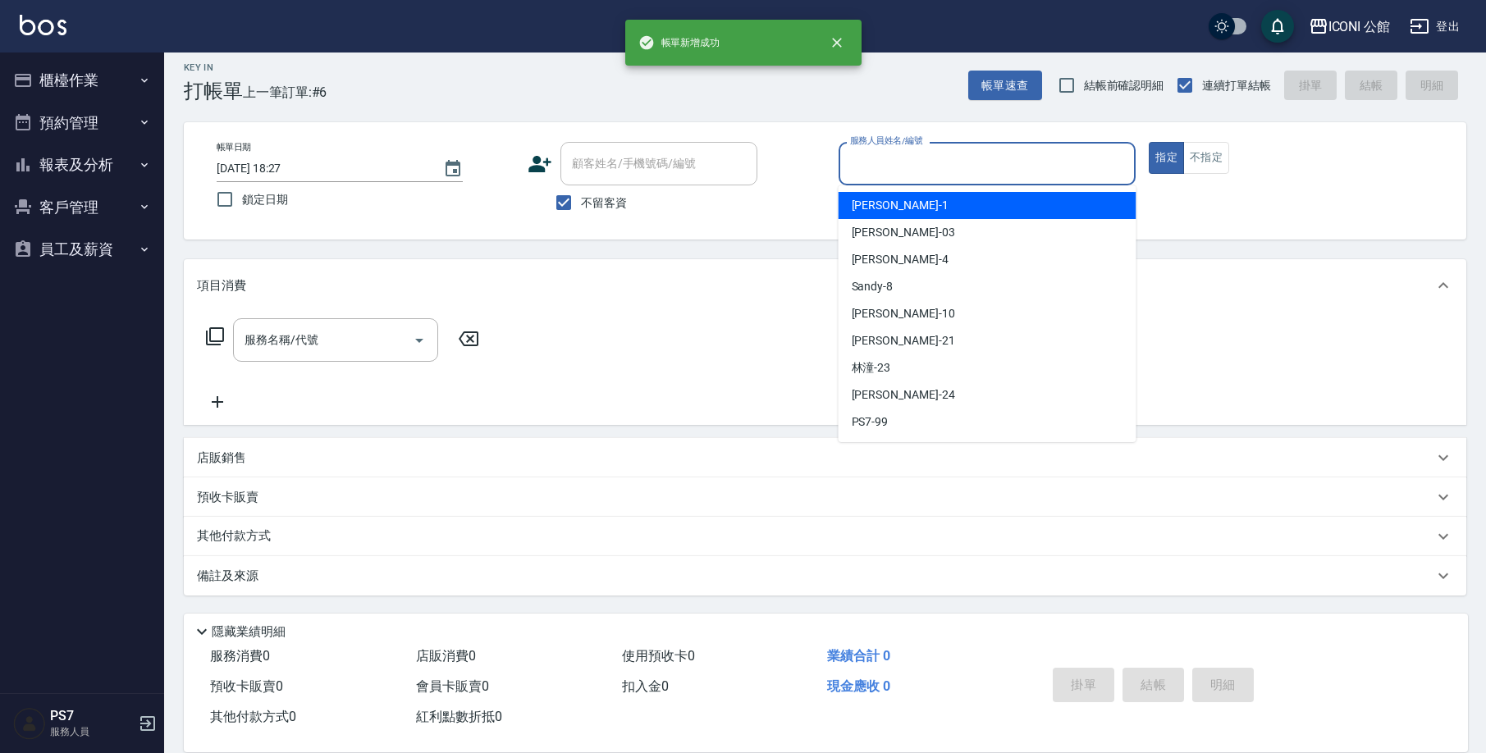
drag, startPoint x: 943, startPoint y: 162, endPoint x: 940, endPoint y: 222, distance: 60.0
click at [943, 163] on input "服務人員姓名/編號" at bounding box center [987, 163] width 283 height 29
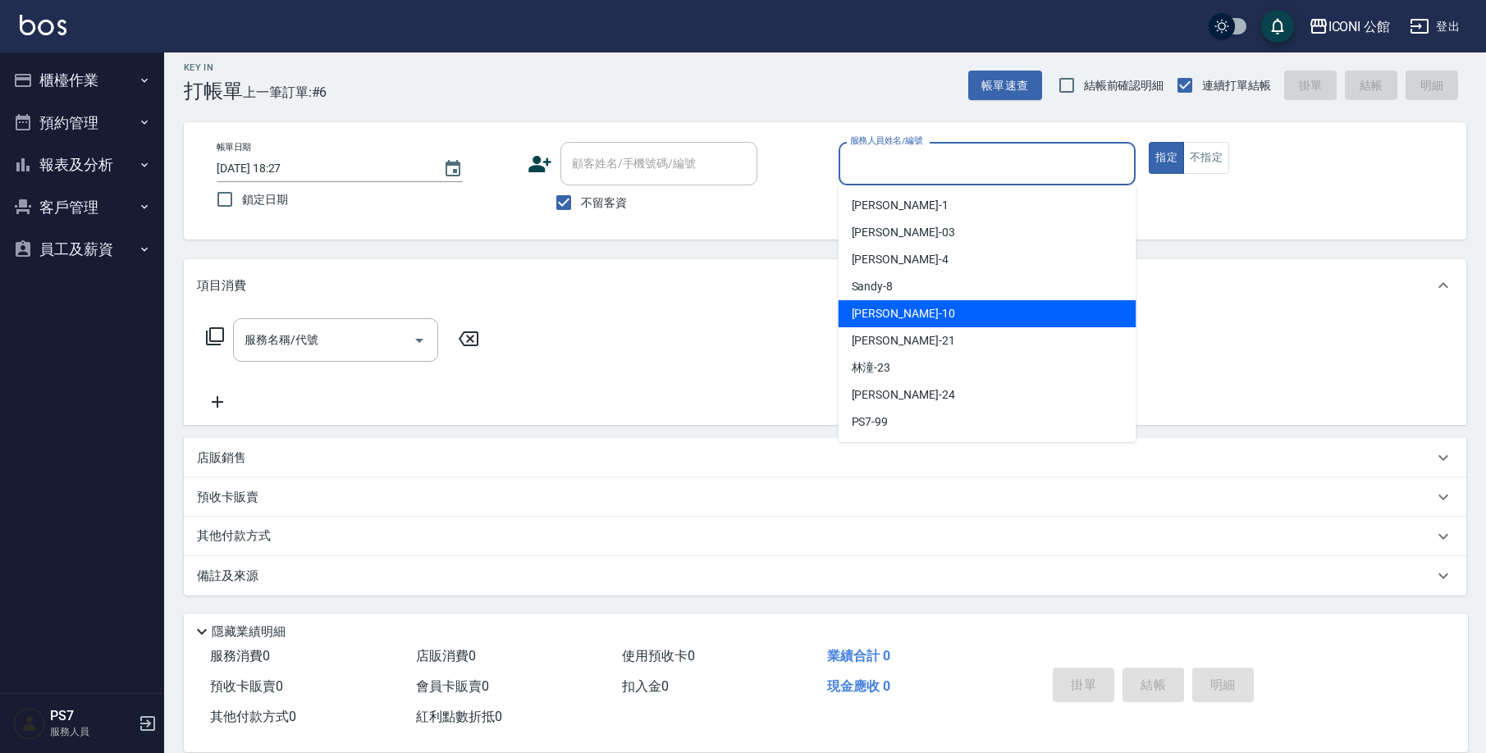
click at [949, 323] on div "[PERSON_NAME] -10" at bounding box center [988, 313] width 298 height 27
type input "[PERSON_NAME]-10"
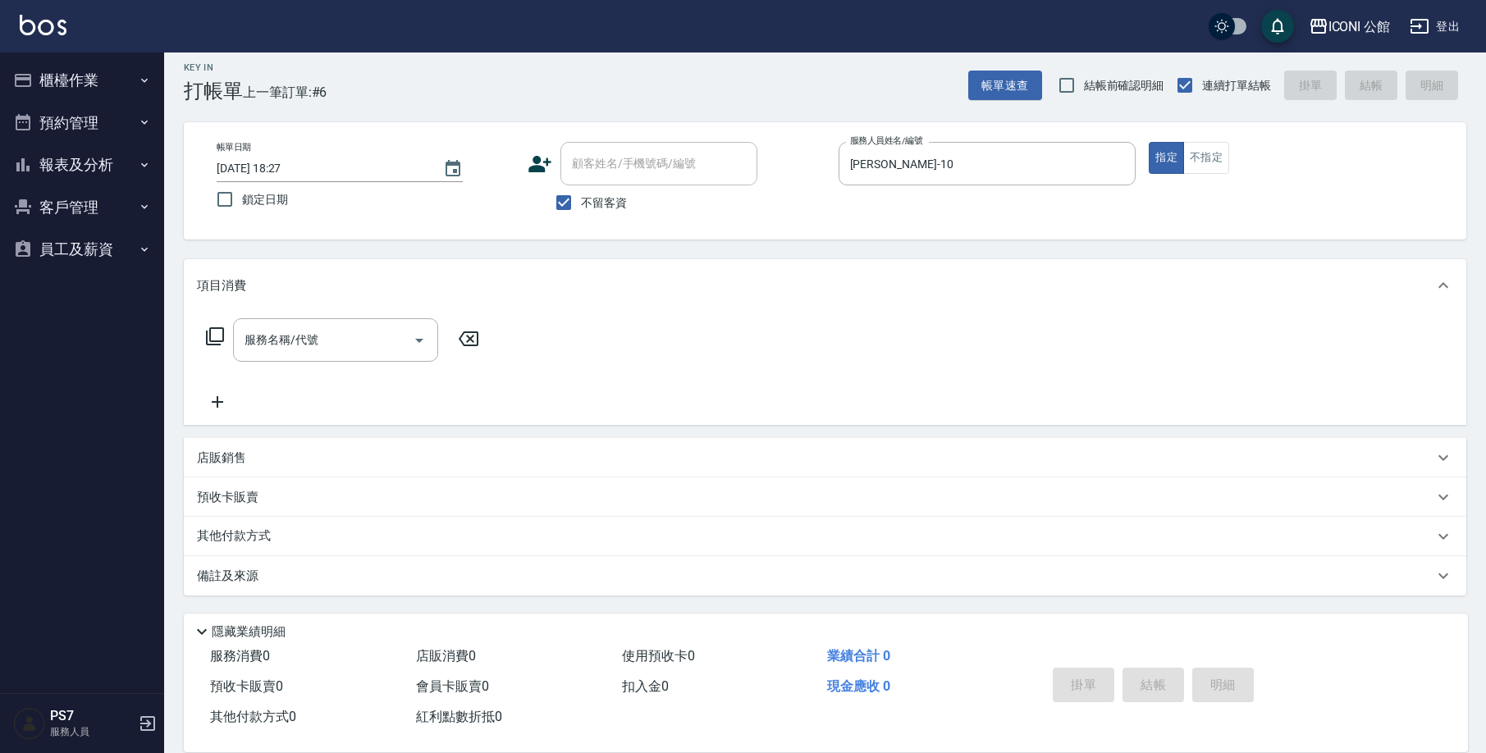
click at [219, 331] on icon at bounding box center [215, 337] width 20 height 20
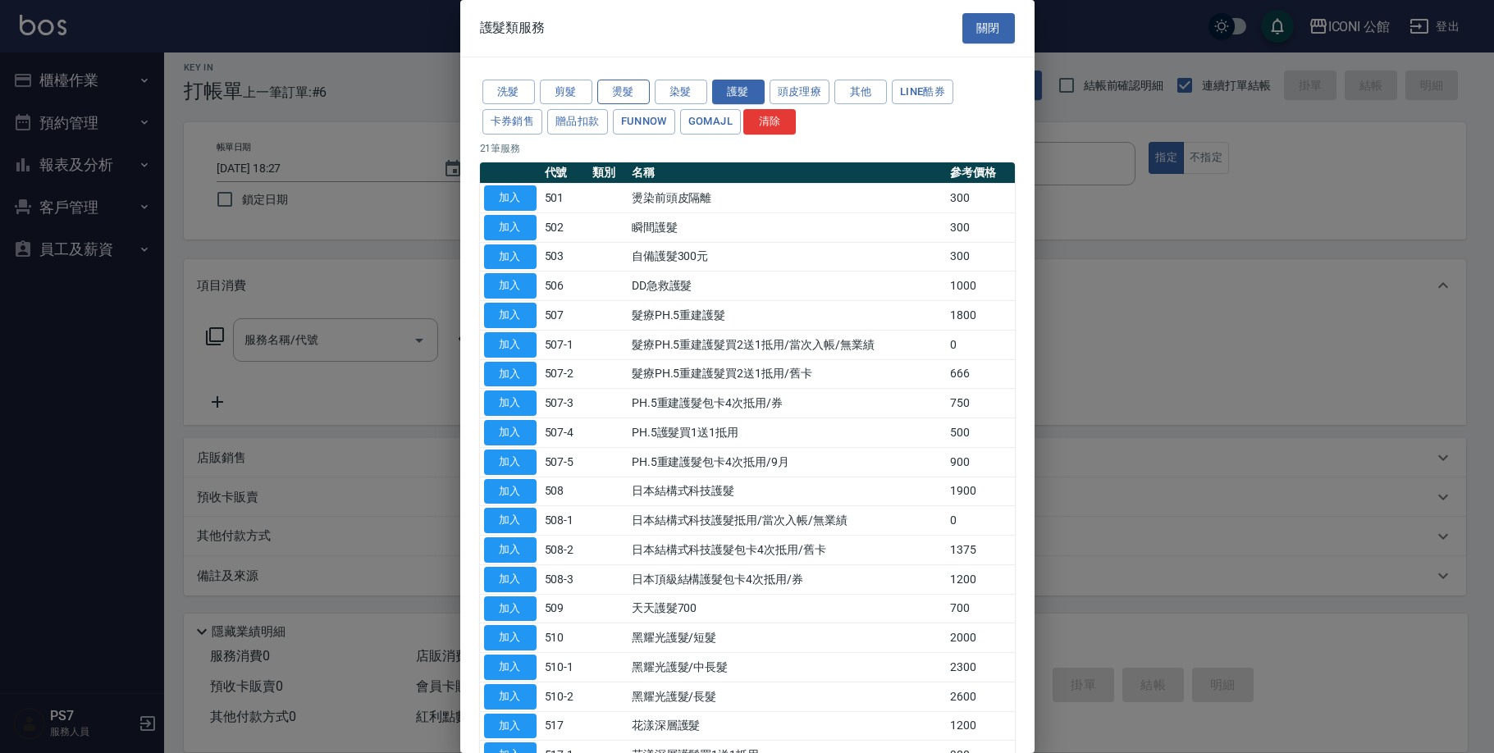
click at [629, 94] on button "燙髮" at bounding box center [623, 92] width 53 height 25
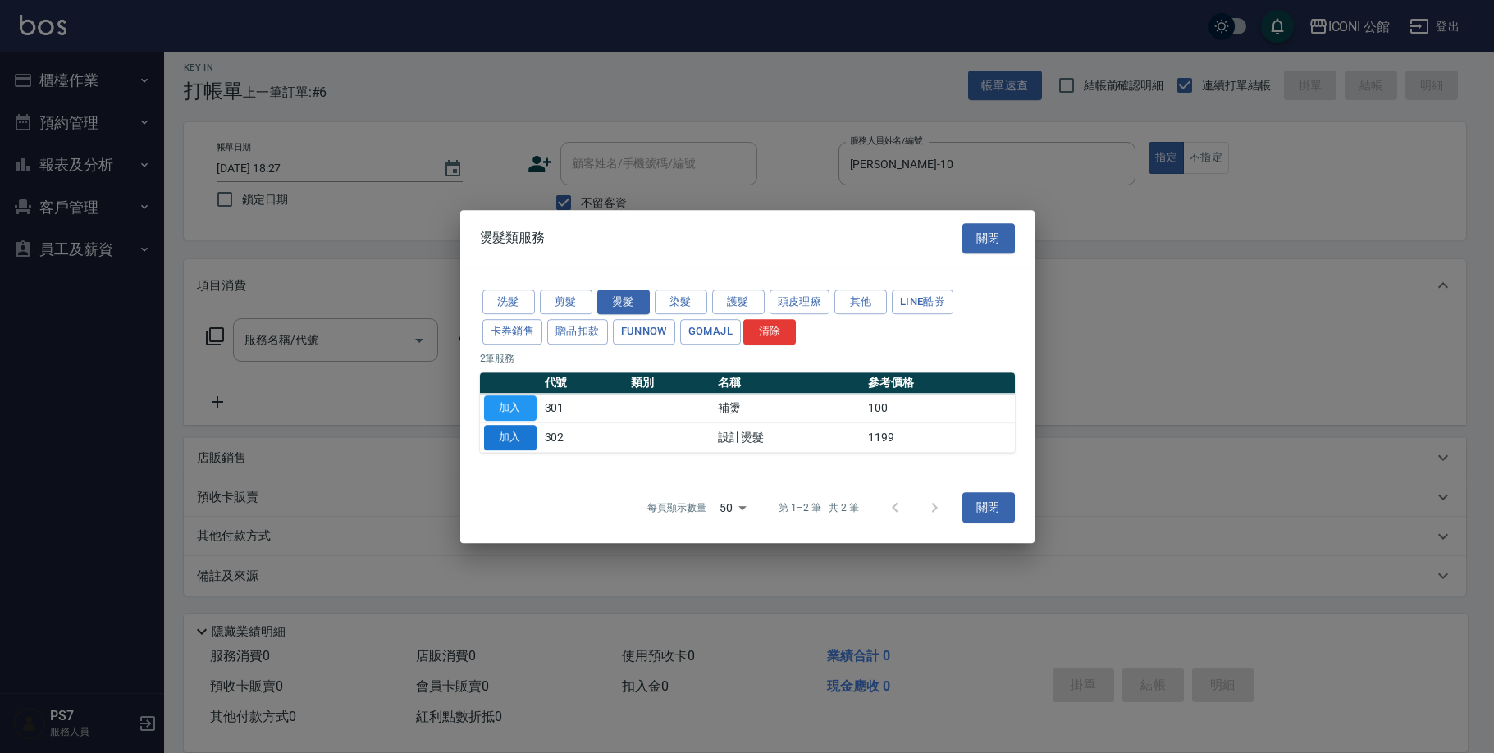
click at [523, 433] on button "加入" at bounding box center [510, 437] width 53 height 25
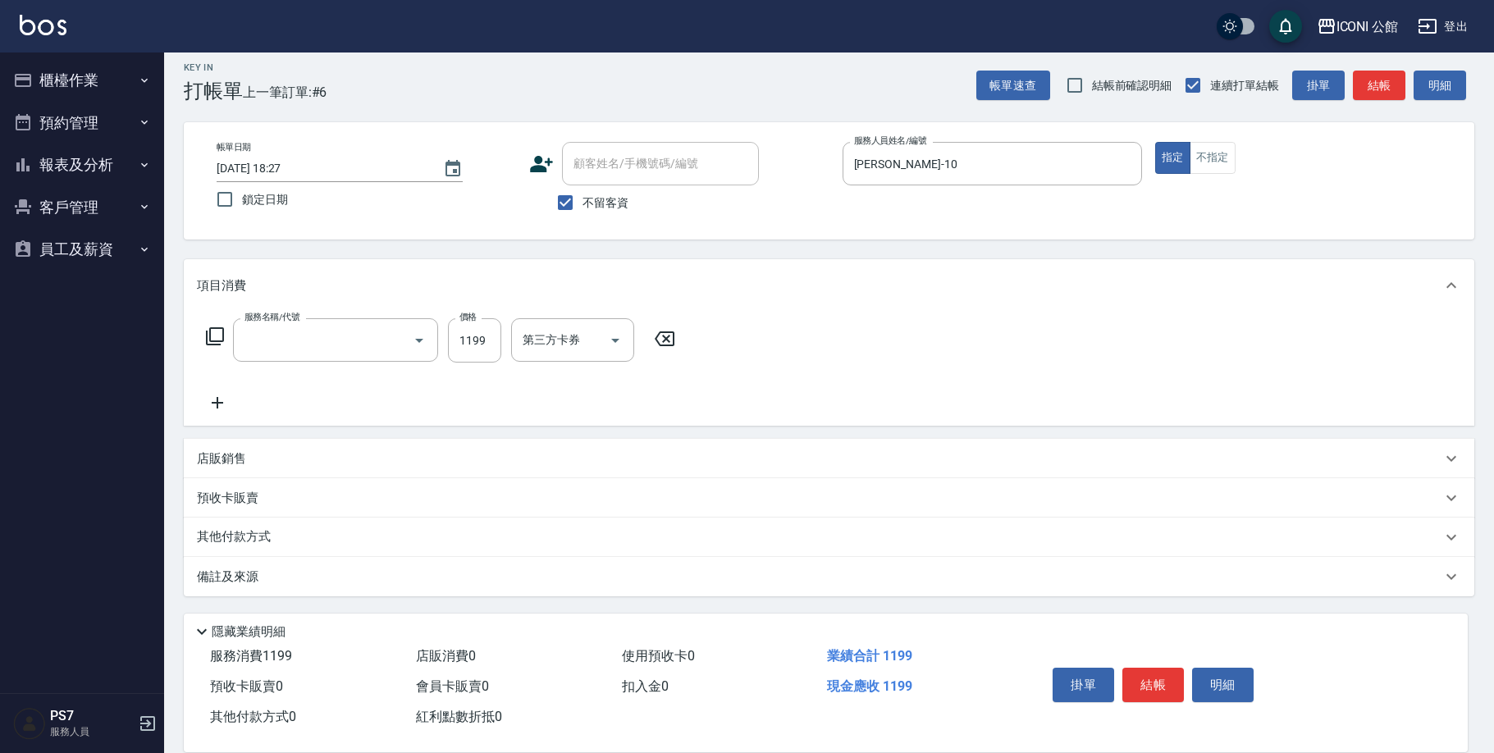
type input "設計燙髮(302)"
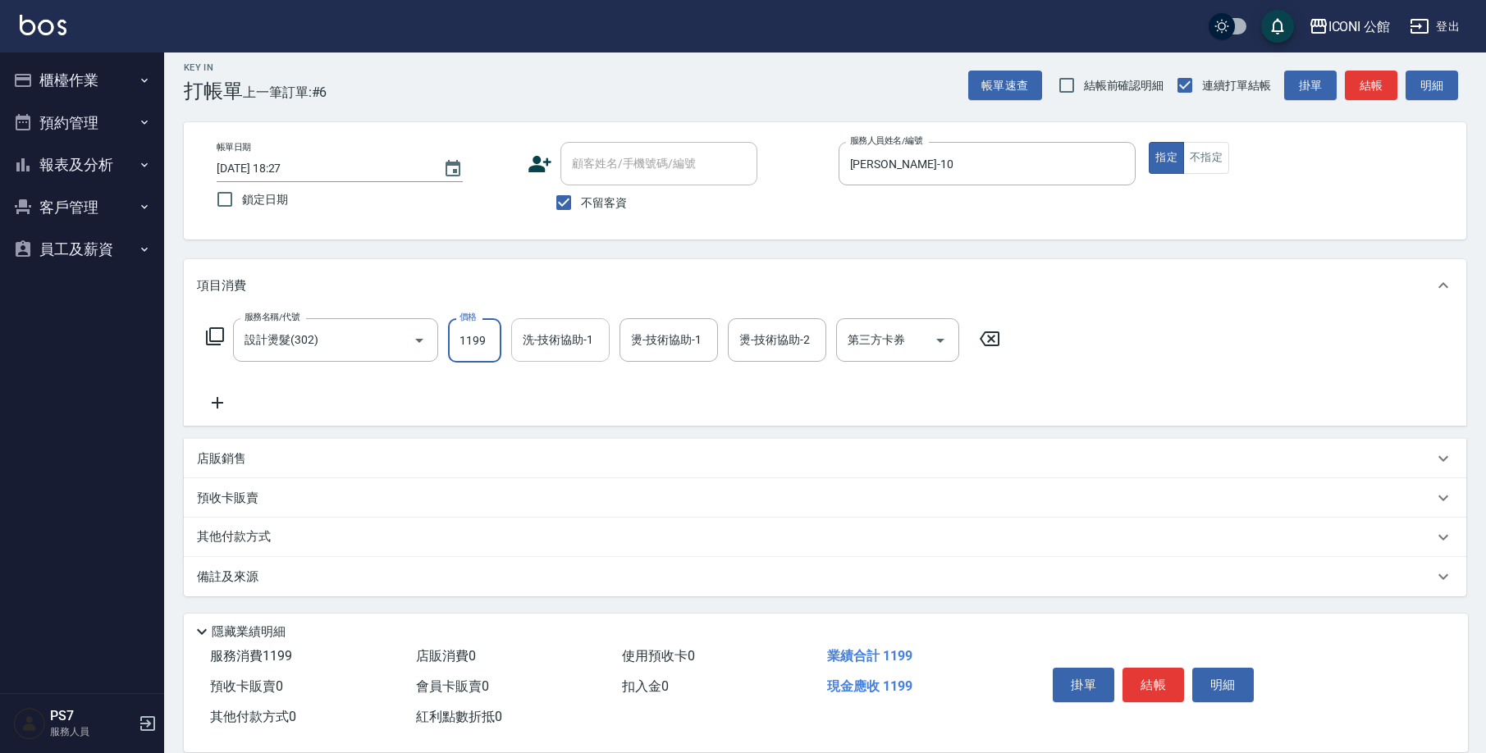
drag, startPoint x: 455, startPoint y: 337, endPoint x: 586, endPoint y: 327, distance: 131.7
click at [586, 327] on div "服務名稱/代號 設計燙髮(302) 服務名稱/代號 價格 1199 價格 洗-技術協助-1 洗-技術協助-1 燙-技術協助-1 燙-技術協助-1 燙-技術協助…" at bounding box center [603, 340] width 813 height 44
drag, startPoint x: 458, startPoint y: 341, endPoint x: 516, endPoint y: 336, distance: 58.5
click at [516, 336] on div "服務名稱/代號 設計燙髮(302) 服務名稱/代號 價格 1199 價格 洗-技術協助-1 洗-技術協助-1 燙-技術協助-1 燙-技術協助-1 燙-技術協助…" at bounding box center [603, 340] width 813 height 44
type input "2500"
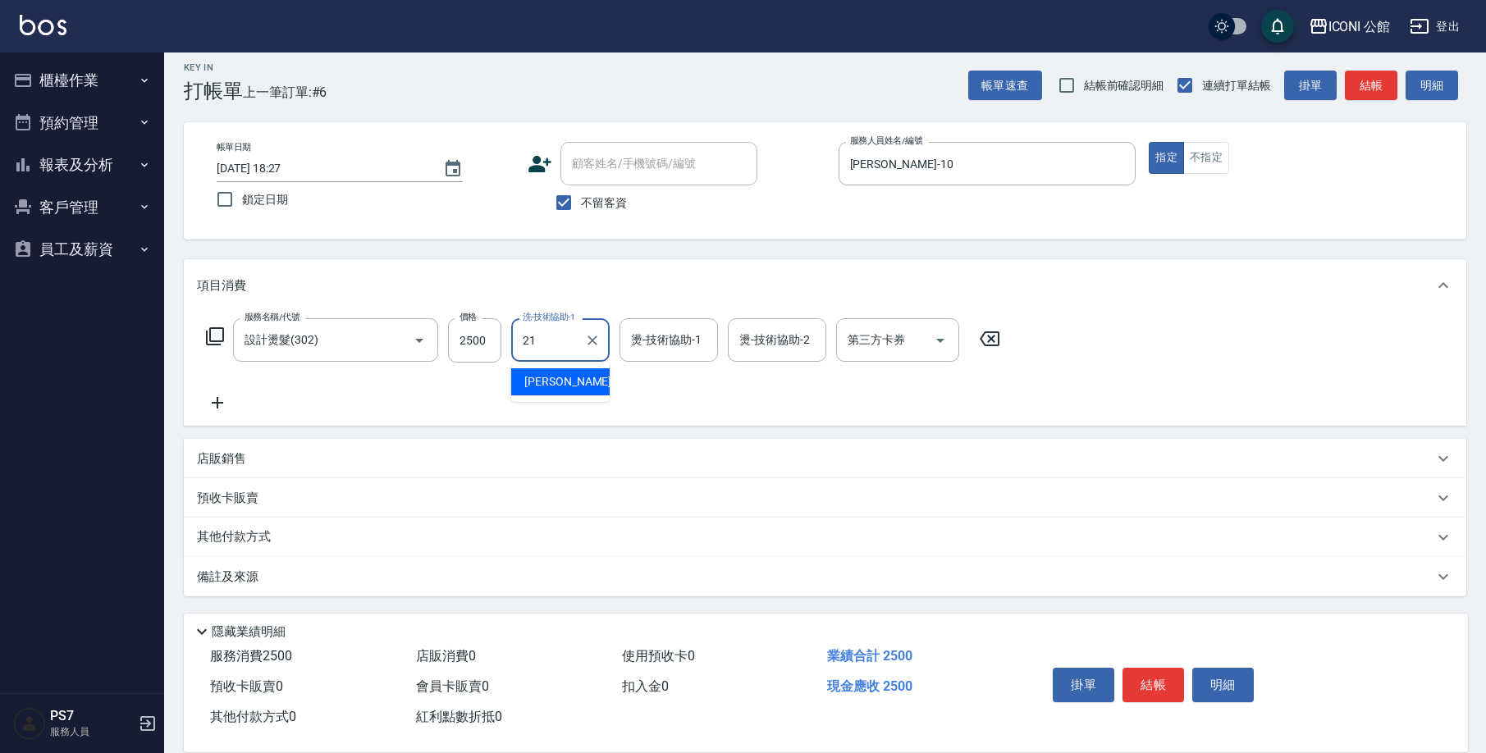
type input "[PERSON_NAME]-21"
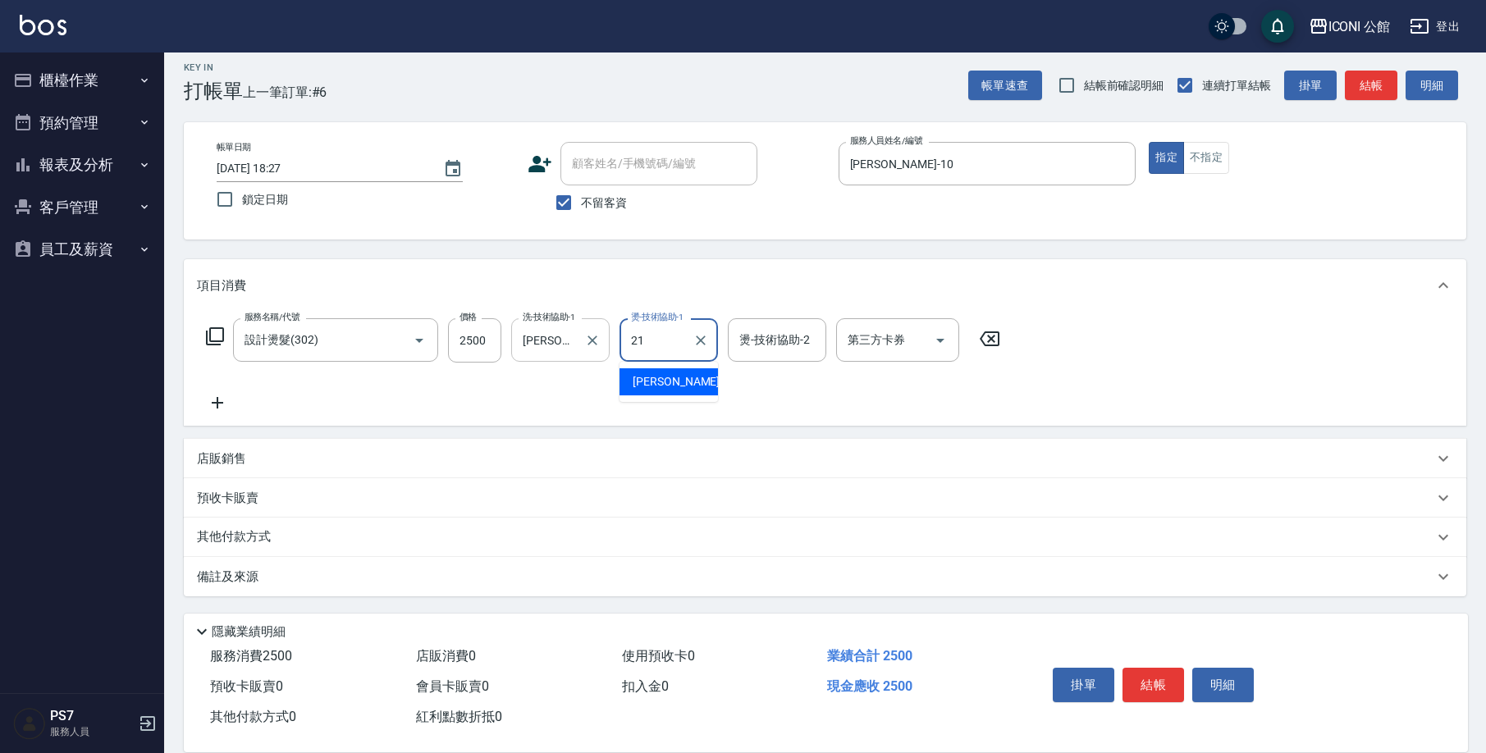
type input "[PERSON_NAME]-21"
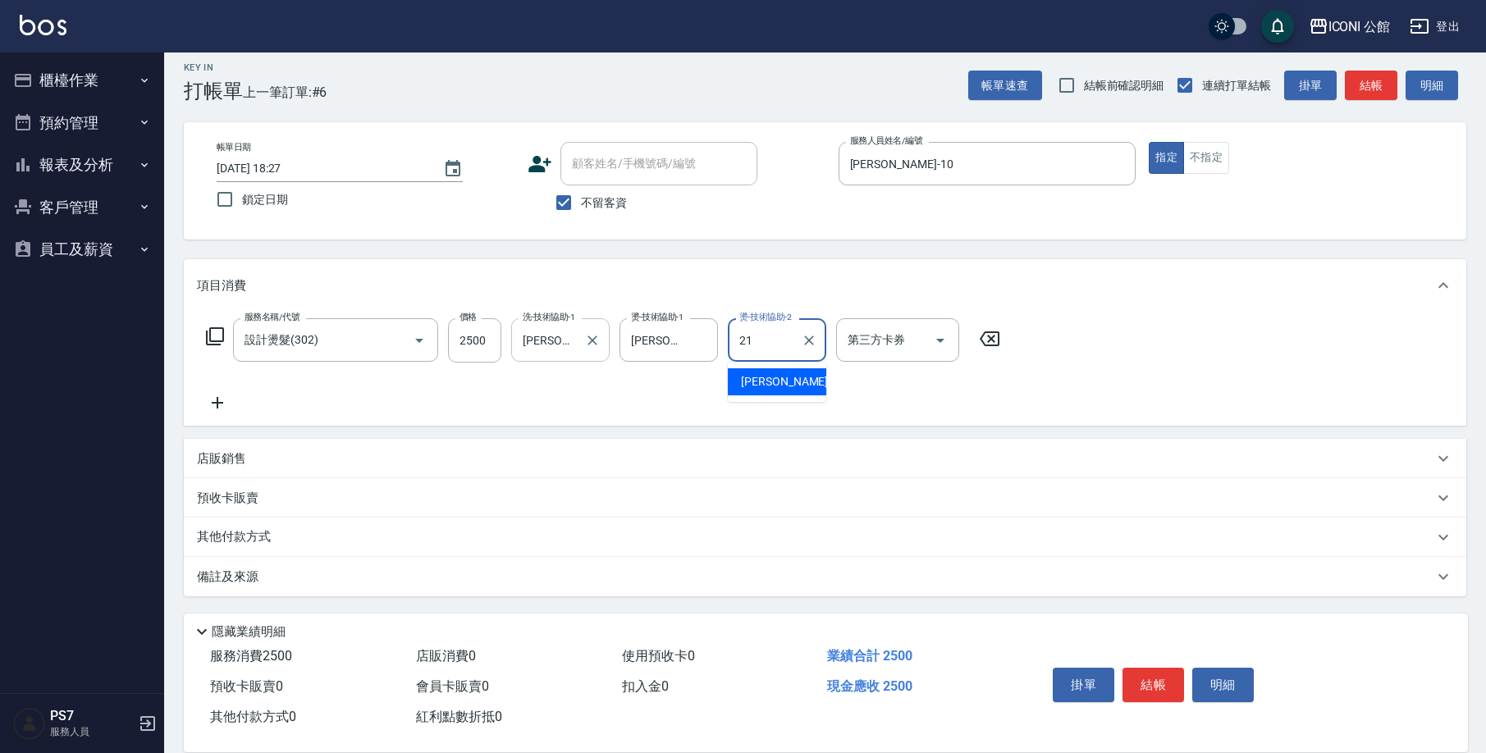
type input "[PERSON_NAME]-21"
click at [212, 338] on icon at bounding box center [215, 337] width 20 height 20
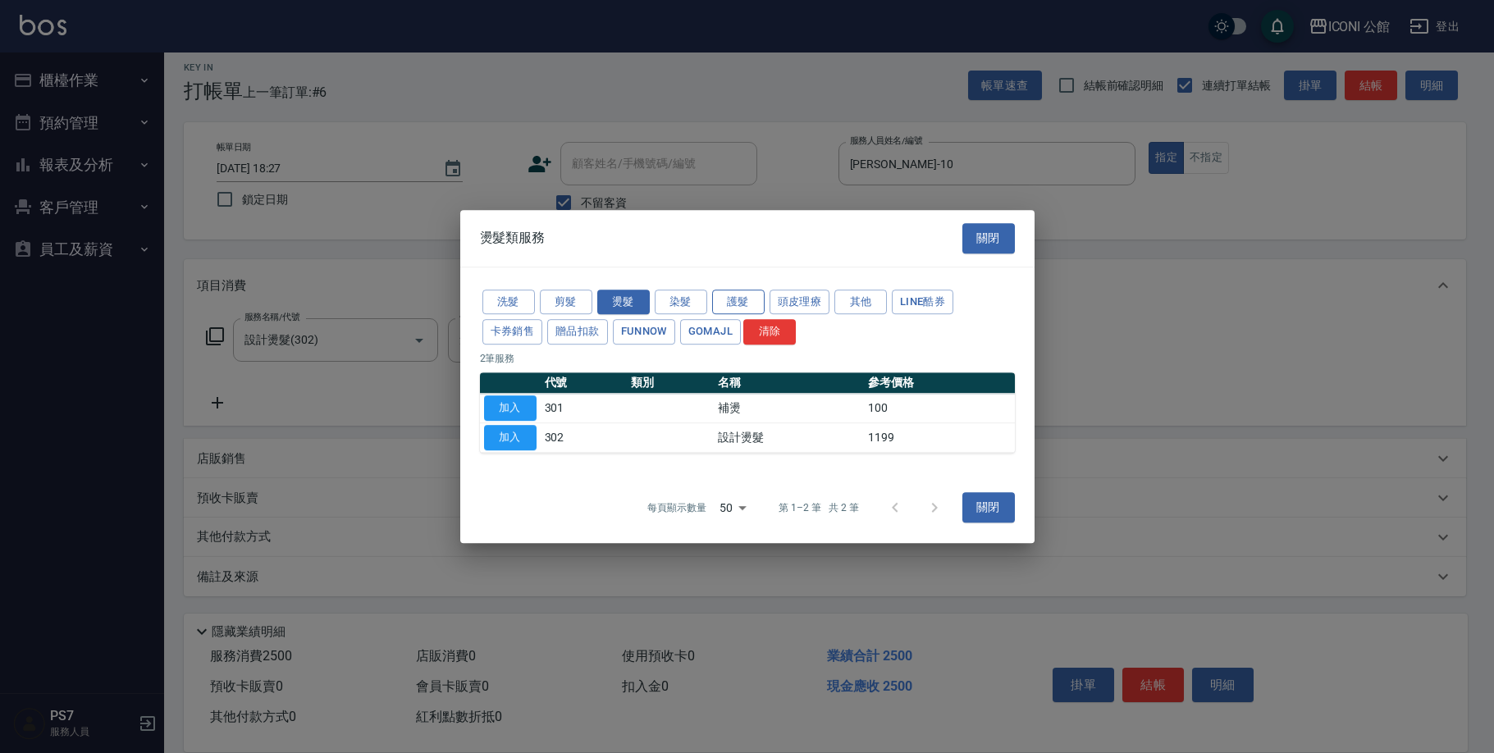
click at [746, 298] on button "護髮" at bounding box center [738, 302] width 53 height 25
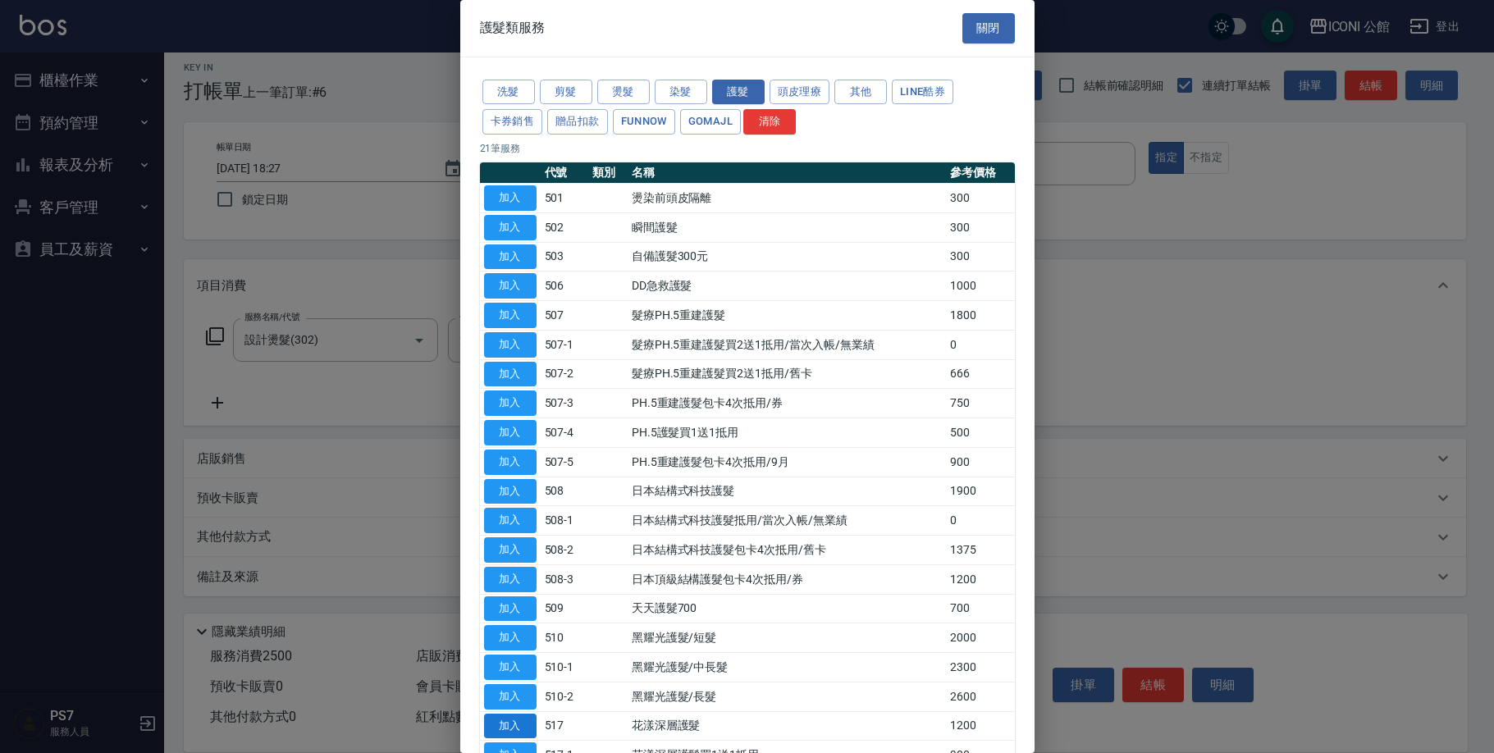
click at [512, 714] on button "加入" at bounding box center [510, 726] width 53 height 25
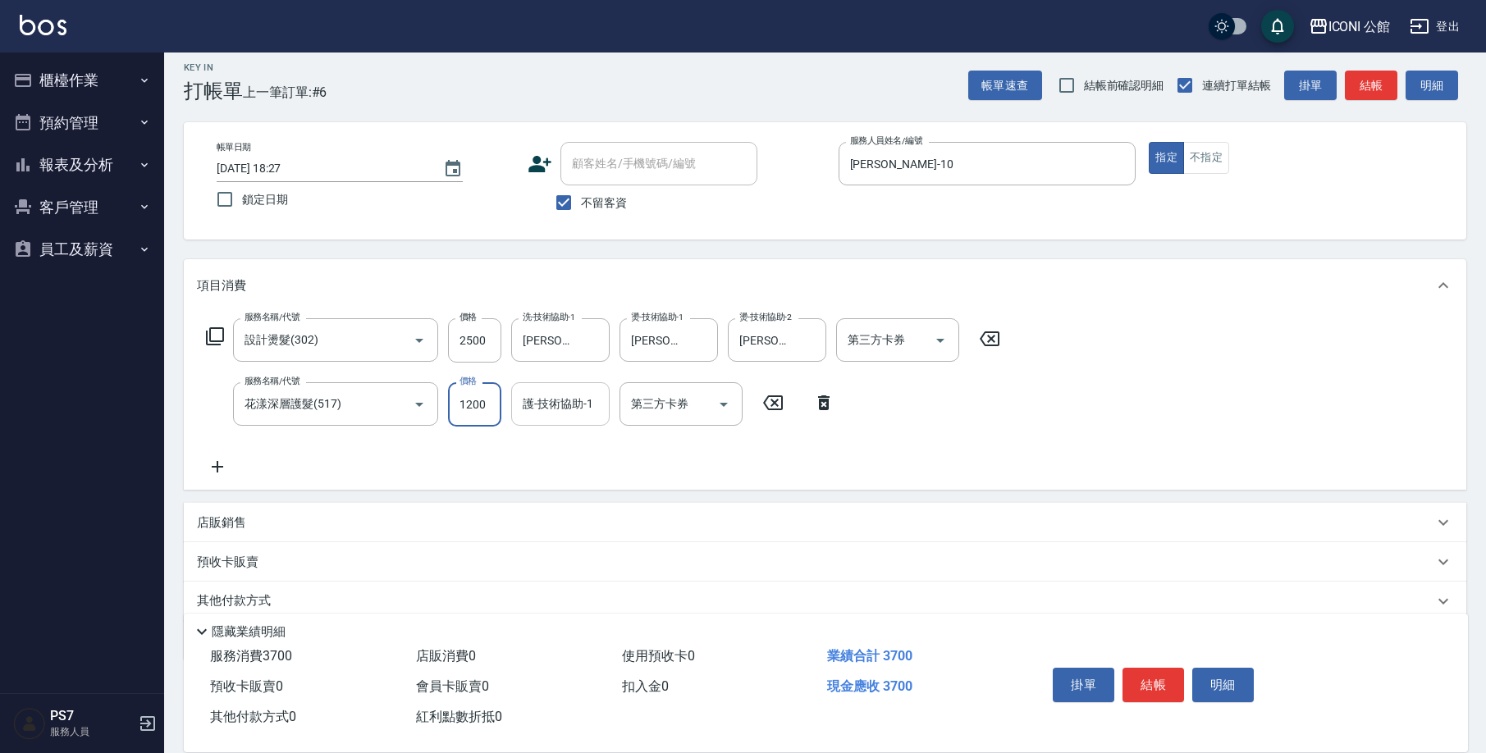
drag, startPoint x: 454, startPoint y: 407, endPoint x: 541, endPoint y: 423, distance: 88.4
click at [541, 423] on div "服務名稱/代號 花漾深層護髮(517) 服務名稱/代號 價格 1200 價格 護-技術協助-1 護-技術協助-1 第三方卡券 第三方卡券" at bounding box center [520, 404] width 647 height 44
type input "960"
type input "[PERSON_NAME]-21"
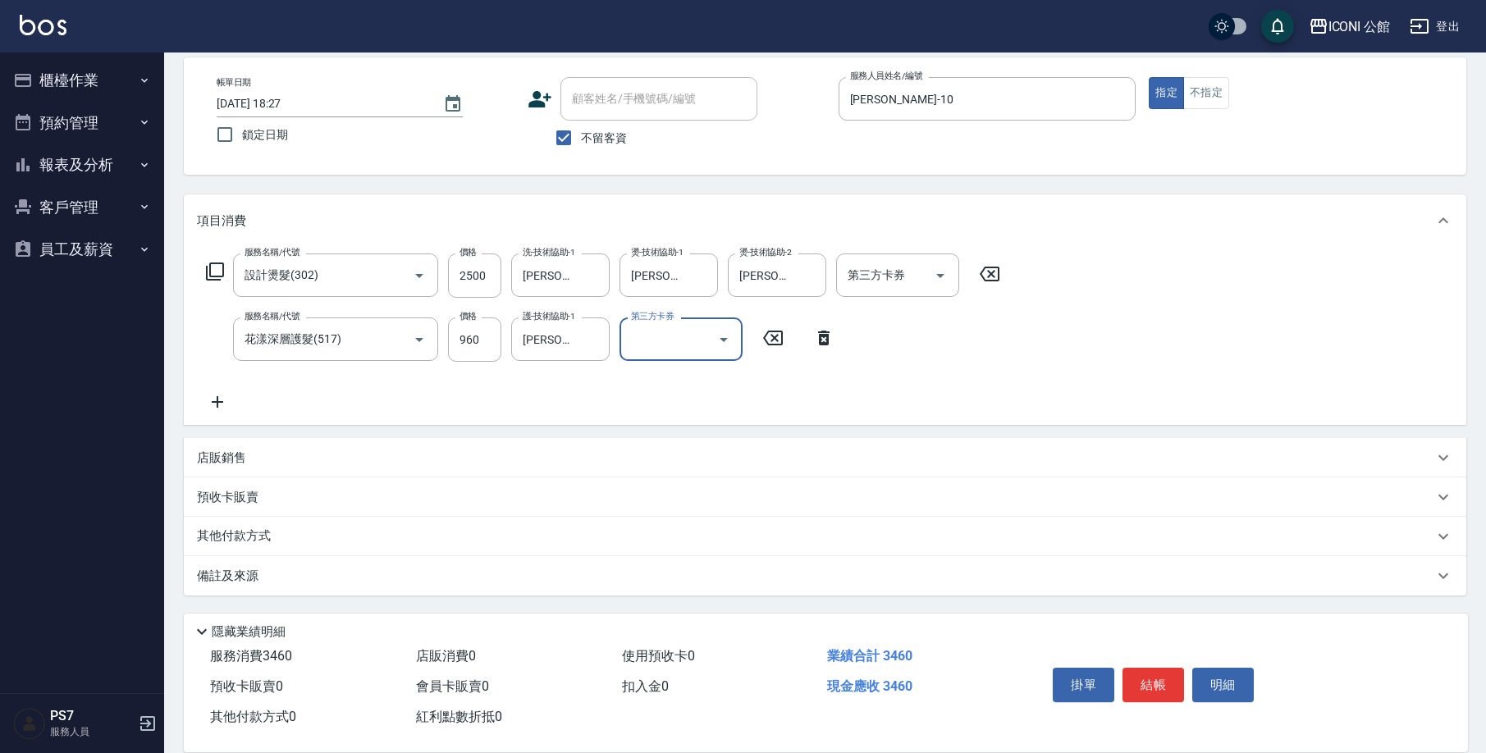
click at [239, 455] on p "店販銷售" at bounding box center [221, 458] width 49 height 17
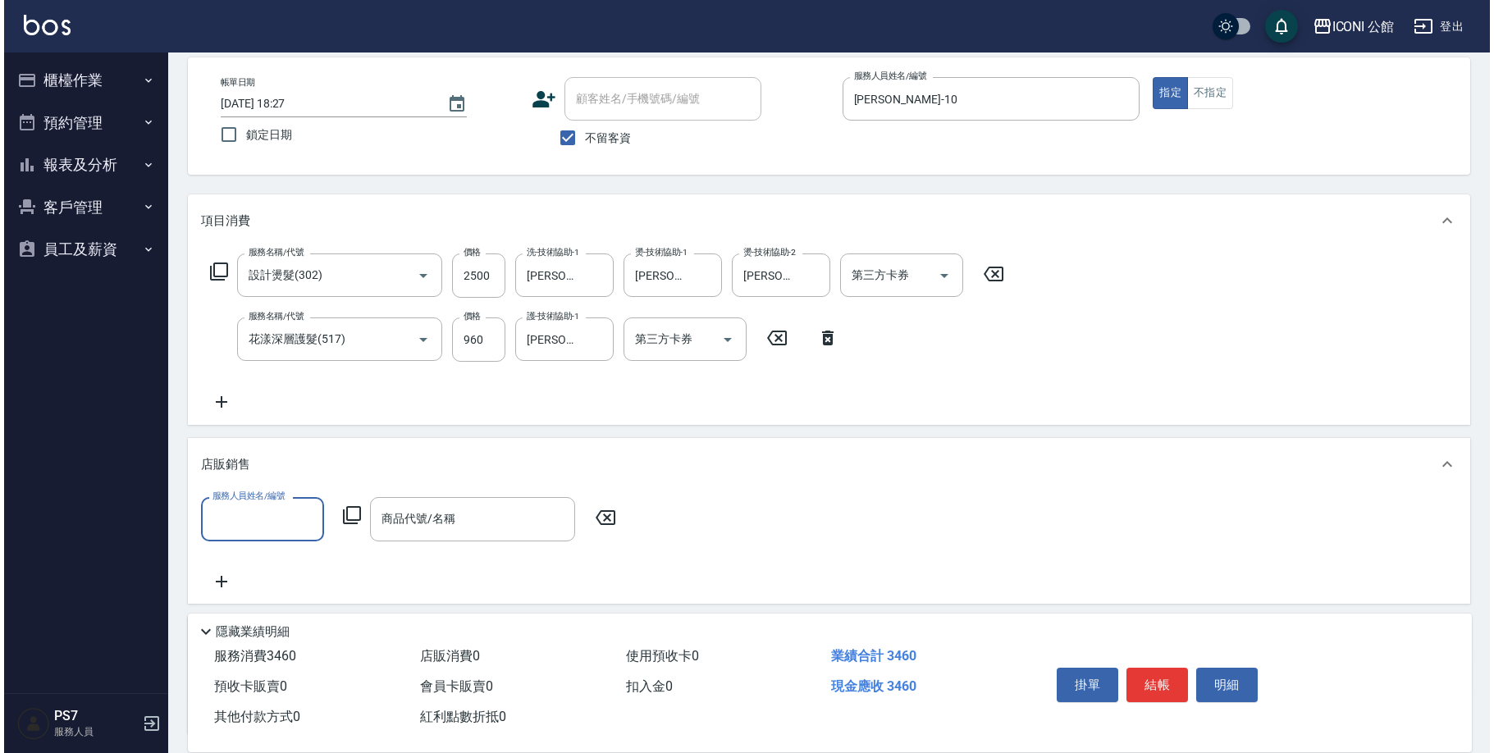
scroll to position [0, 0]
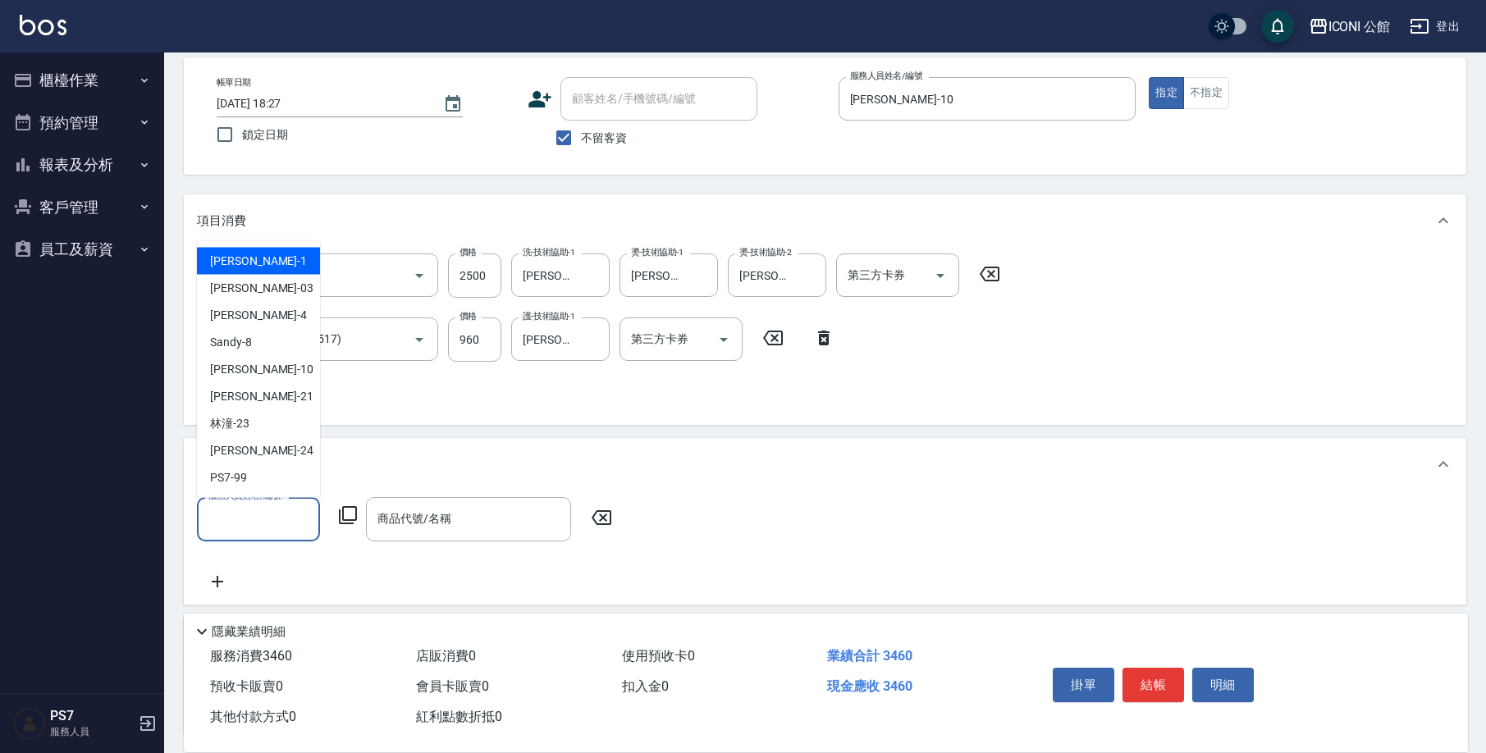
click at [281, 512] on input "服務人員姓名/編號" at bounding box center [258, 519] width 108 height 29
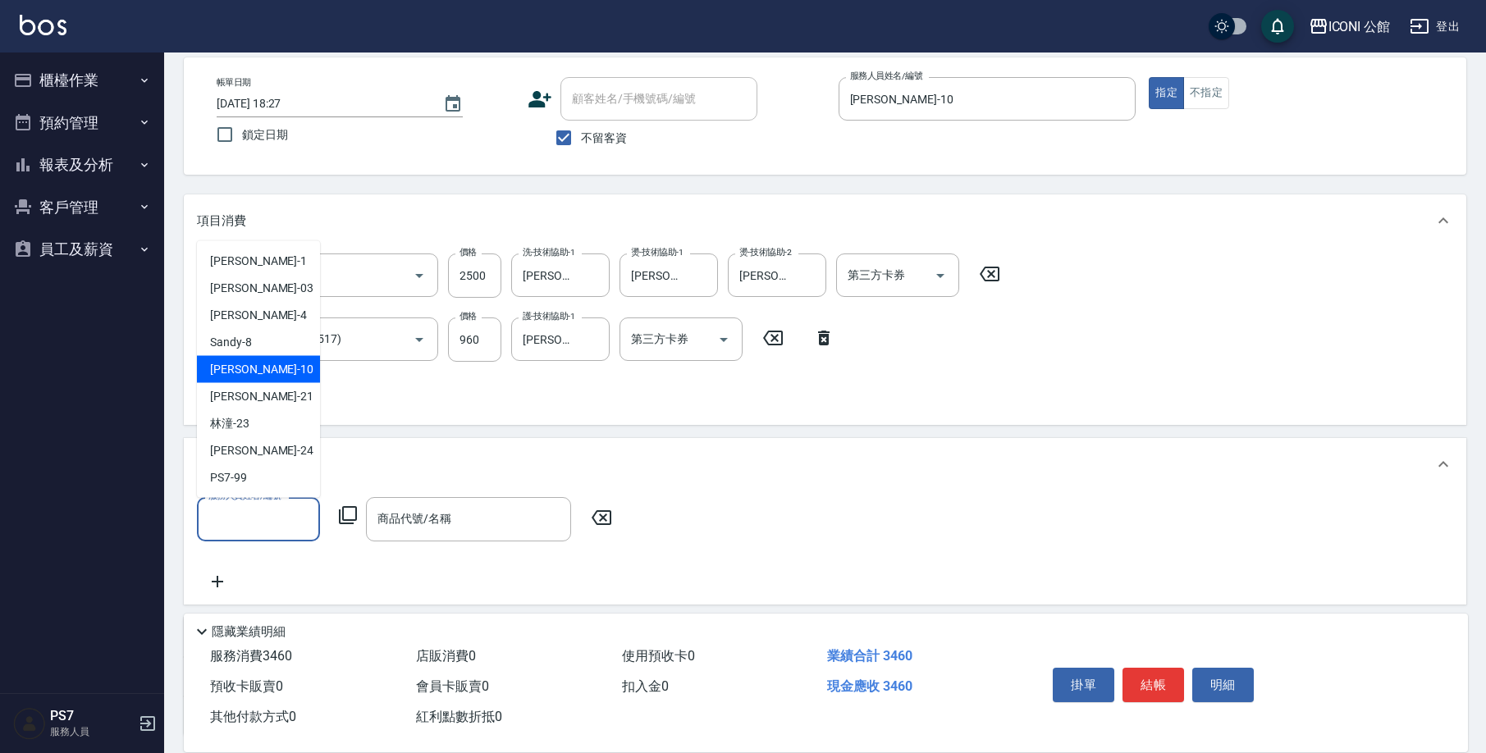
click at [279, 380] on div "[PERSON_NAME] -10" at bounding box center [258, 369] width 123 height 27
type input "[PERSON_NAME]-10"
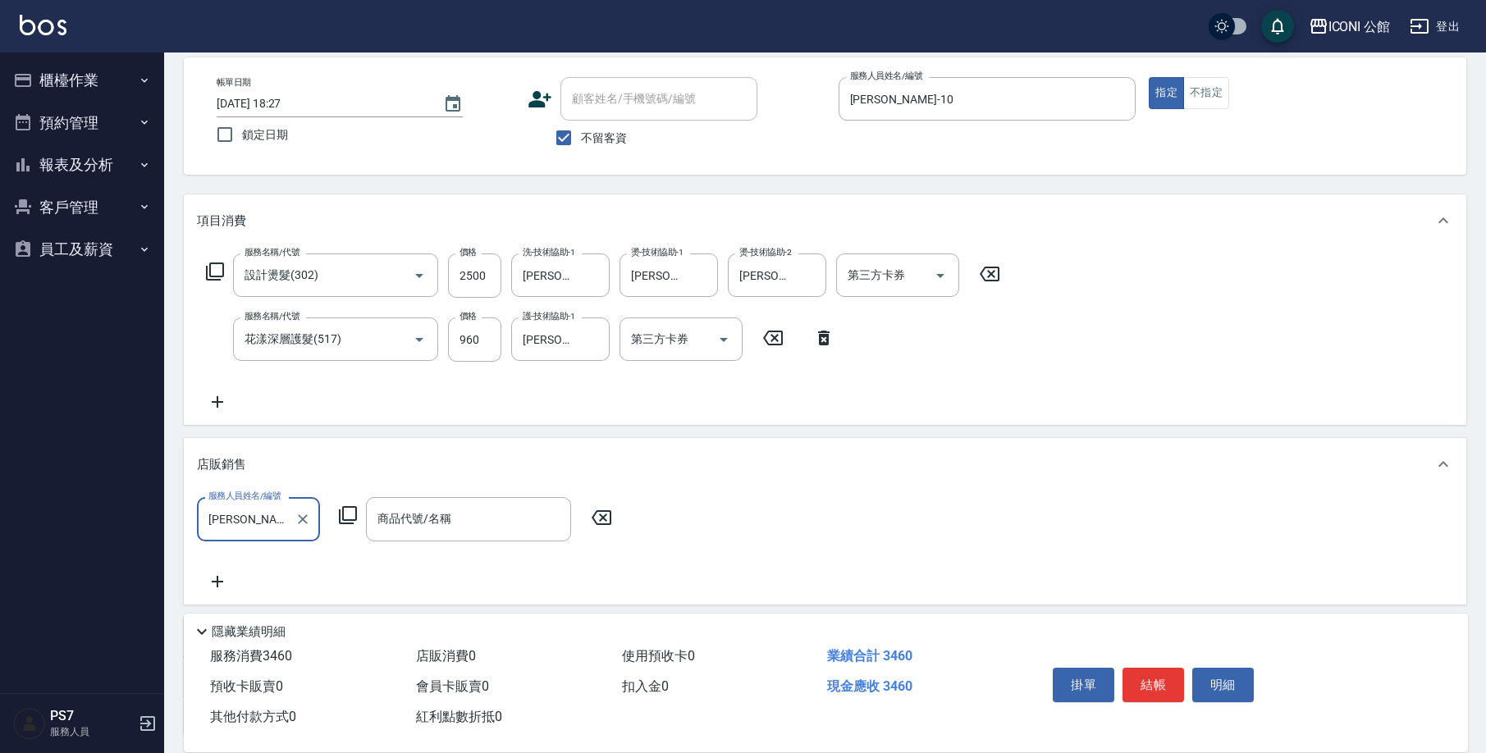
click at [347, 506] on icon at bounding box center [348, 515] width 20 height 20
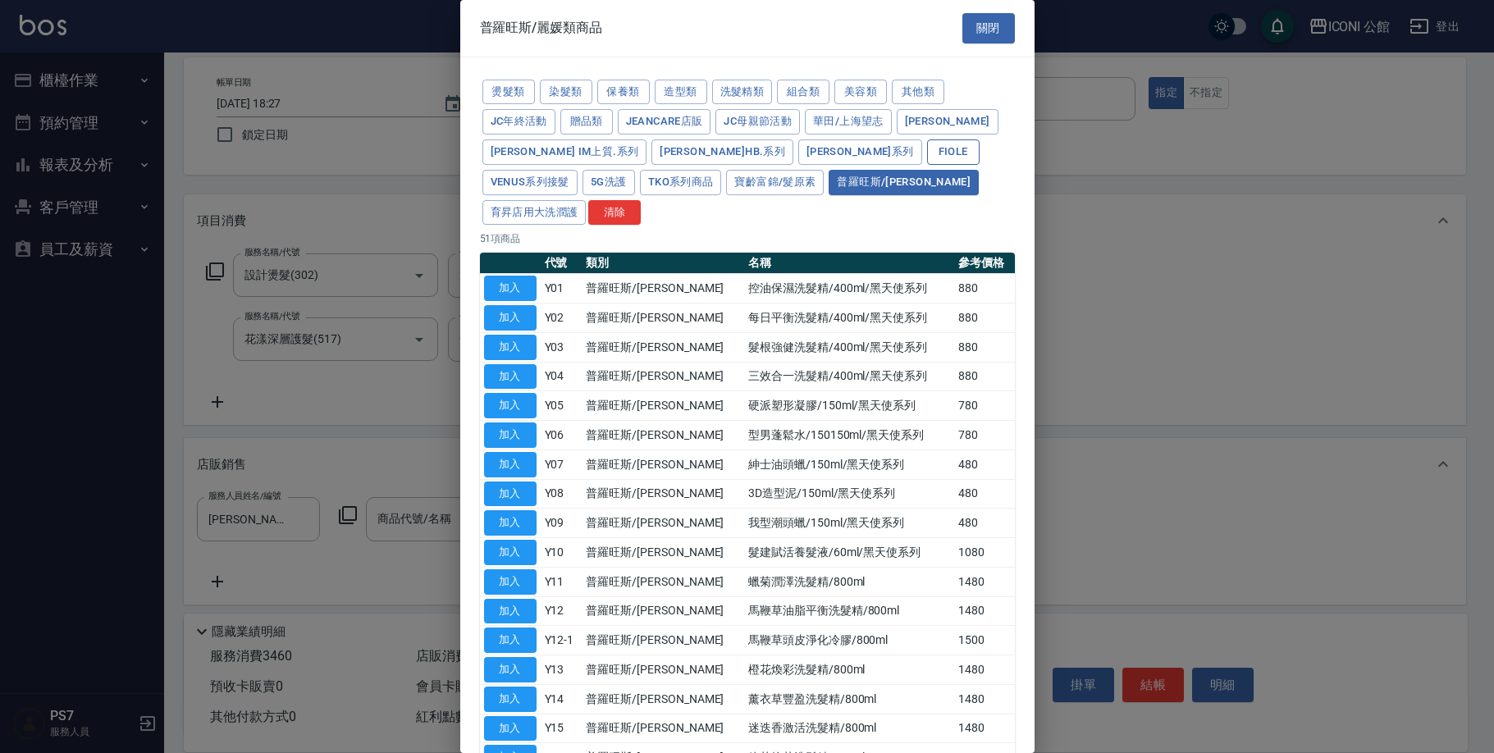
click at [927, 153] on button "Fiole" at bounding box center [953, 151] width 53 height 25
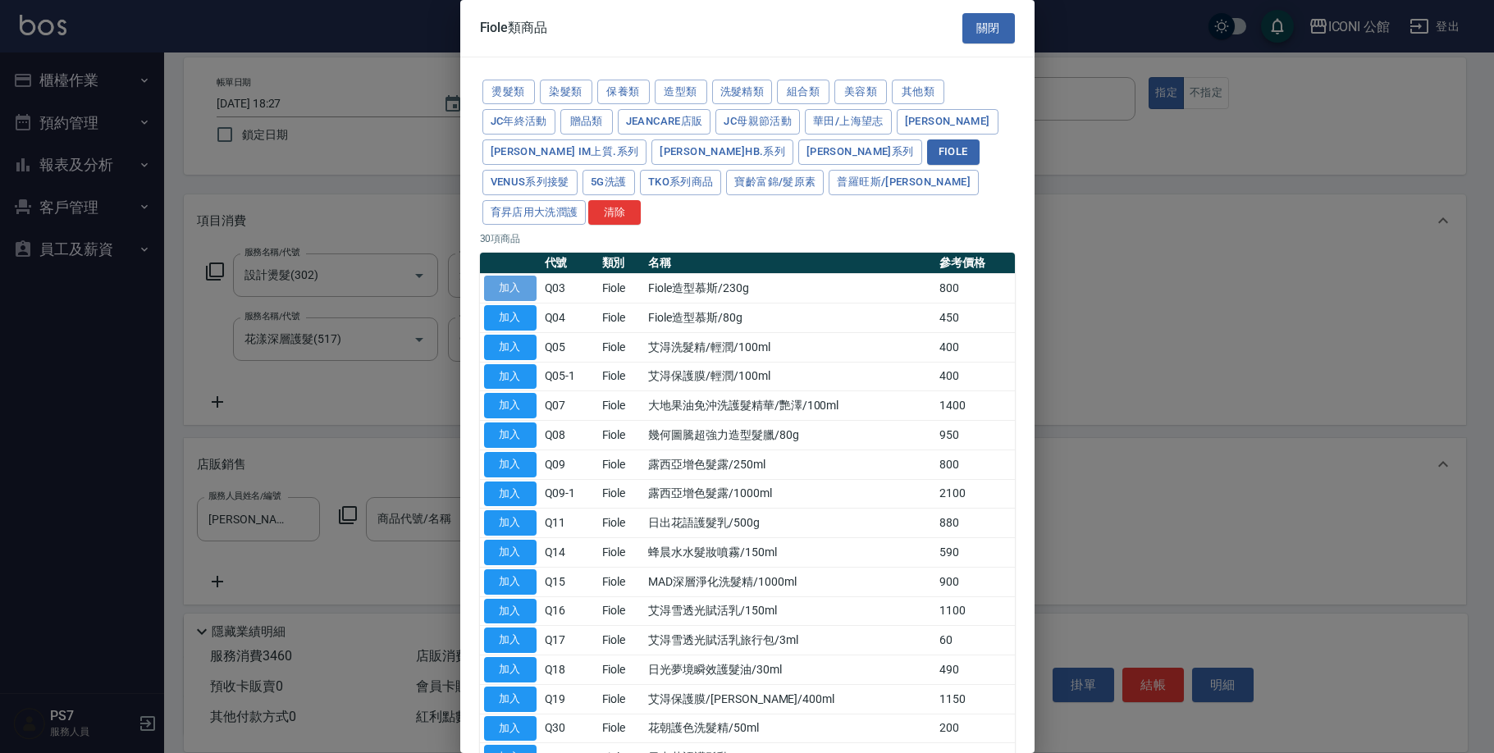
click at [513, 276] on button "加入" at bounding box center [510, 288] width 53 height 25
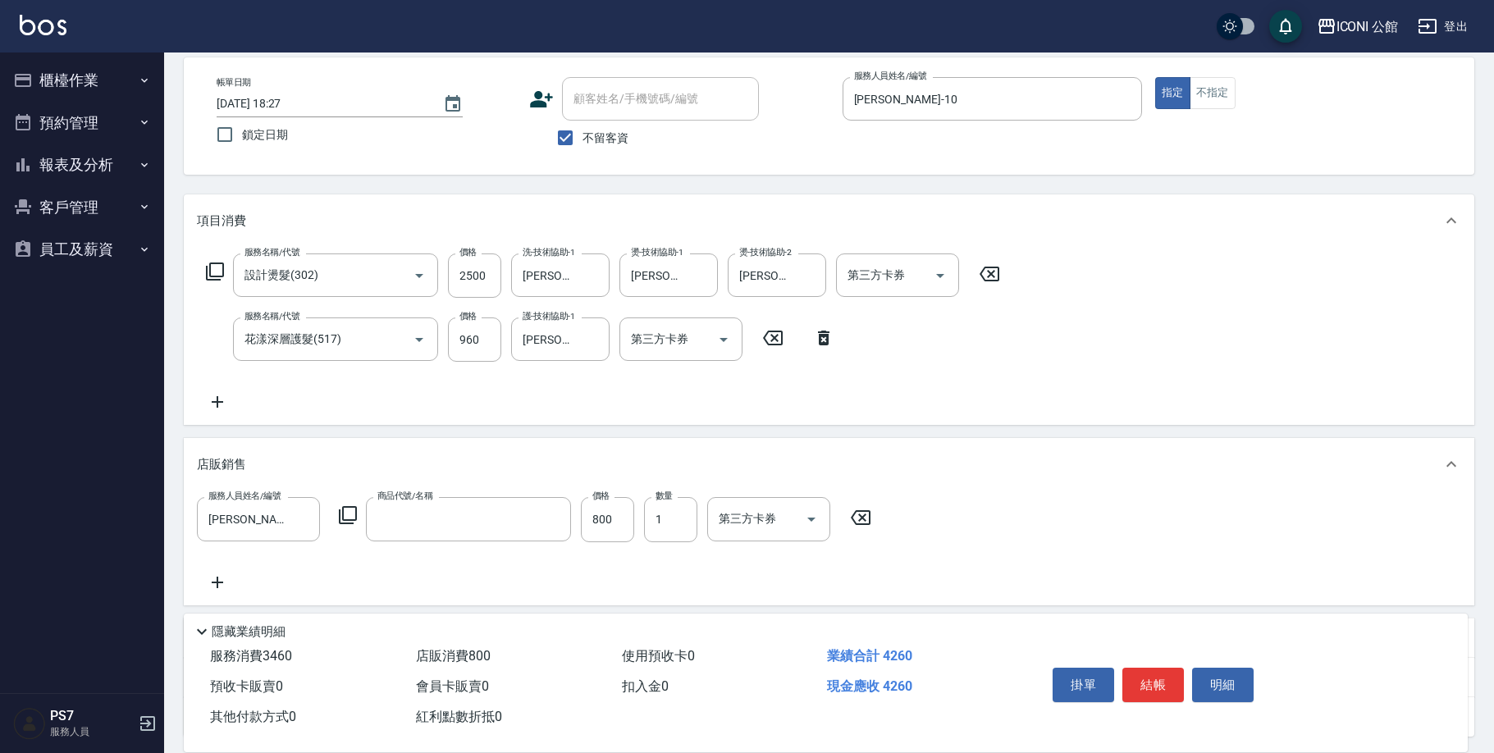
type input "Fiole造型慕斯/230g"
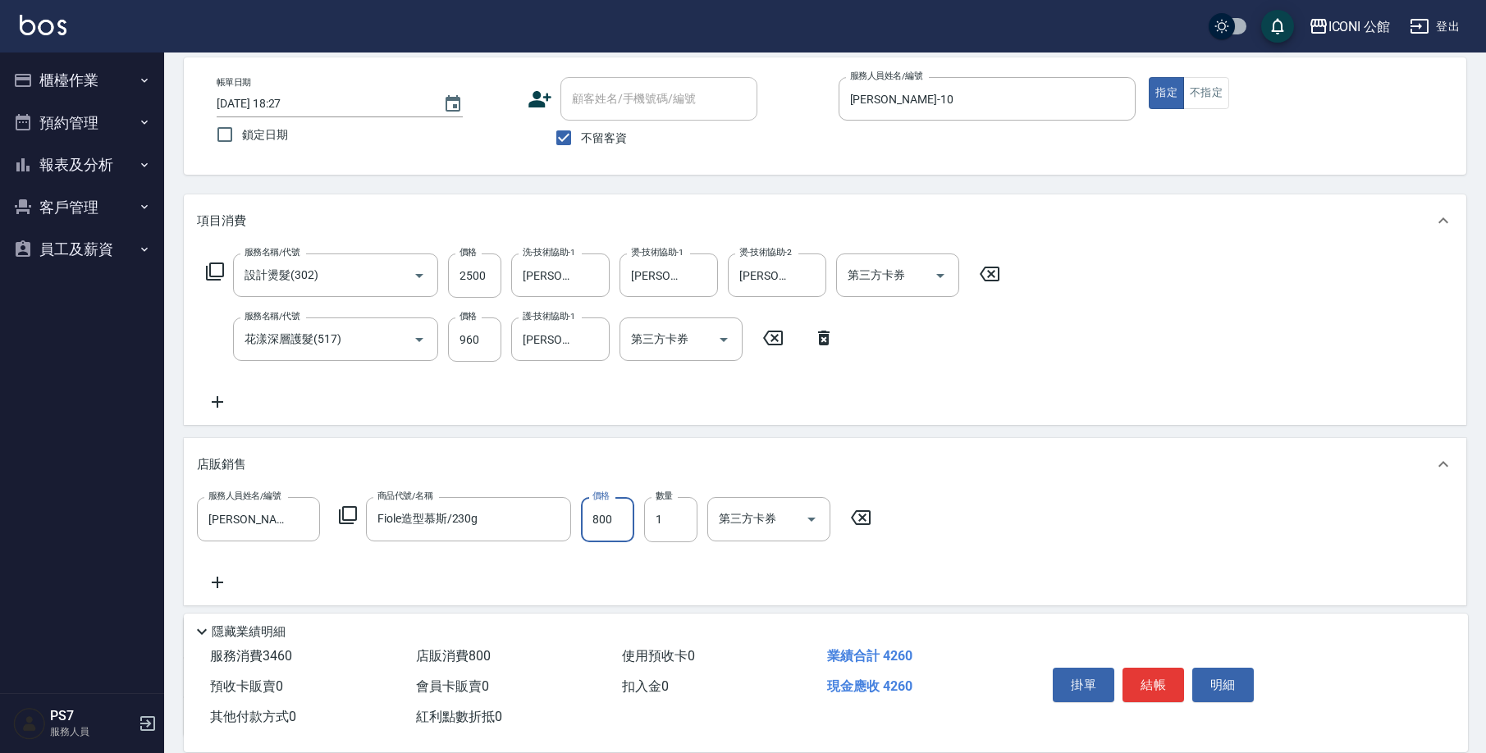
drag, startPoint x: 588, startPoint y: 518, endPoint x: 632, endPoint y: 524, distance: 44.0
click at [632, 524] on input "800" at bounding box center [607, 519] width 53 height 44
type input "680"
click at [345, 521] on icon at bounding box center [348, 515] width 18 height 18
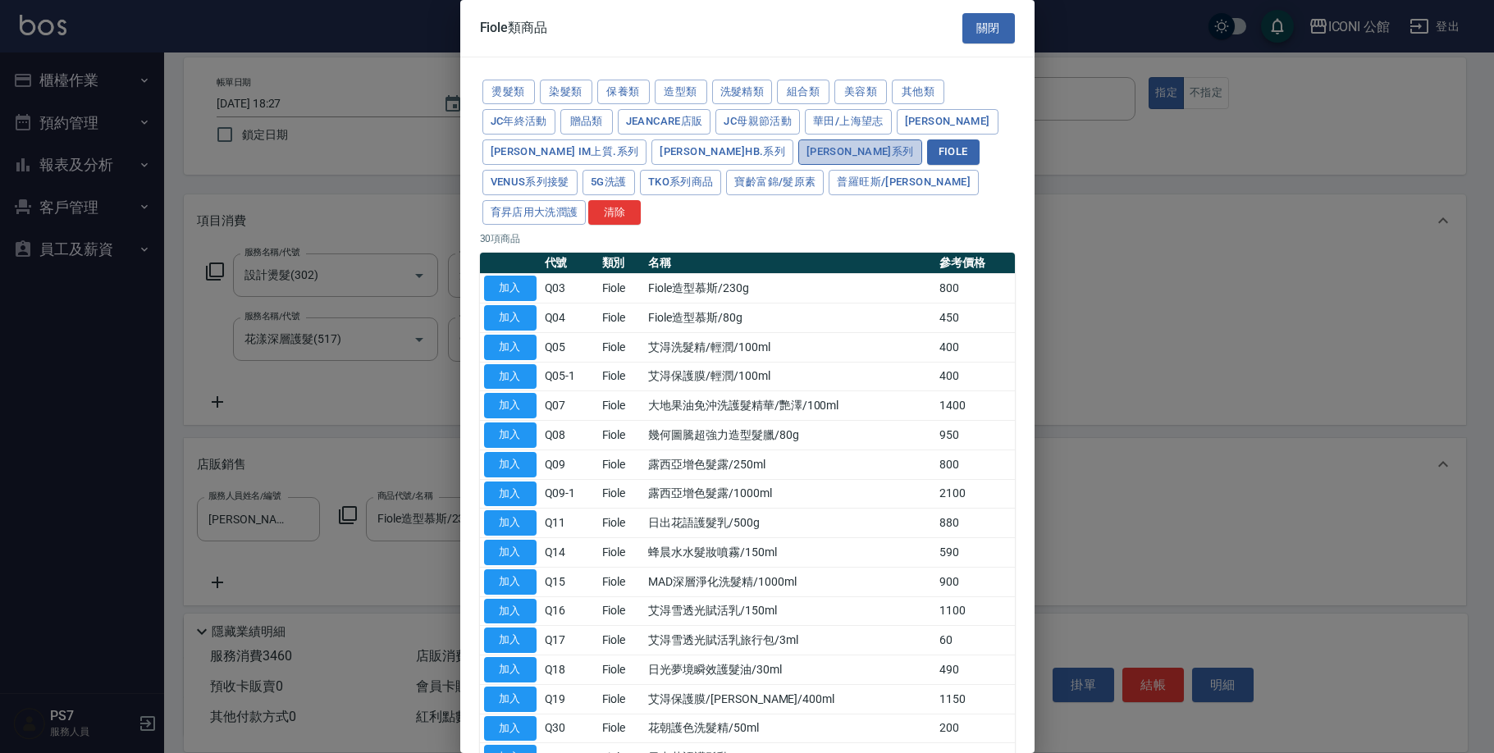
click at [798, 151] on button "[PERSON_NAME]系列" at bounding box center [860, 151] width 124 height 25
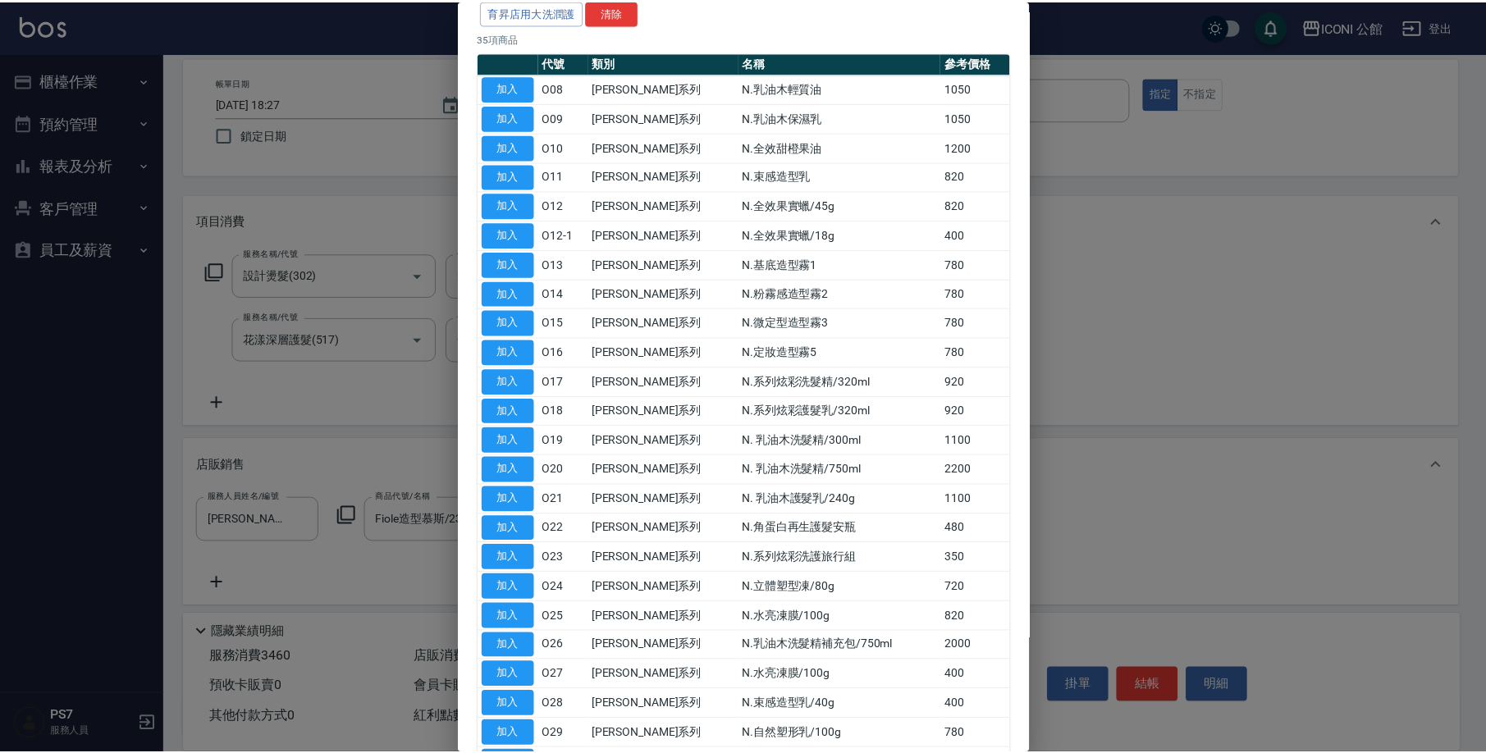
scroll to position [354, 0]
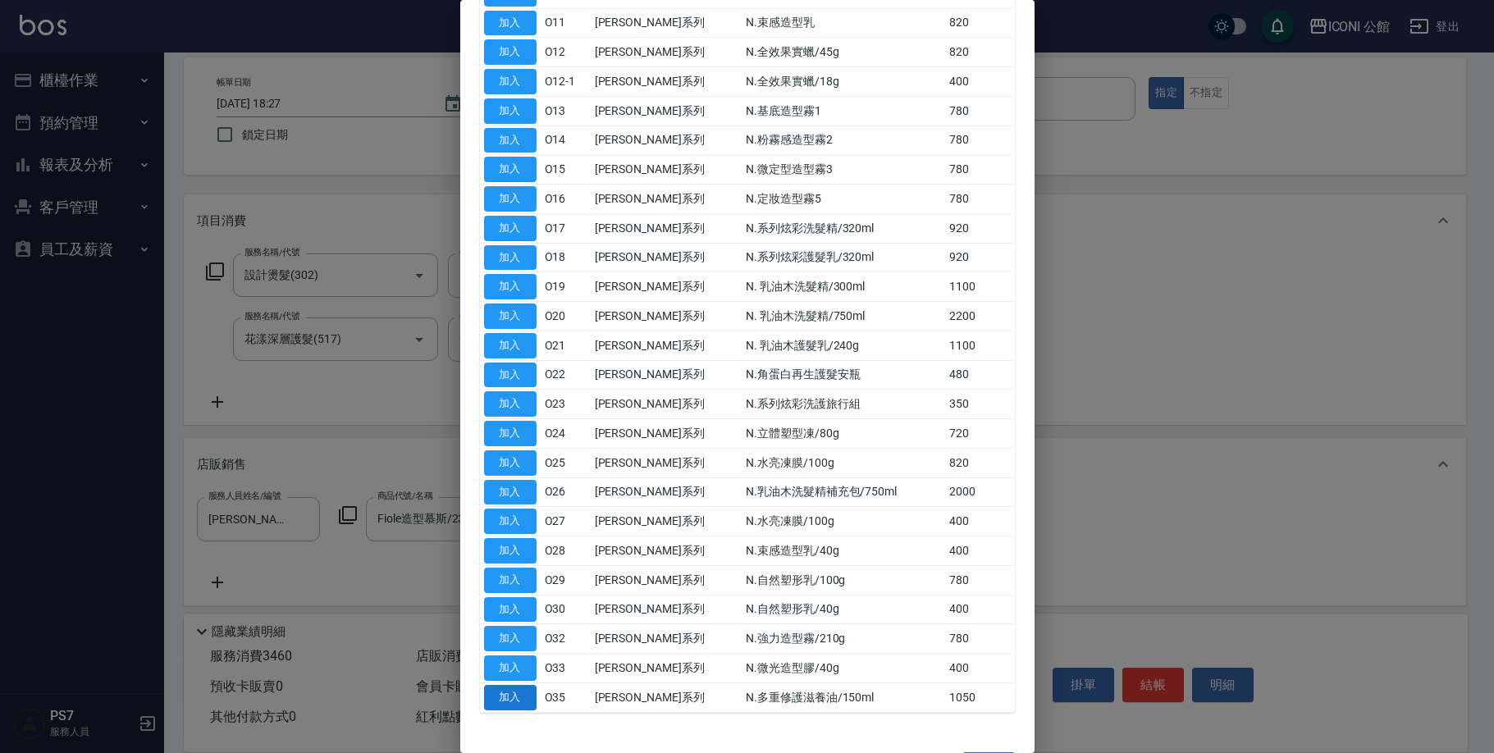
click at [511, 685] on button "加入" at bounding box center [510, 697] width 53 height 25
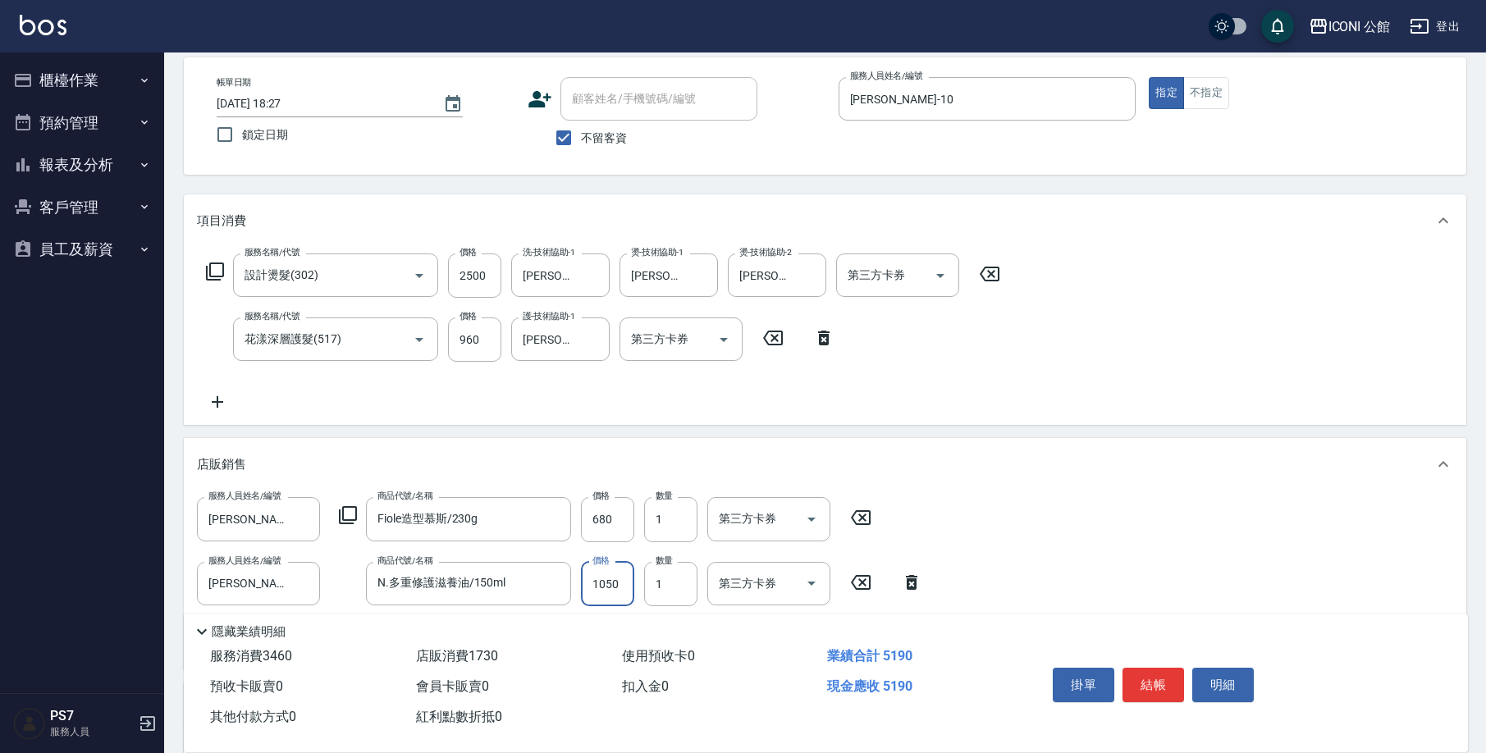
drag, startPoint x: 581, startPoint y: 587, endPoint x: 626, endPoint y: 586, distance: 45.1
click at [626, 586] on input "1050" at bounding box center [607, 584] width 53 height 44
drag, startPoint x: 593, startPoint y: 584, endPoint x: 616, endPoint y: 588, distance: 23.2
click at [616, 588] on input "892" at bounding box center [607, 584] width 53 height 44
type input "880"
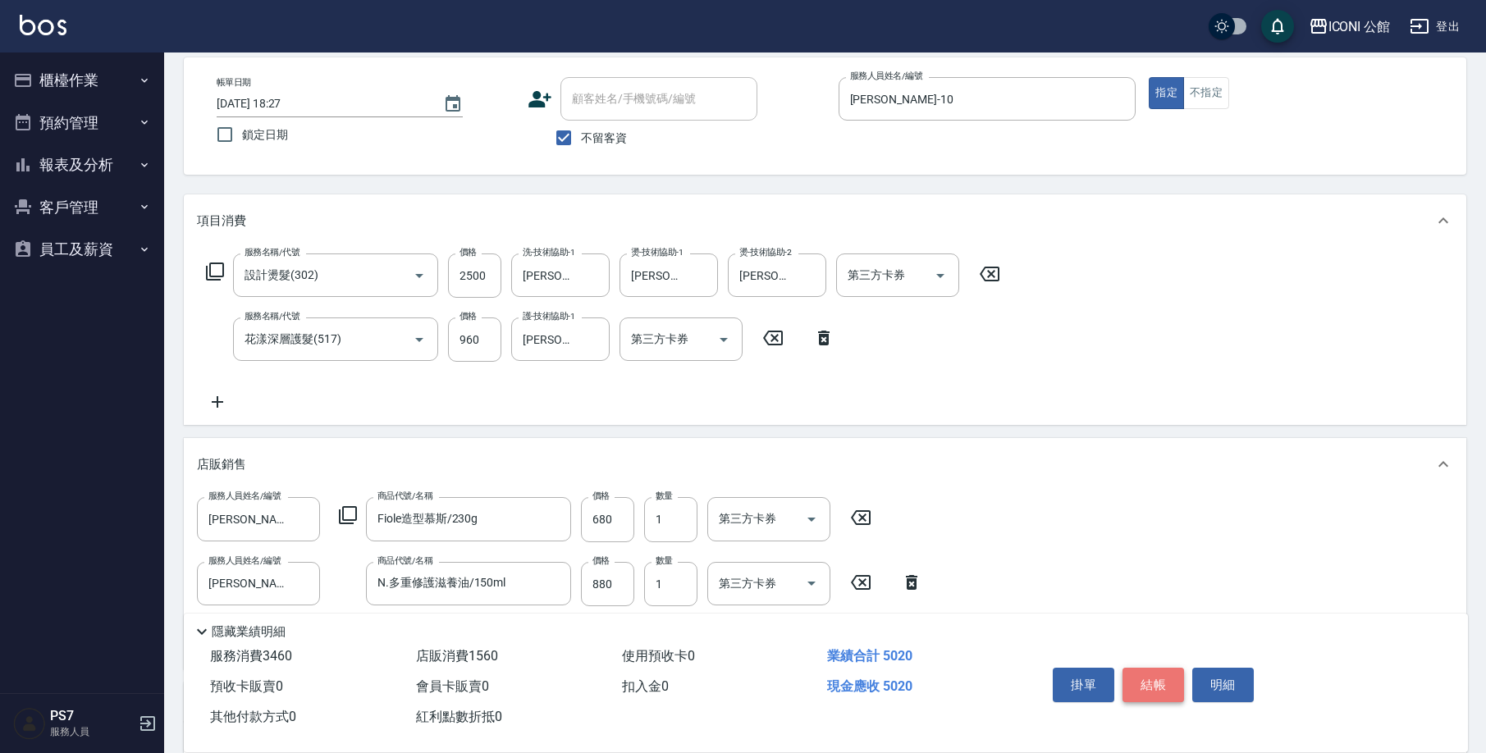
click at [1172, 688] on button "結帳" at bounding box center [1153, 685] width 62 height 34
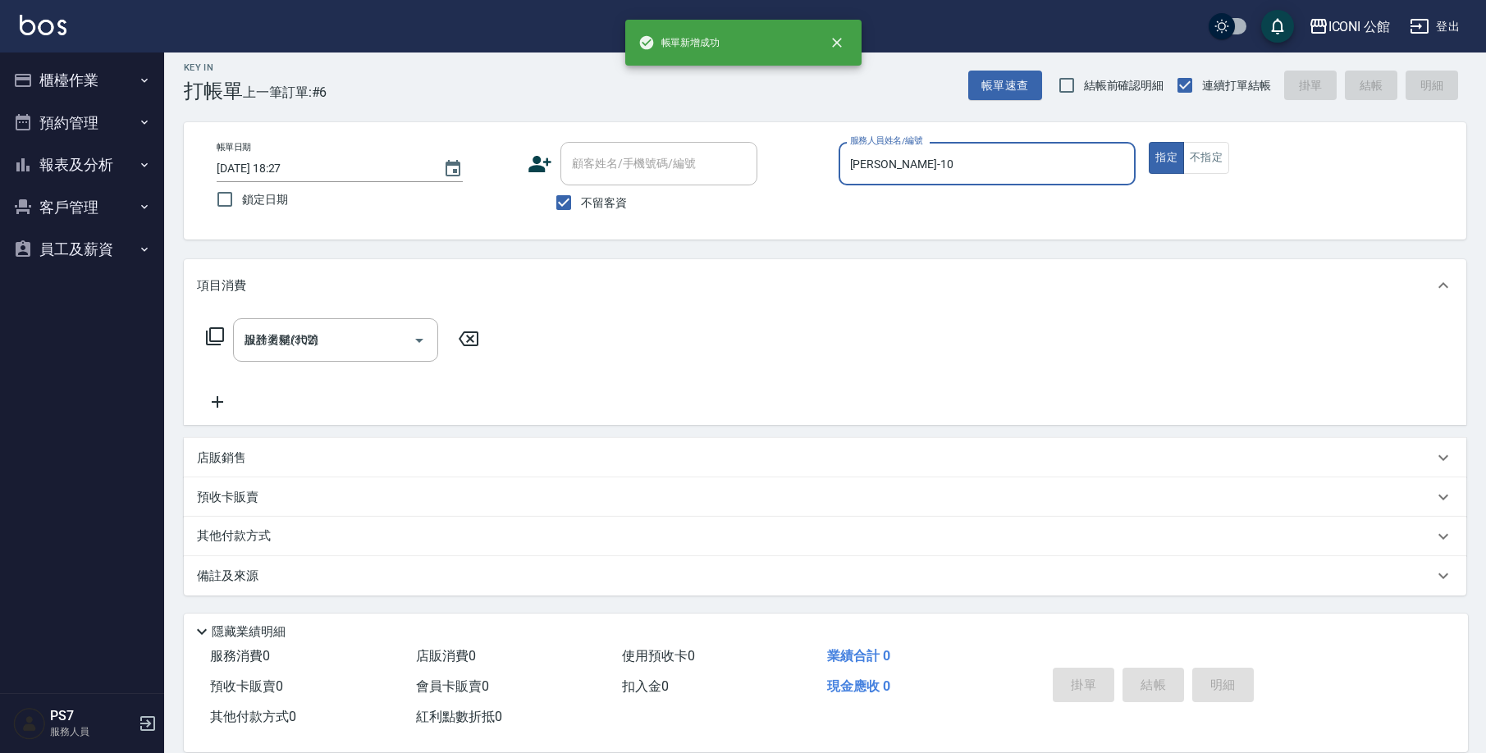
type input "[DATE] 18:29"
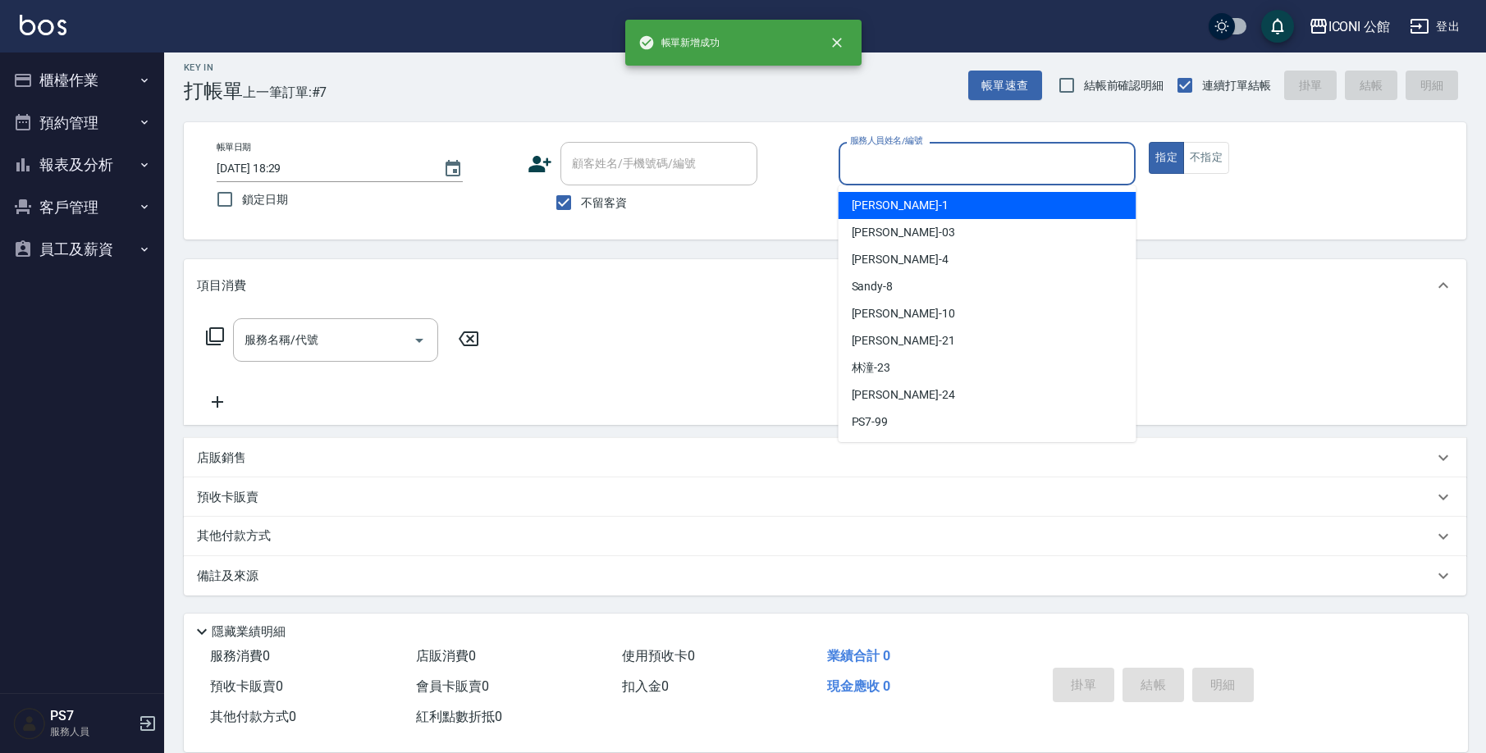
click at [969, 177] on input "服務人員姓名/編號" at bounding box center [987, 163] width 283 height 29
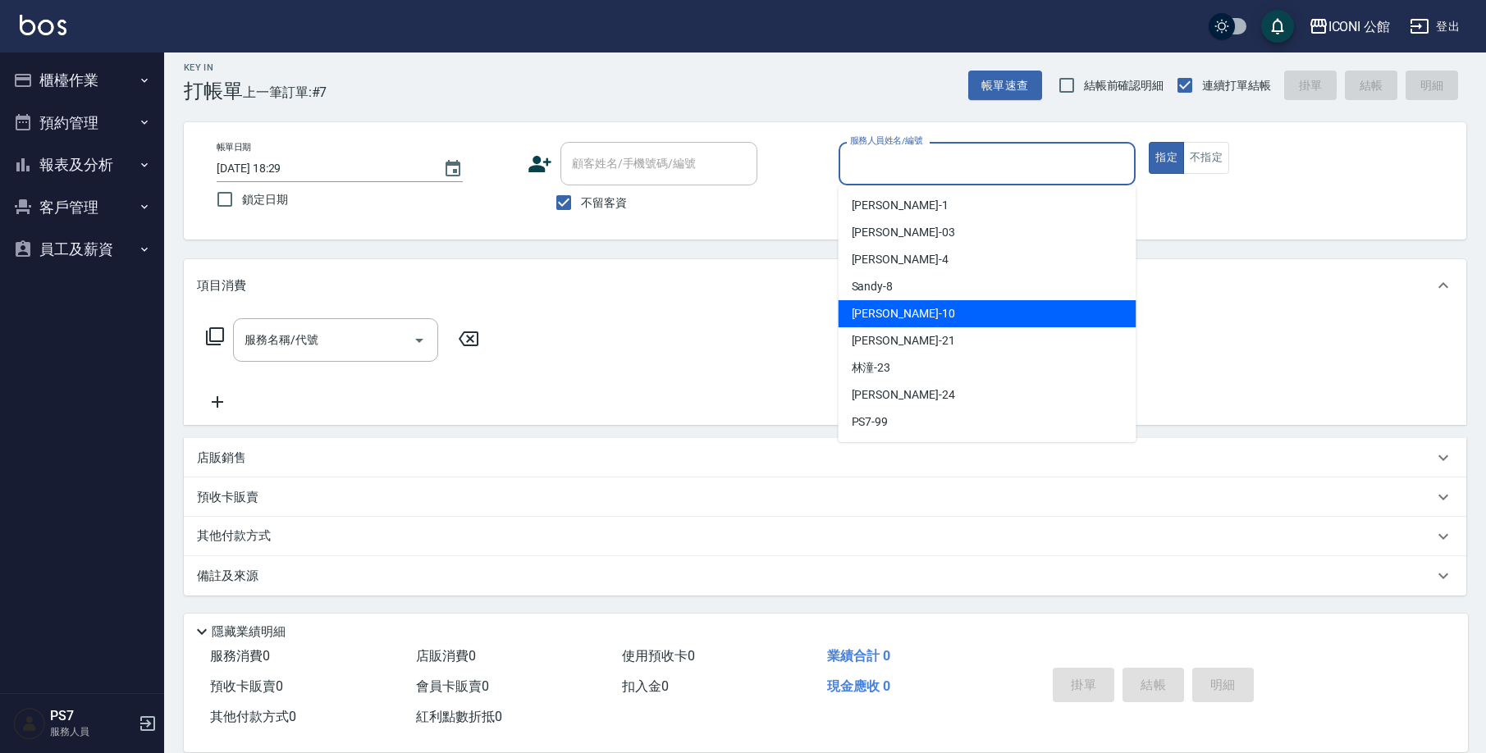
click at [953, 318] on div "[PERSON_NAME] -10" at bounding box center [988, 313] width 298 height 27
type input "[PERSON_NAME]-10"
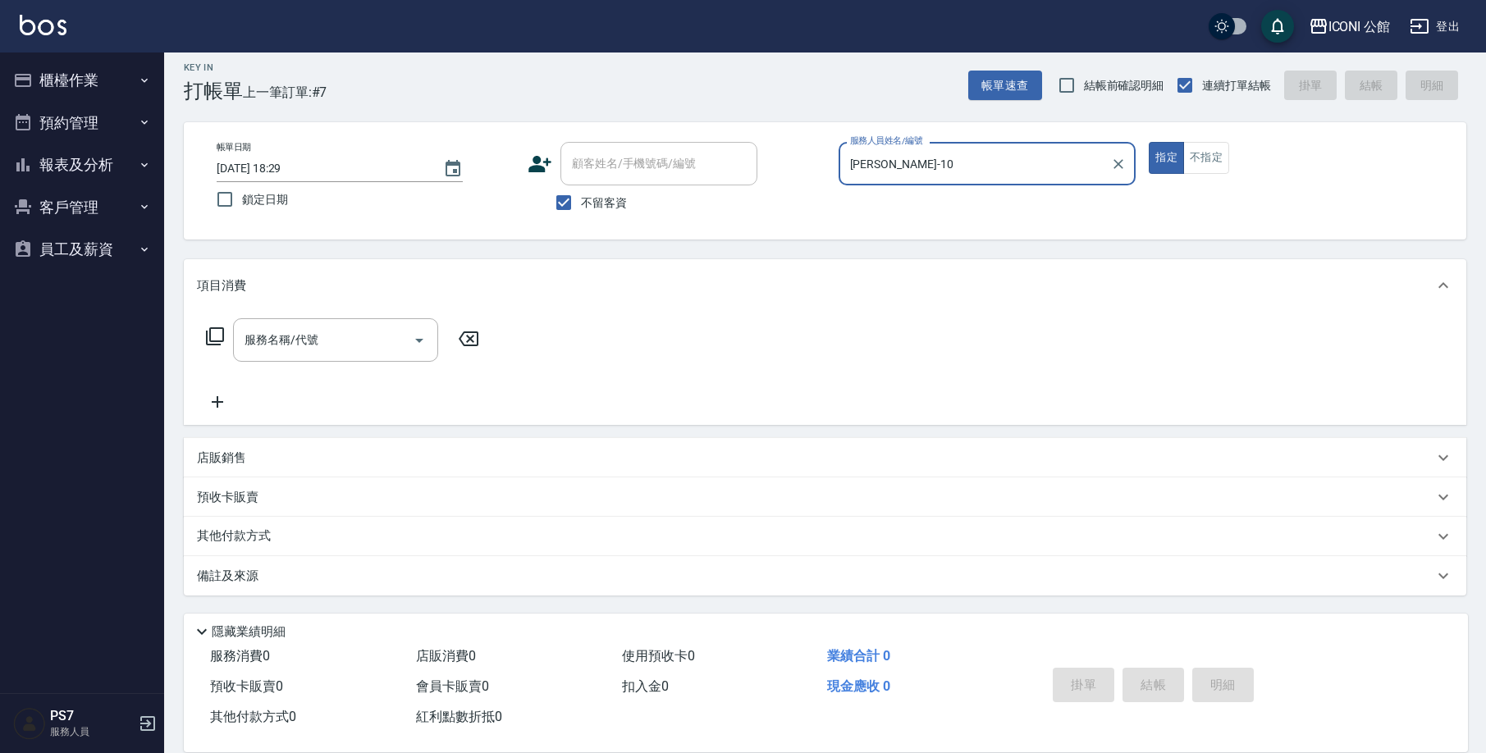
click at [216, 327] on icon at bounding box center [215, 336] width 18 height 18
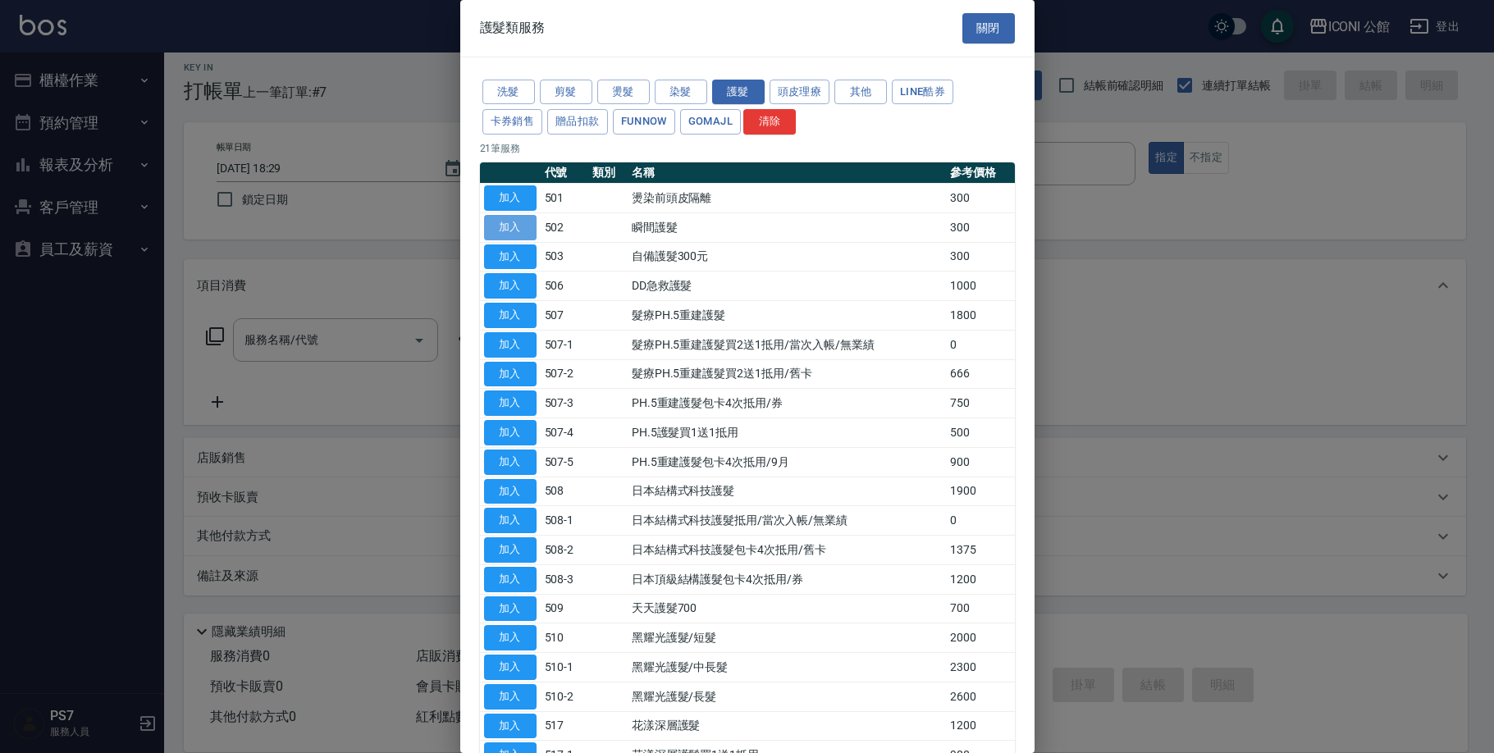
click at [514, 222] on button "加入" at bounding box center [510, 227] width 53 height 25
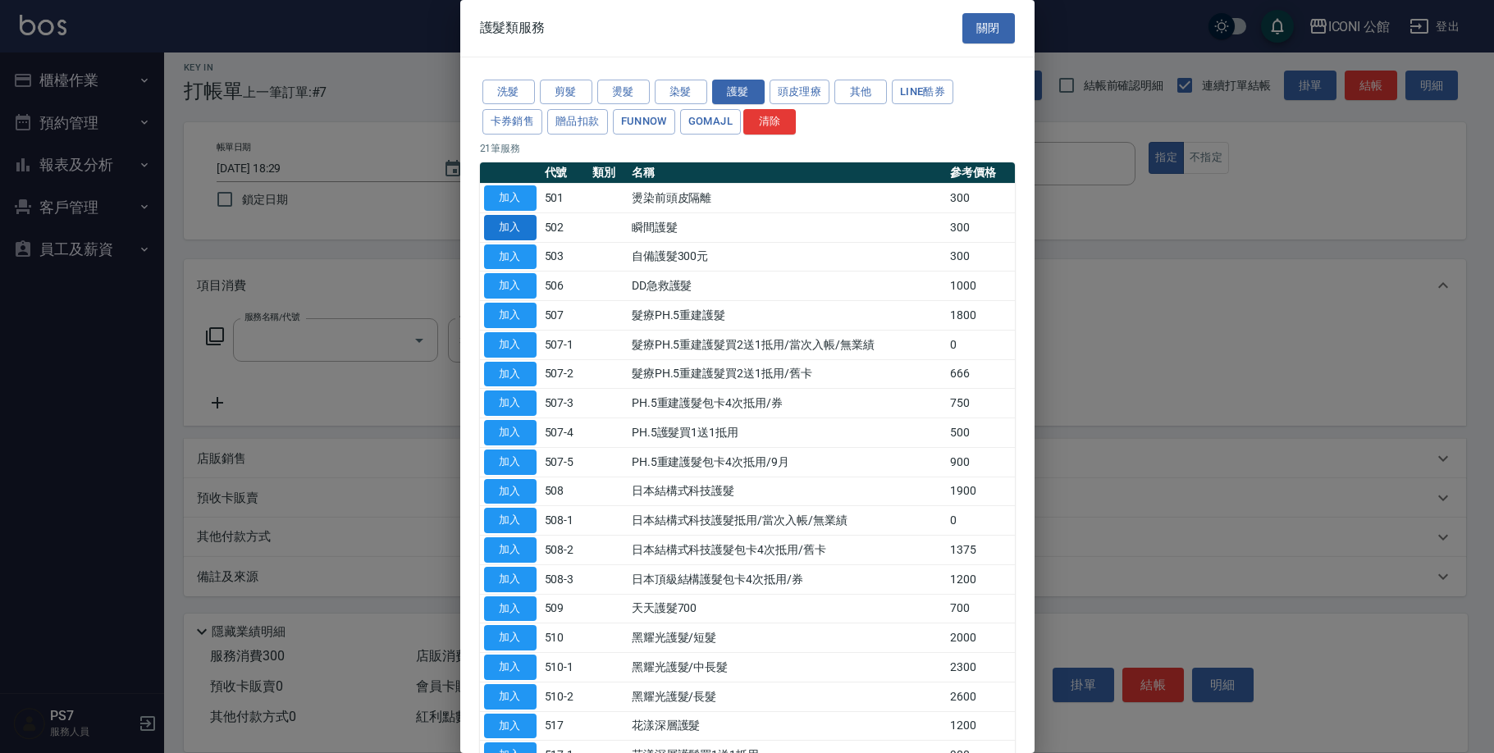
type input "瞬間護髮(502)"
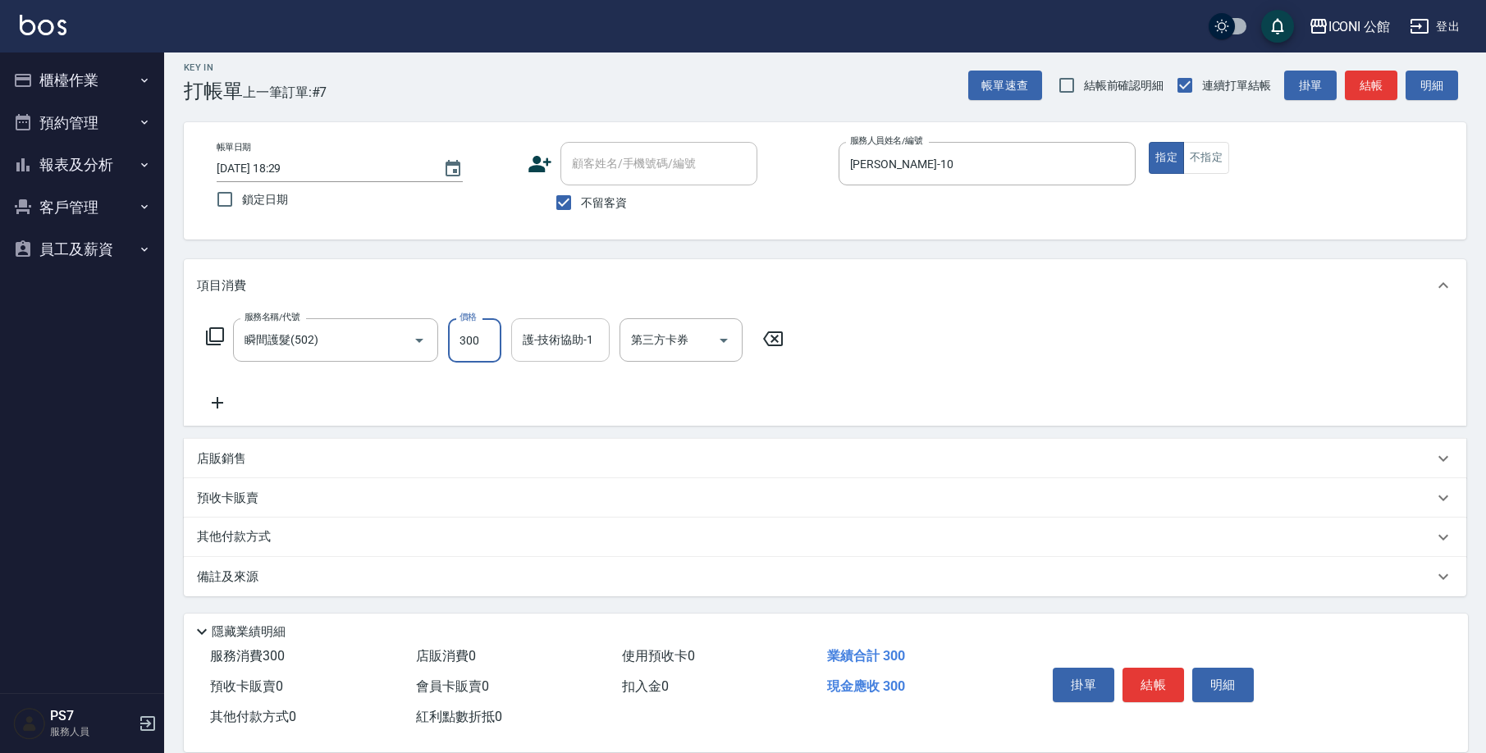
drag, startPoint x: 454, startPoint y: 336, endPoint x: 571, endPoint y: 350, distance: 118.2
click at [571, 350] on div "服務名稱/代號 瞬間護髮(502) 服務名稱/代號 價格 300 價格 護-技術協助-1 護-技術協助-1 第三方卡券 第三方卡券" at bounding box center [495, 340] width 597 height 44
type input "200"
click at [217, 337] on icon at bounding box center [215, 337] width 20 height 20
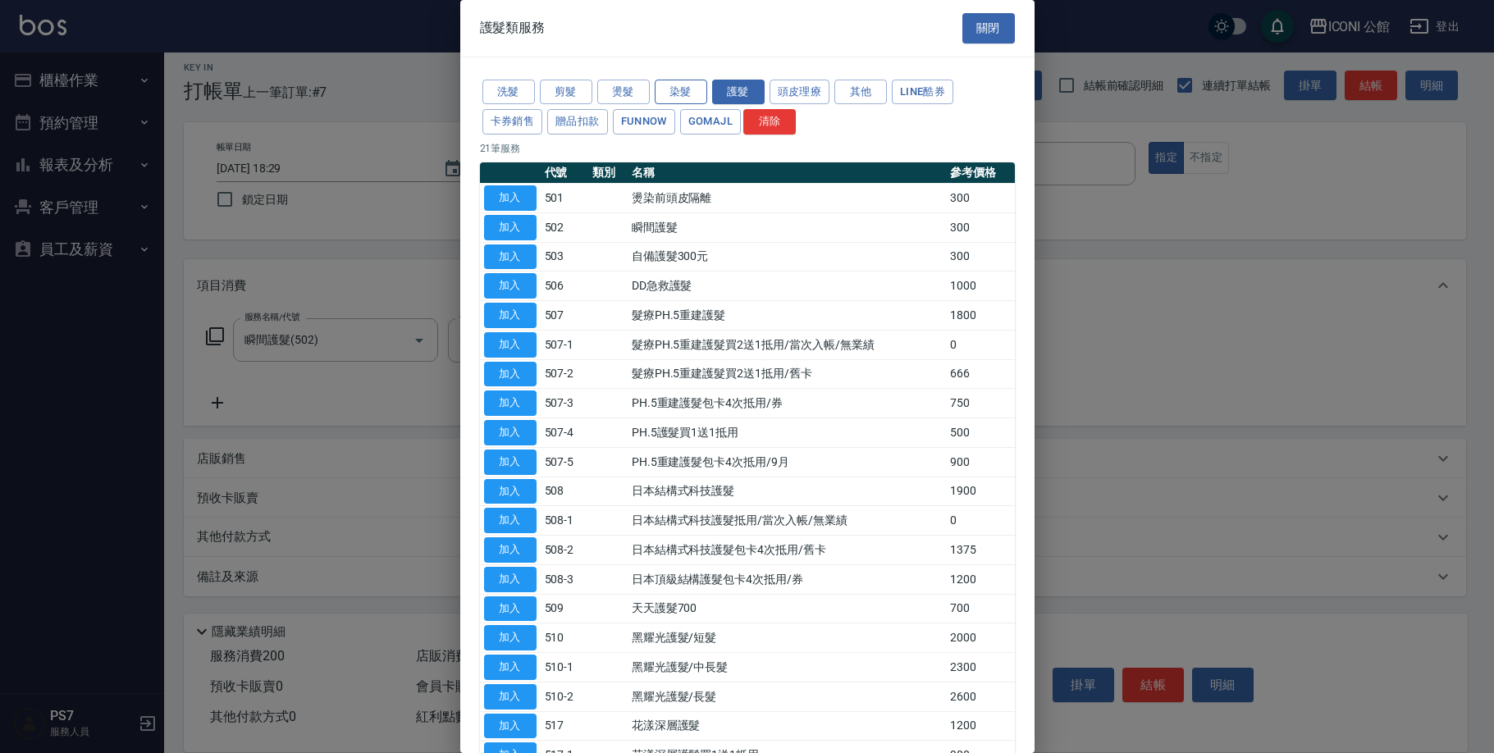
click at [683, 89] on button "染髮" at bounding box center [681, 92] width 53 height 25
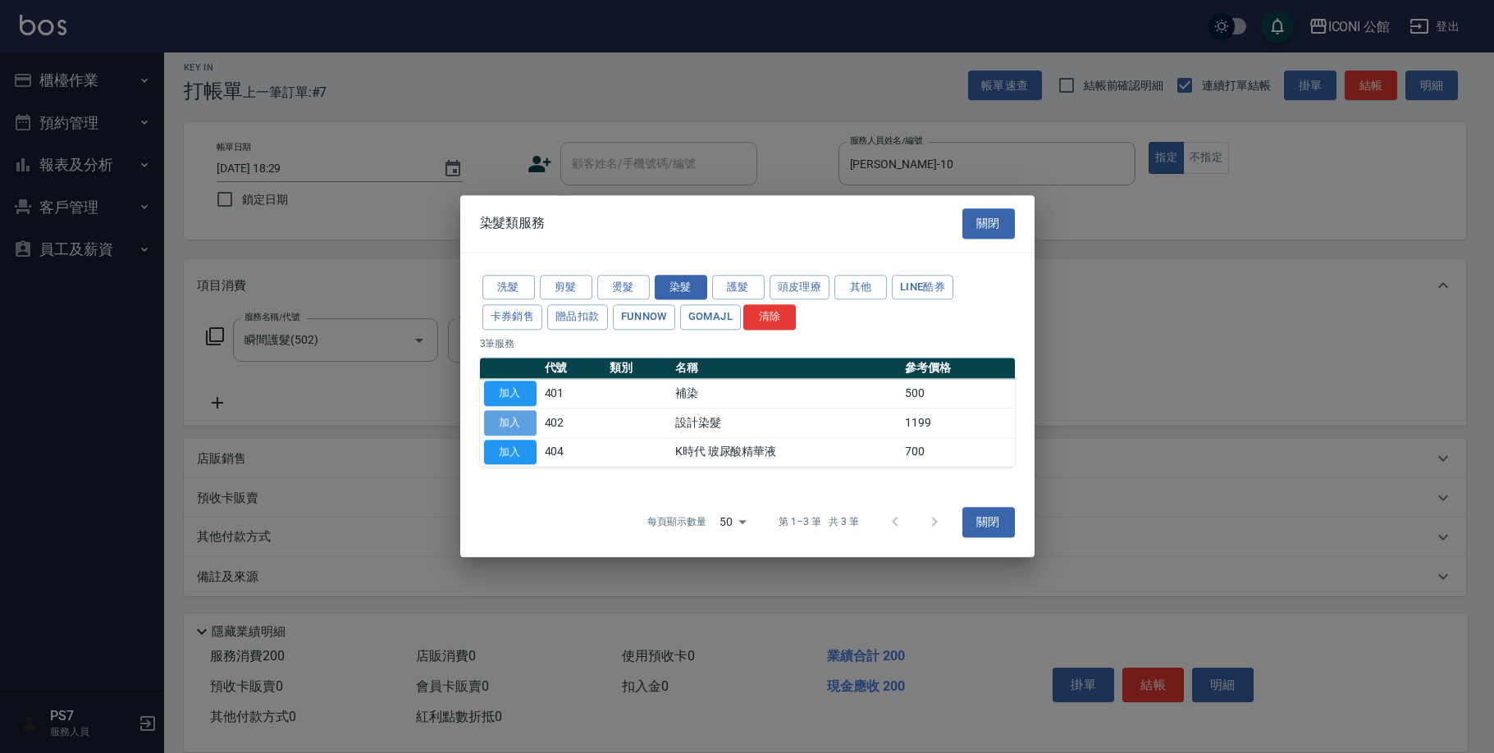
click at [516, 415] on button "加入" at bounding box center [510, 422] width 53 height 25
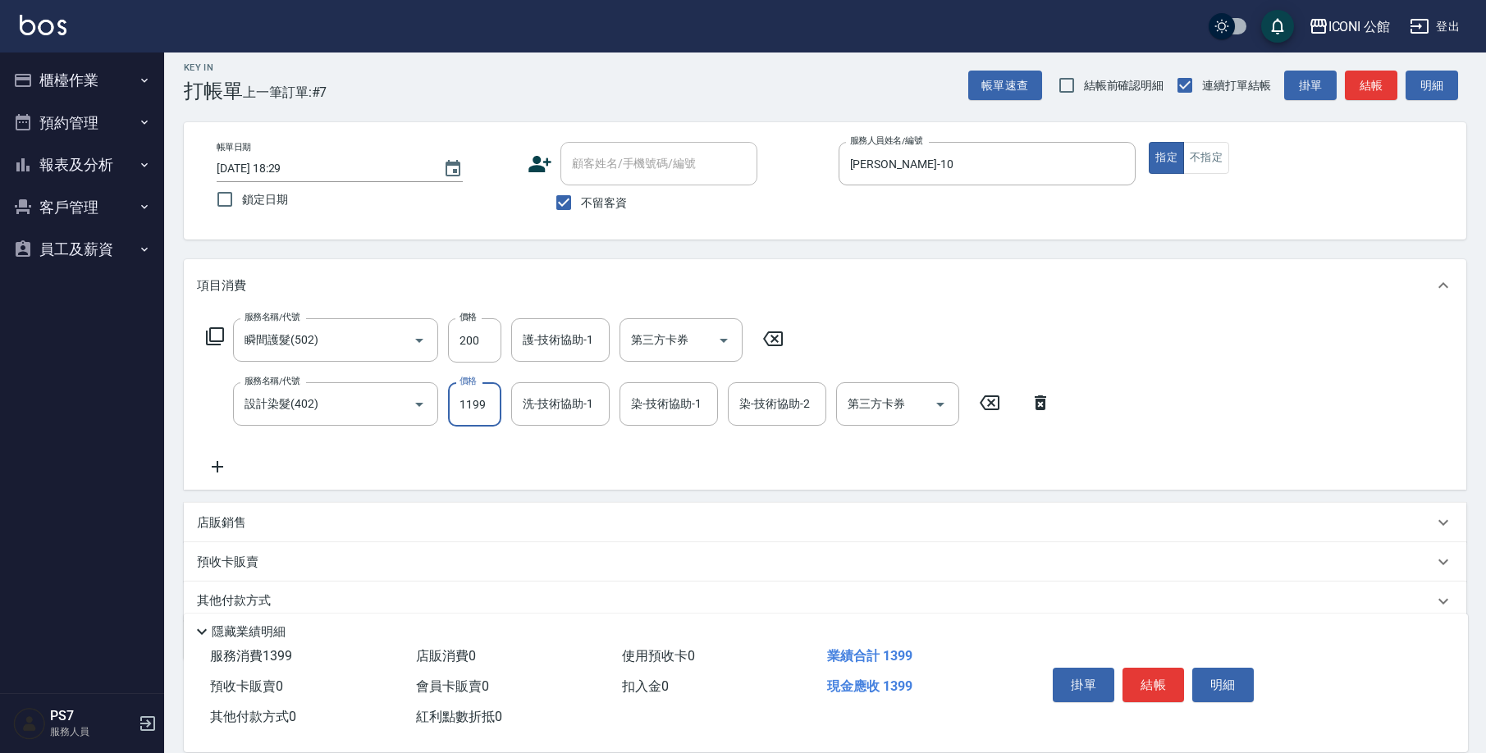
drag, startPoint x: 456, startPoint y: 409, endPoint x: 504, endPoint y: 405, distance: 47.8
click at [507, 405] on div "服務名稱/代號 設計染髮(402) 服務名稱/代號 價格 1199 價格 洗-技術協助-1 洗-技術協助-1 染-技術協助-1 染-技術協助-1 染-技術協助…" at bounding box center [629, 404] width 864 height 44
type input "2099"
type input "[PERSON_NAME]-21"
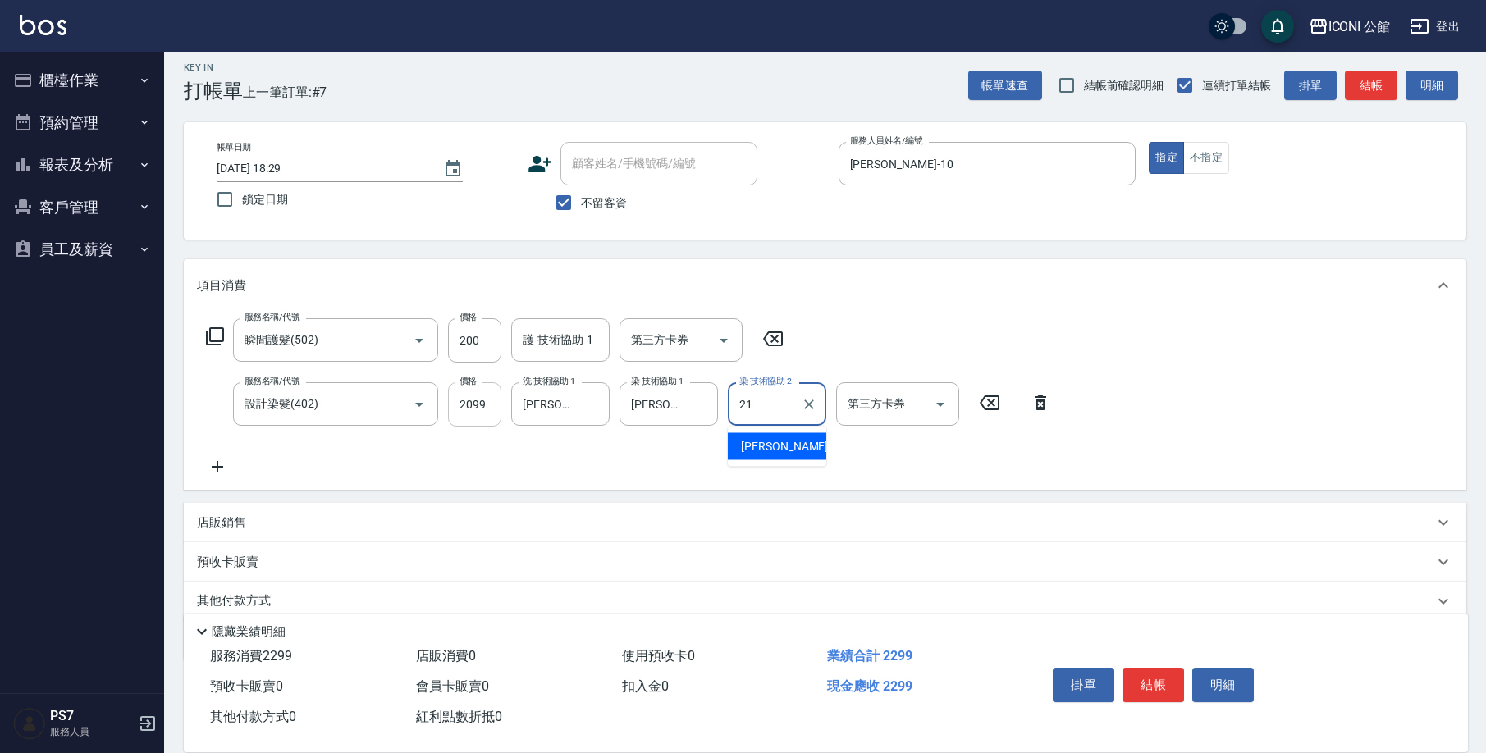
type input "[PERSON_NAME]-21"
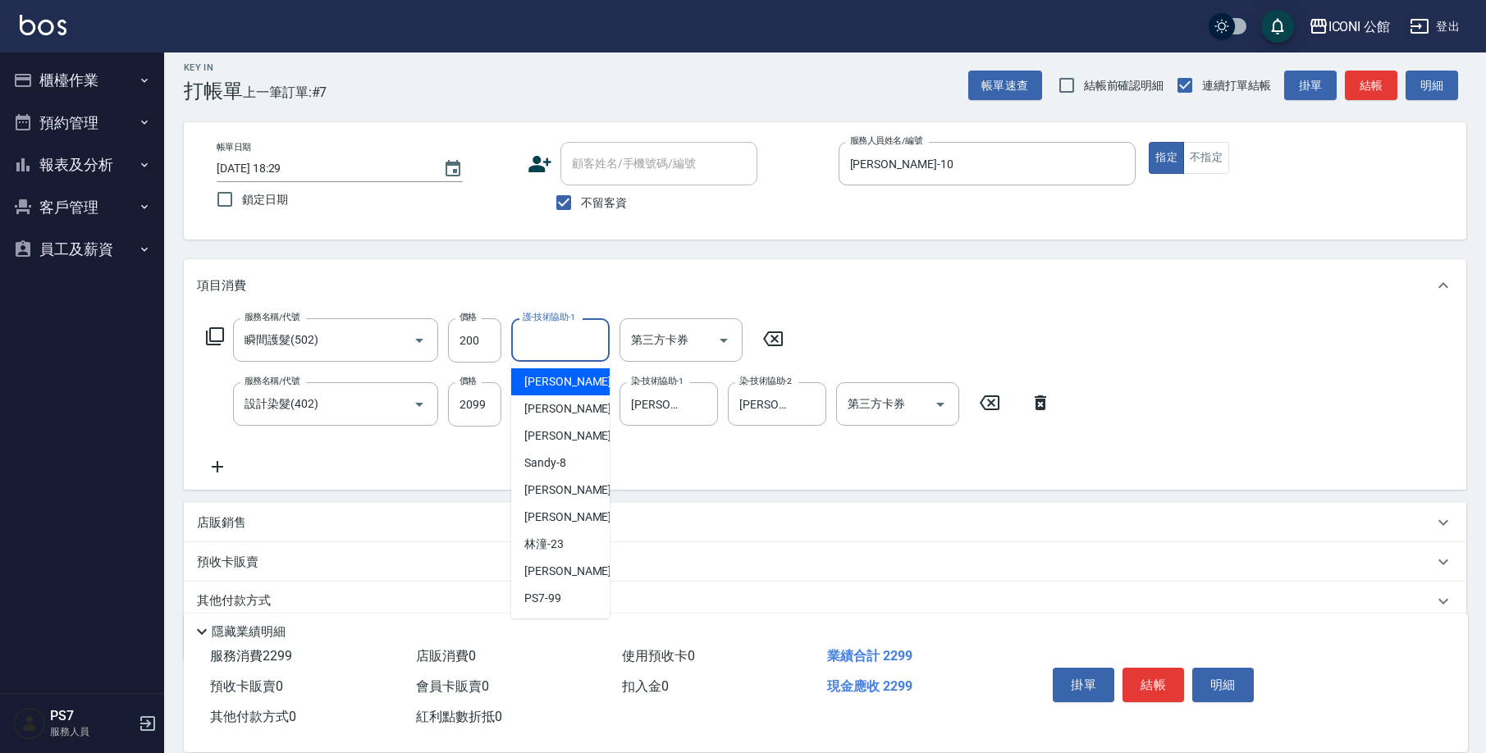
click at [575, 341] on input "護-技術協助-1" at bounding box center [561, 340] width 84 height 29
click at [552, 519] on span "[PERSON_NAME] -21" at bounding box center [575, 517] width 103 height 17
type input "[PERSON_NAME]-21"
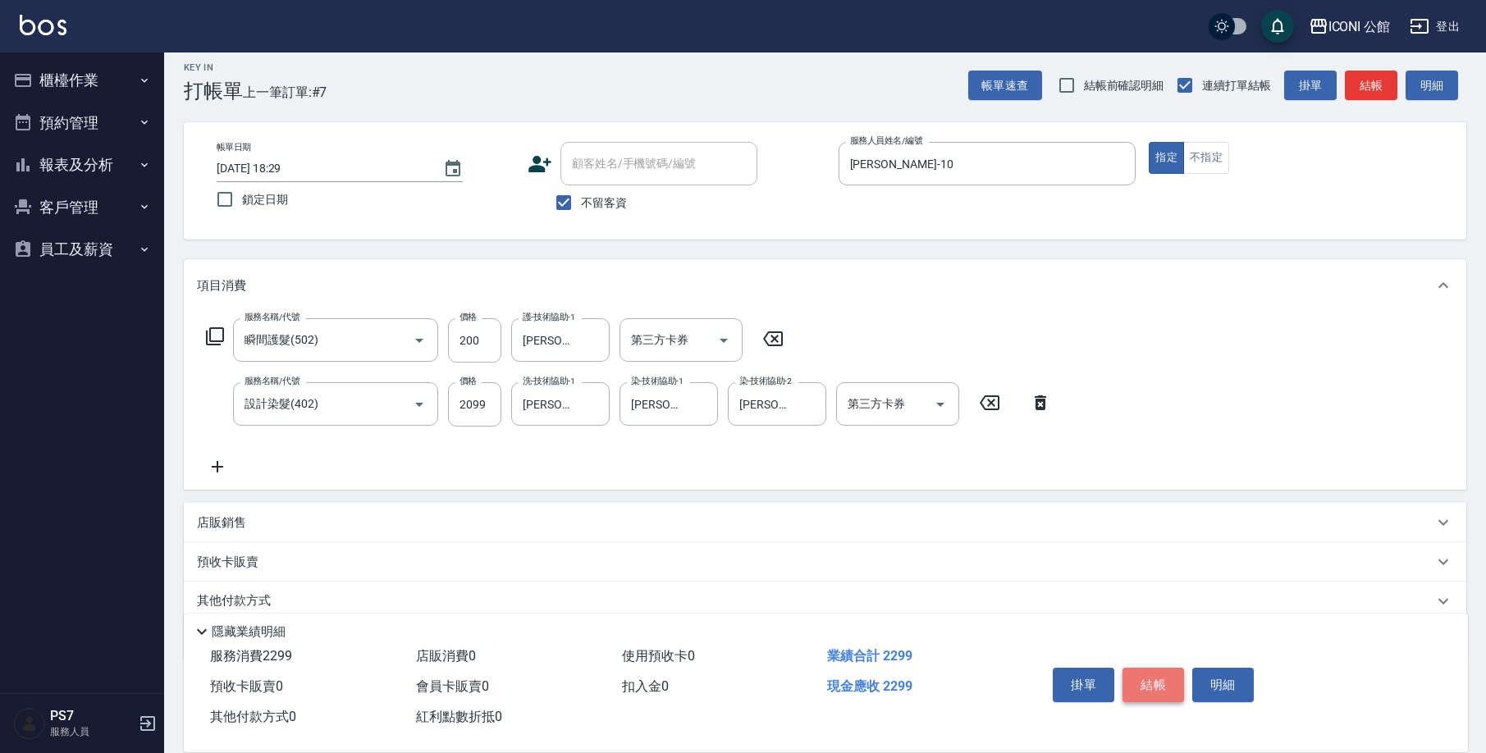
click at [1141, 685] on button "結帳" at bounding box center [1153, 685] width 62 height 34
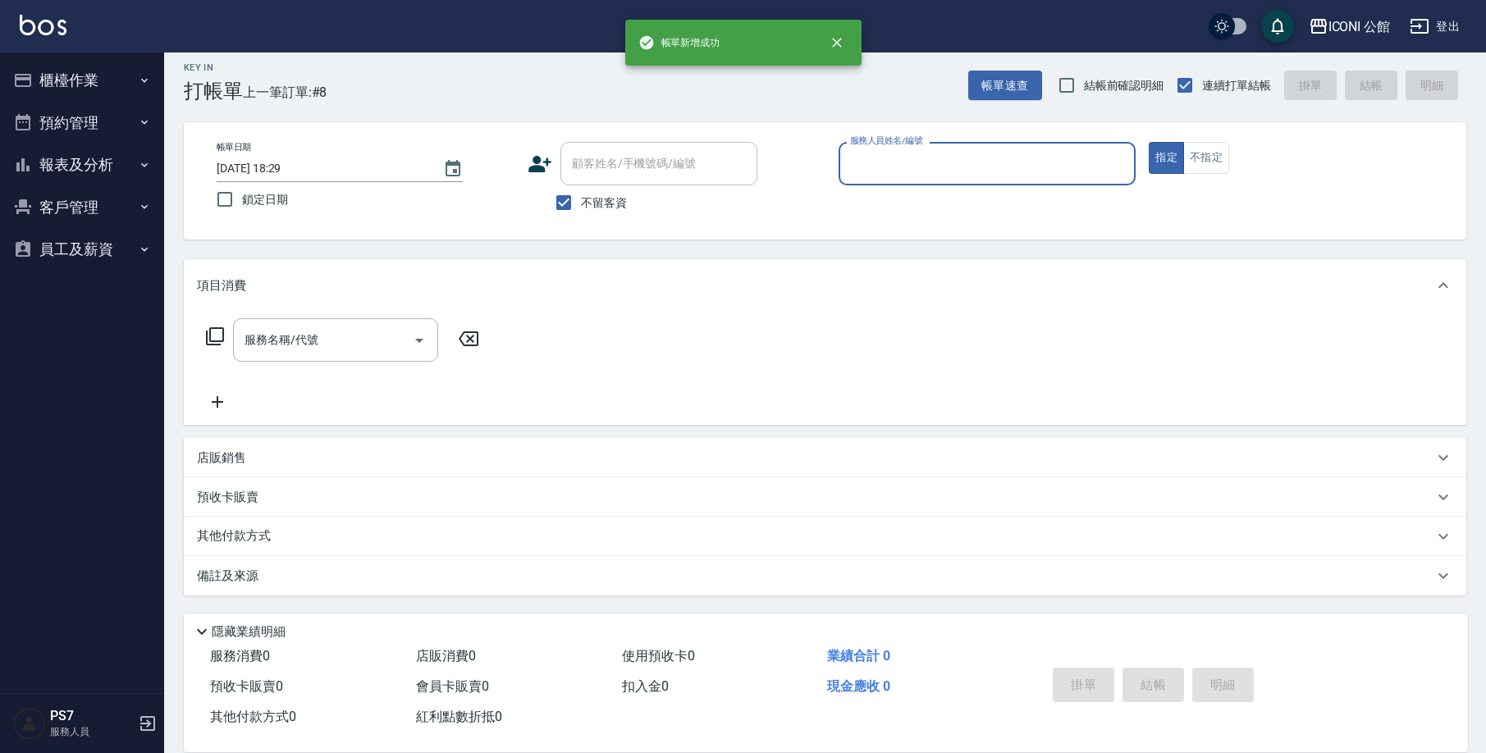
click at [904, 160] on input "服務人員姓名/編號" at bounding box center [987, 163] width 283 height 29
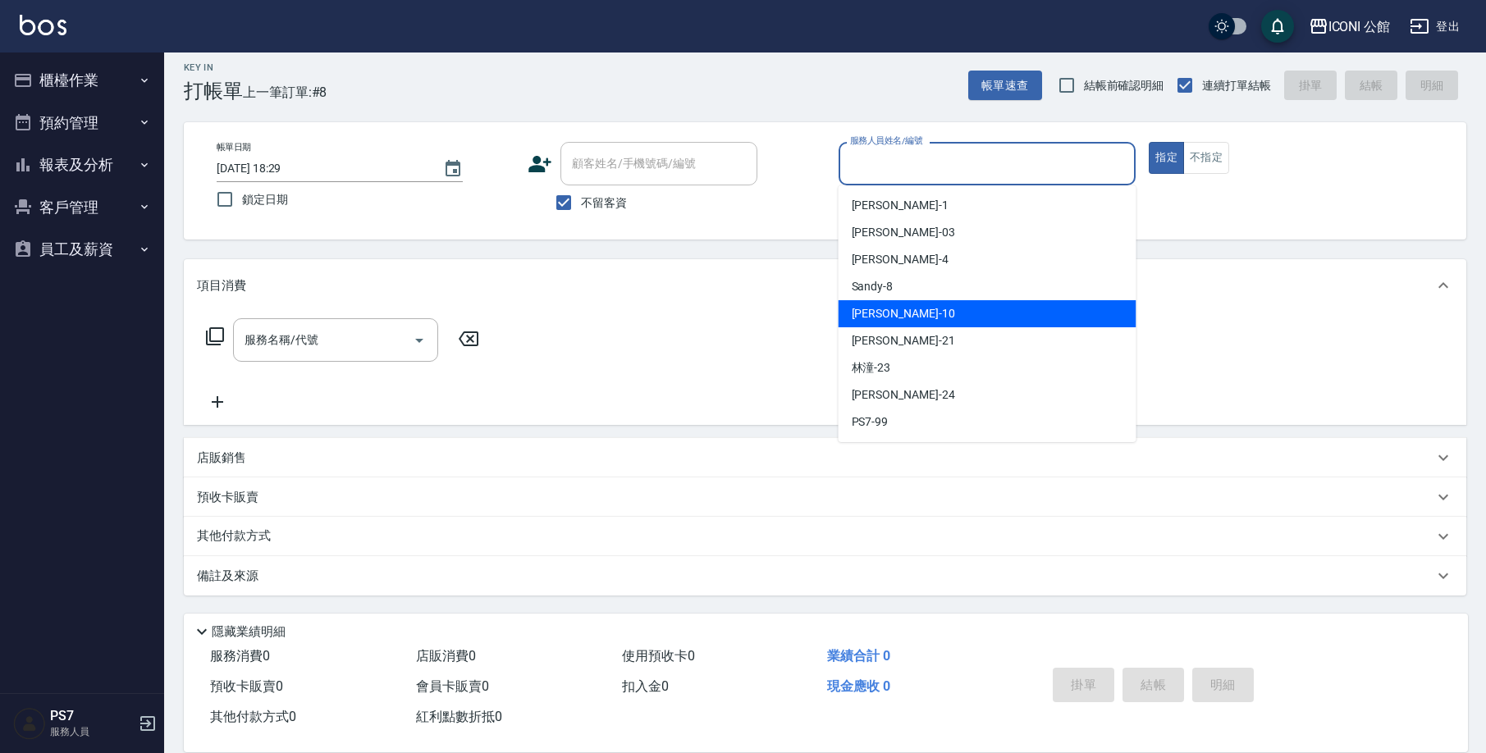
click at [903, 304] on div "[PERSON_NAME] -10" at bounding box center [988, 313] width 298 height 27
type input "[PERSON_NAME]-10"
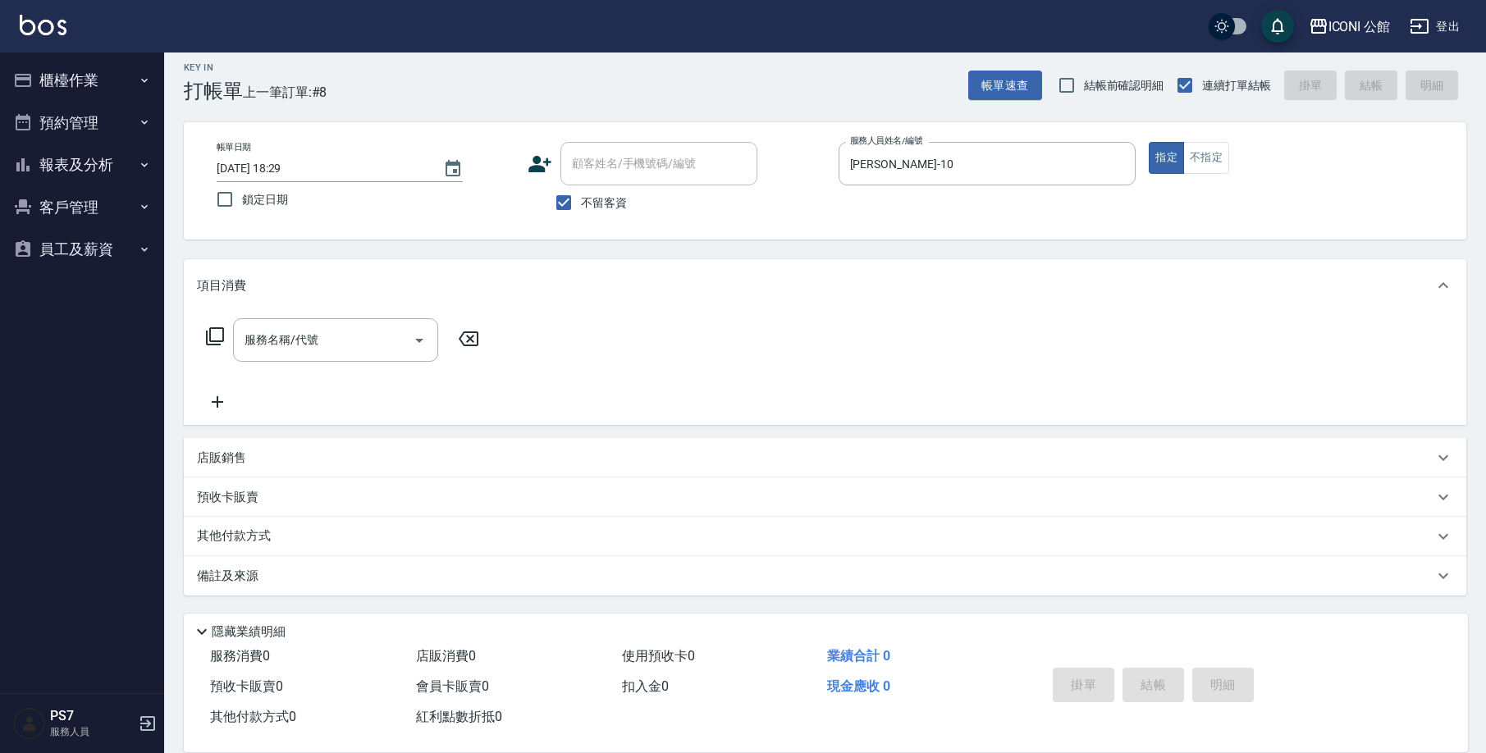
click at [213, 336] on icon at bounding box center [215, 337] width 20 height 20
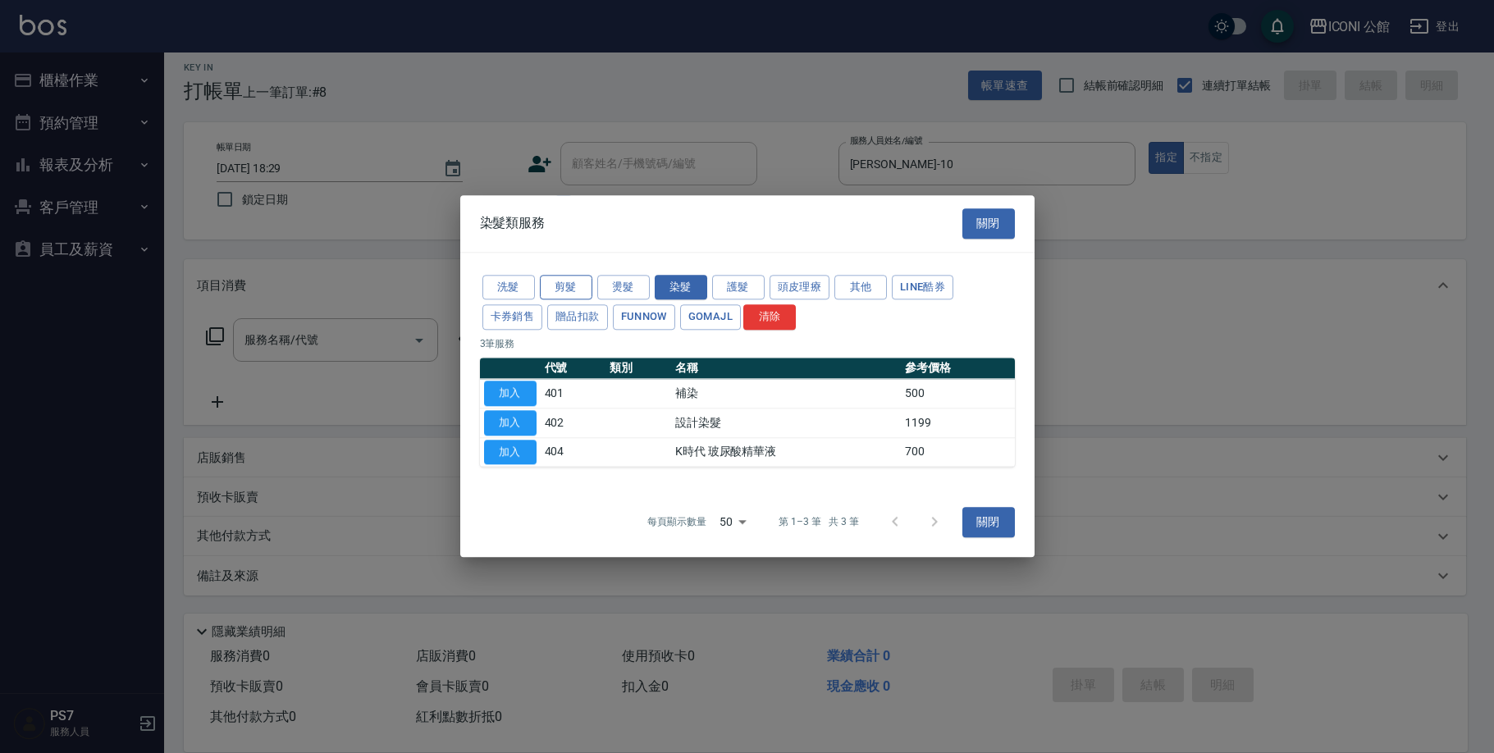
click at [578, 288] on button "剪髮" at bounding box center [566, 287] width 53 height 25
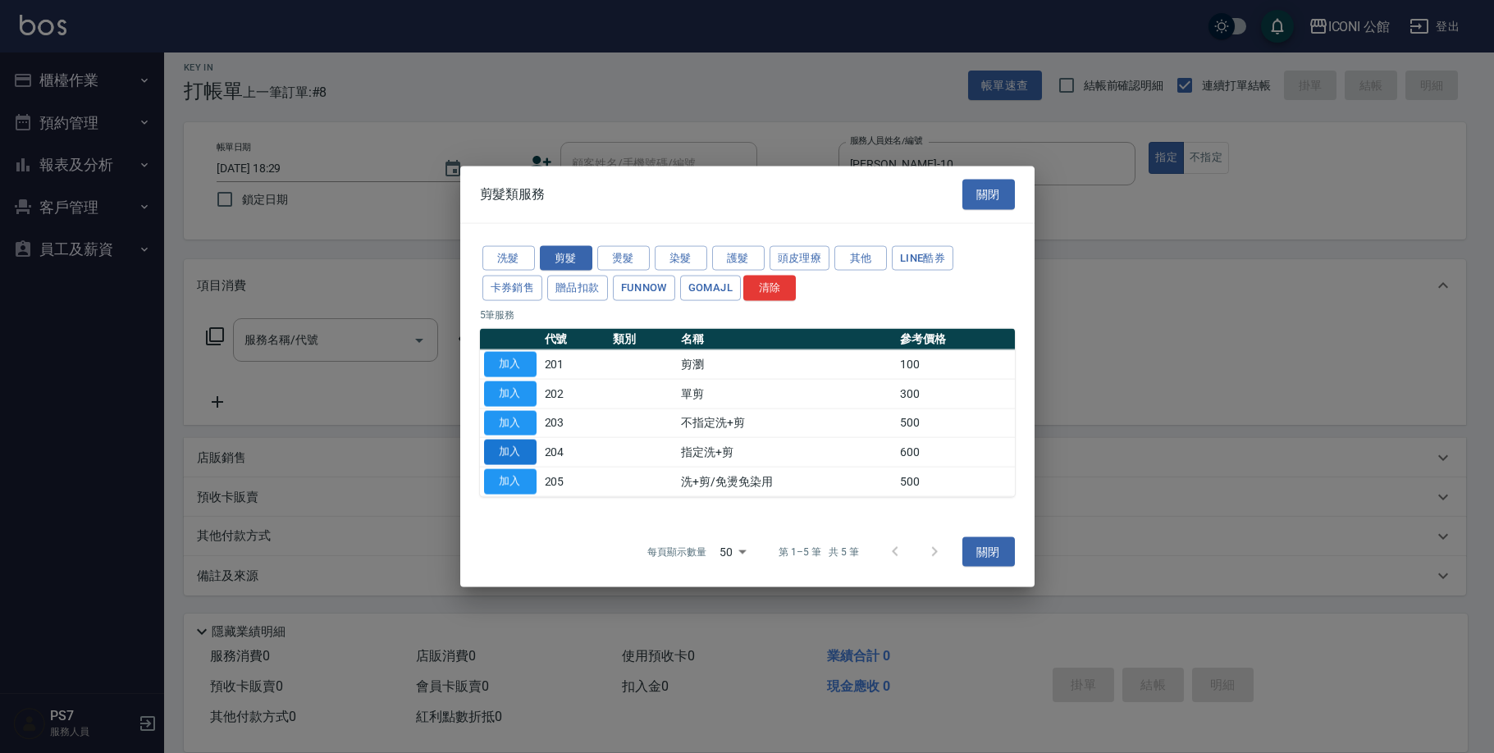
click at [495, 454] on button "加入" at bounding box center [510, 452] width 53 height 25
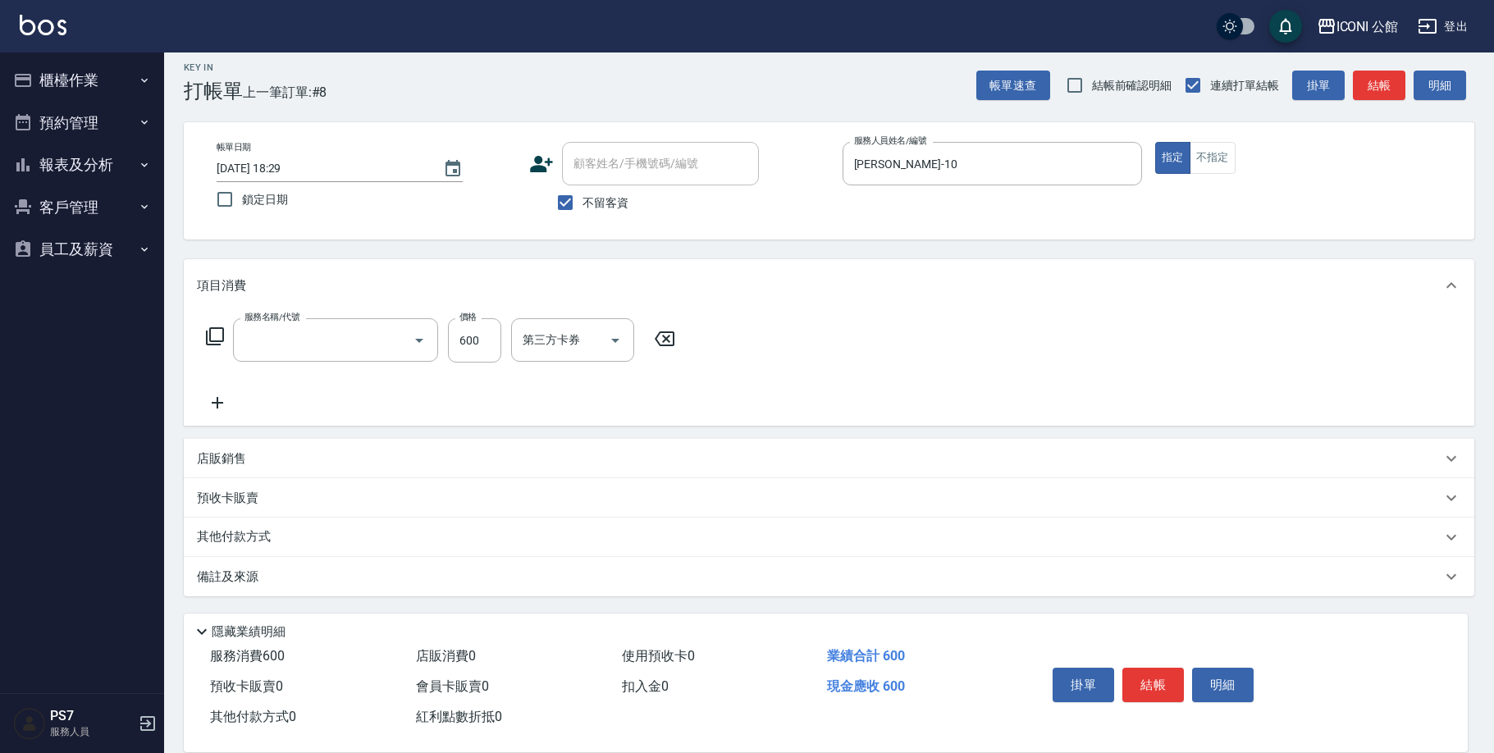
type input "指定洗+剪(204)"
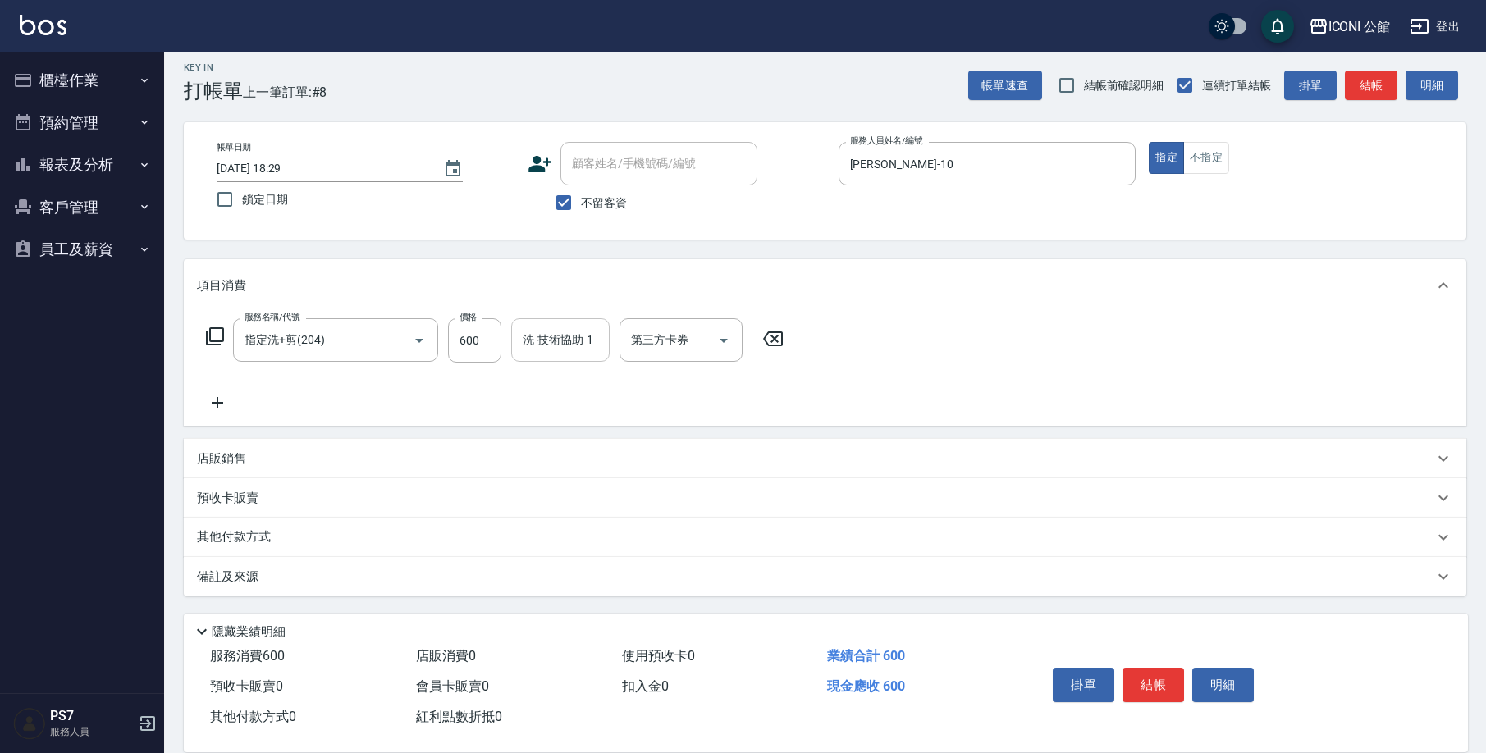
click at [523, 340] on input "洗-技術協助-1" at bounding box center [561, 340] width 84 height 29
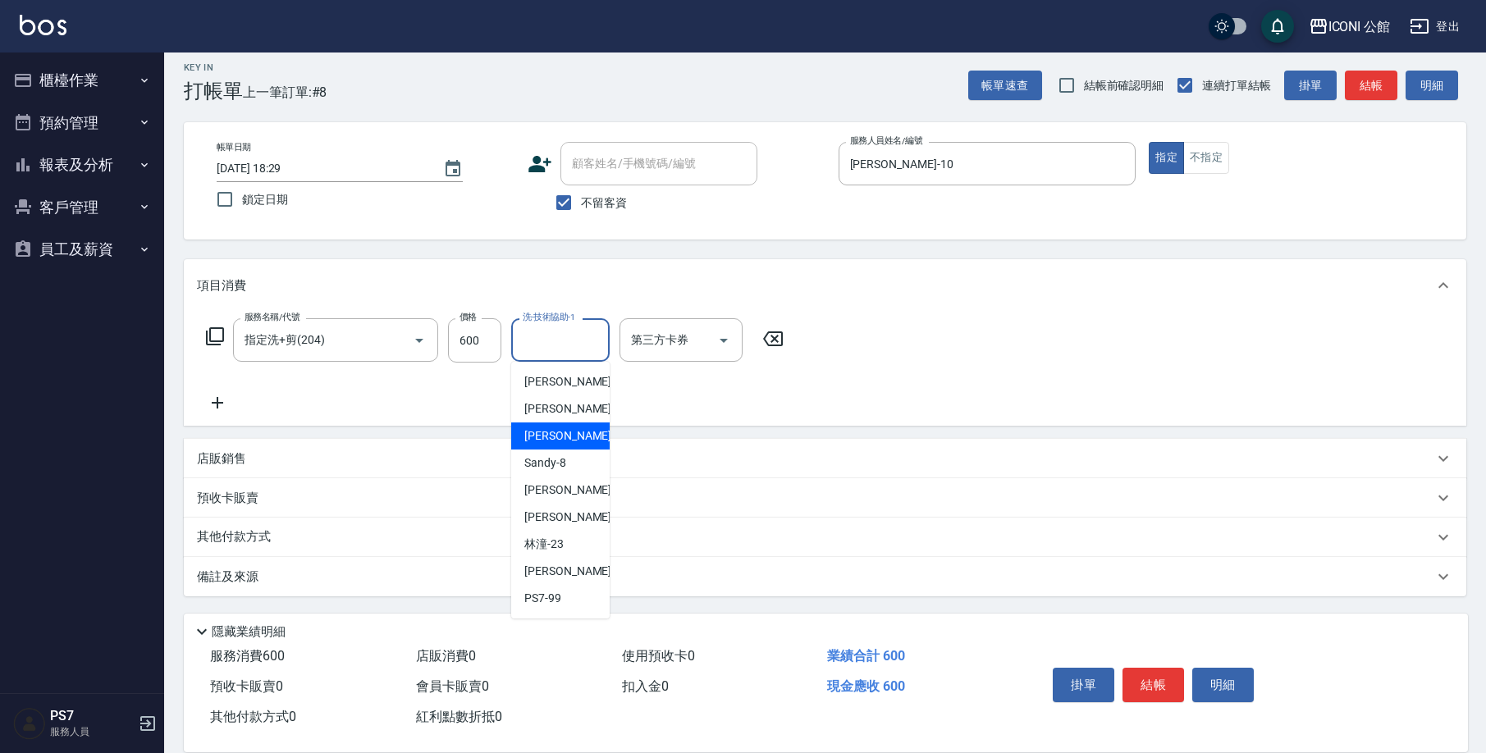
click at [572, 442] on div "Lina -4" at bounding box center [560, 436] width 98 height 27
type input "Lina-4"
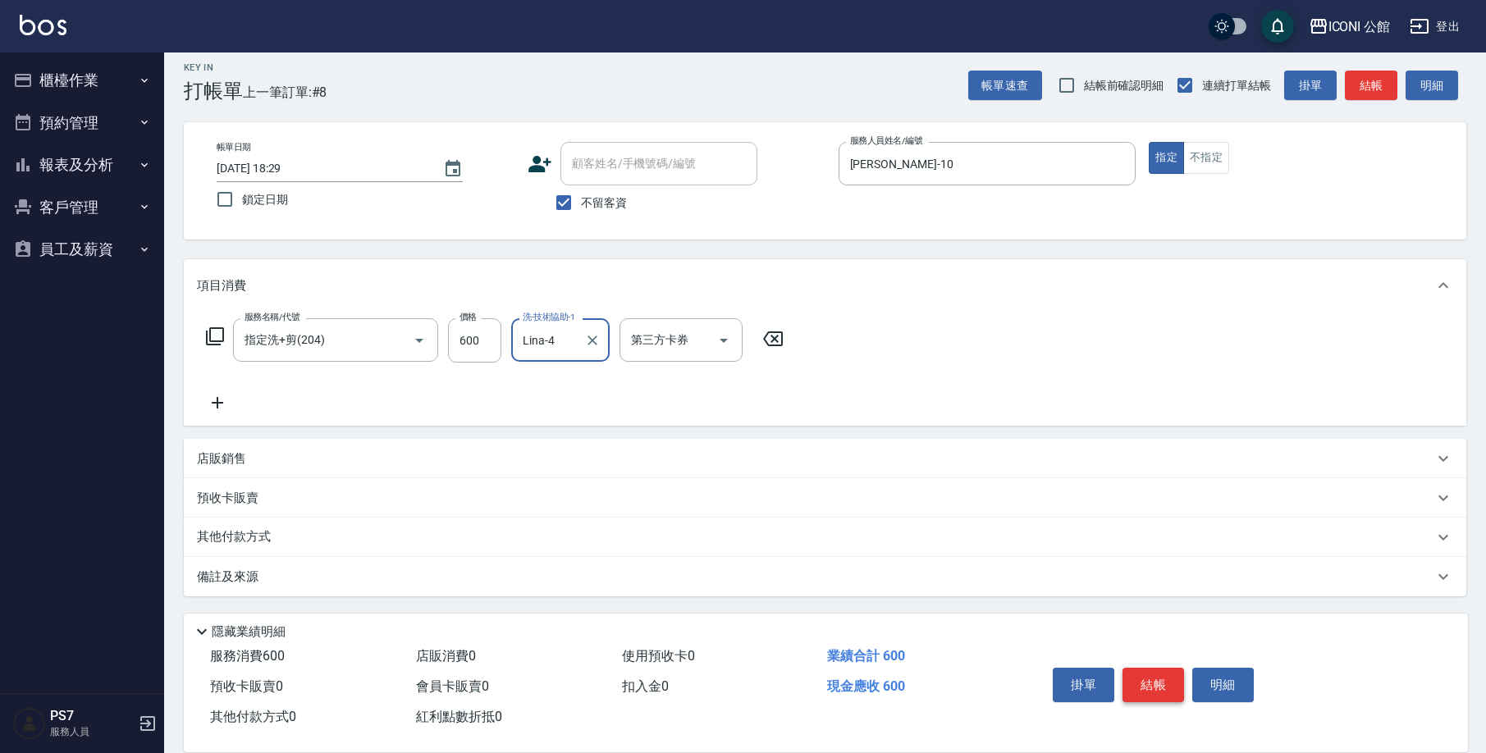
click at [1147, 668] on button "結帳" at bounding box center [1153, 685] width 62 height 34
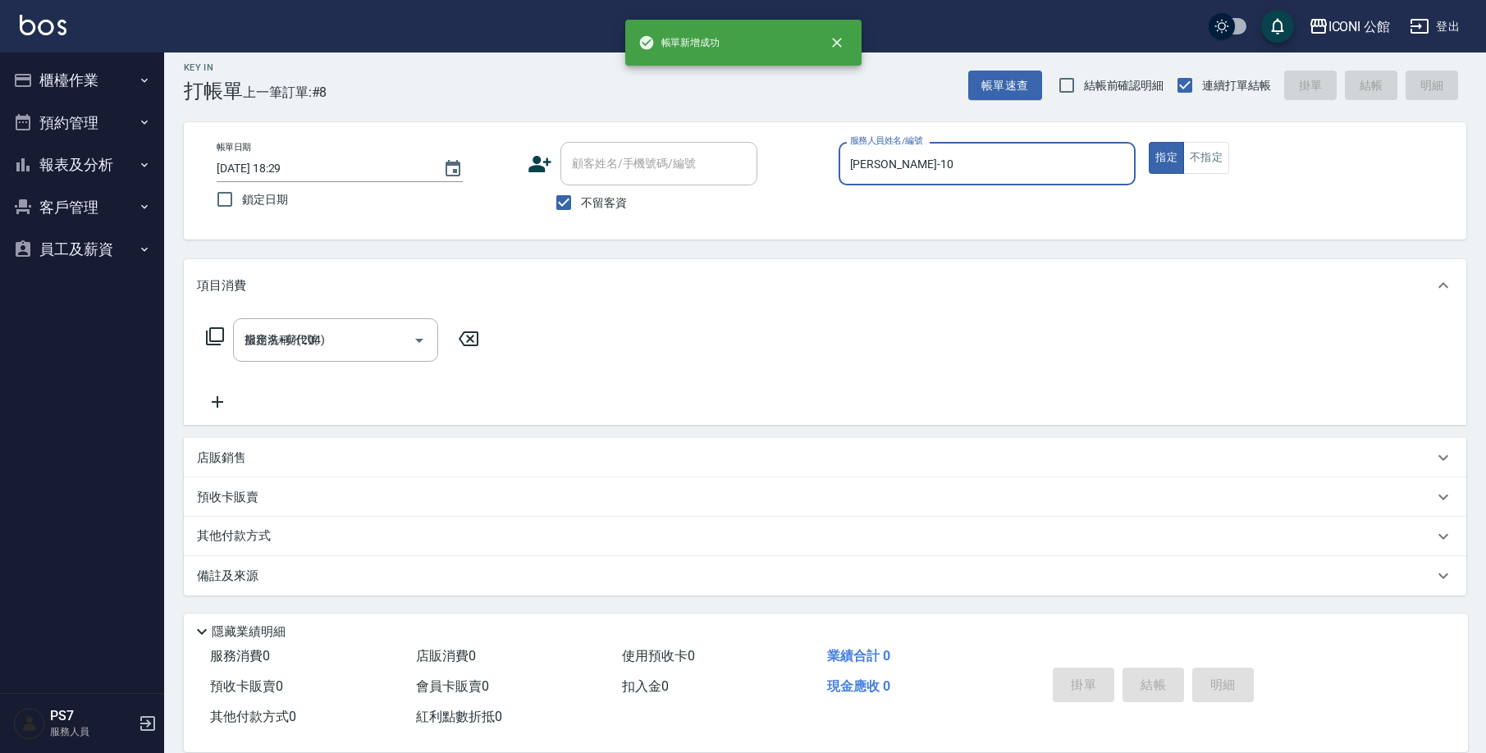
type input "[DATE] 18:30"
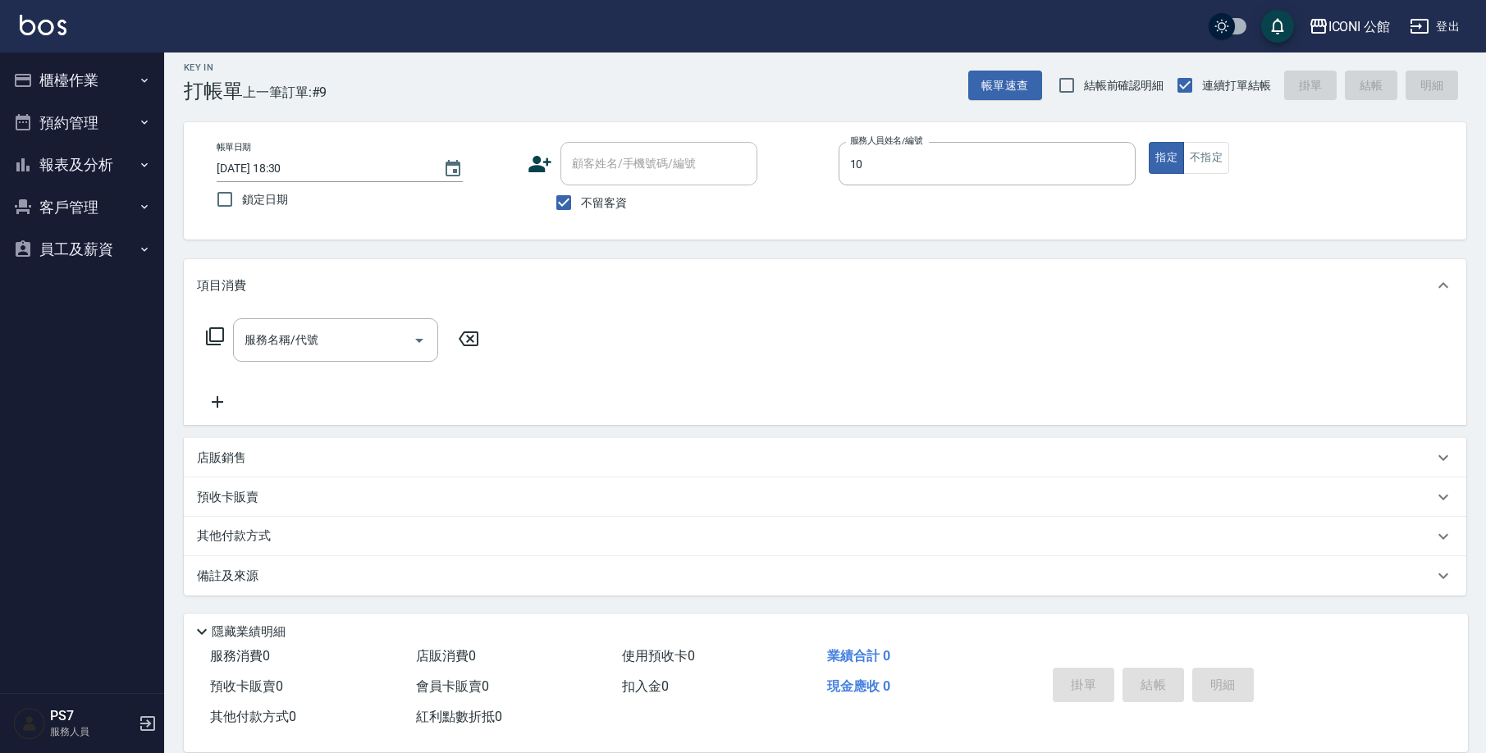
type input "[PERSON_NAME]-10"
type button "true"
click at [1207, 156] on button "不指定" at bounding box center [1206, 158] width 46 height 32
click at [212, 340] on icon at bounding box center [215, 337] width 20 height 20
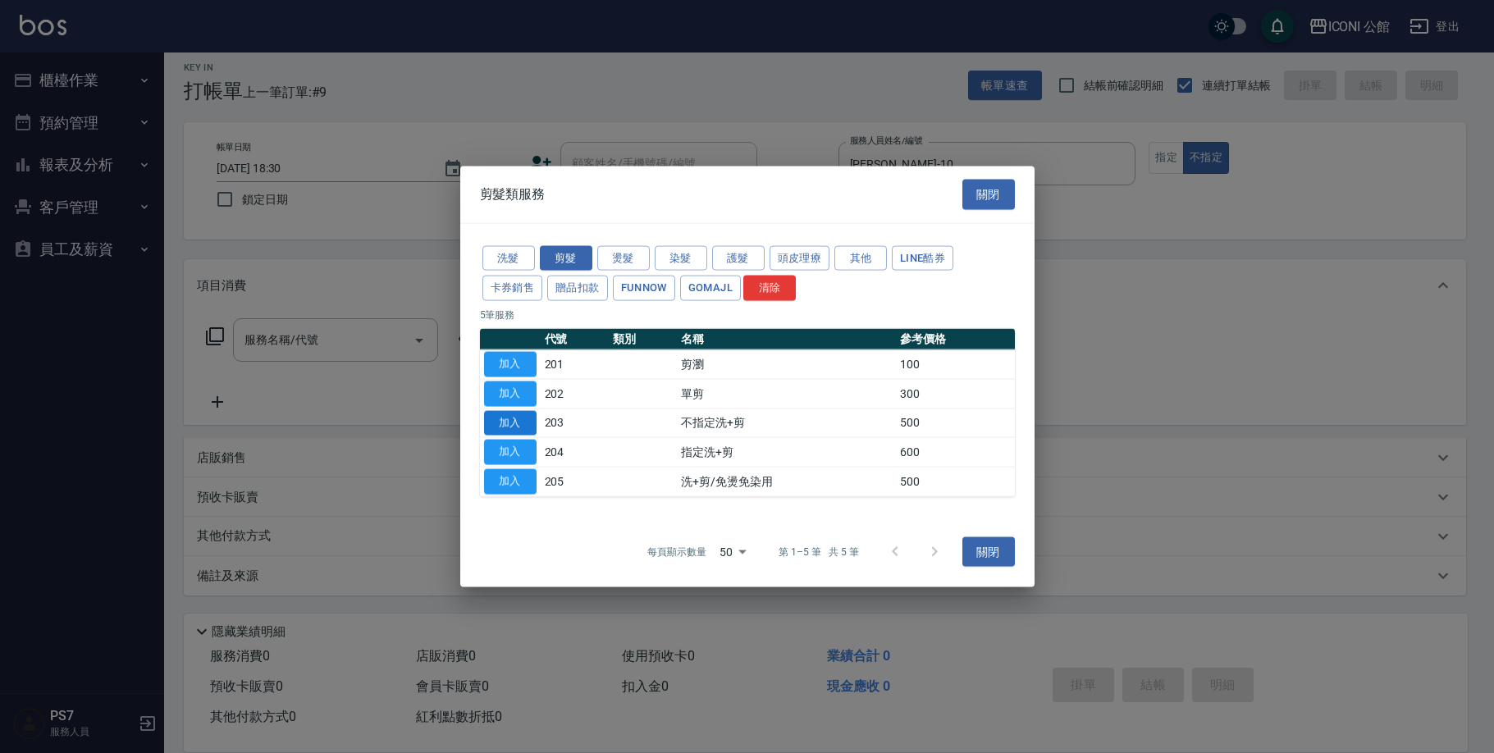
click at [516, 423] on button "加入" at bounding box center [510, 422] width 53 height 25
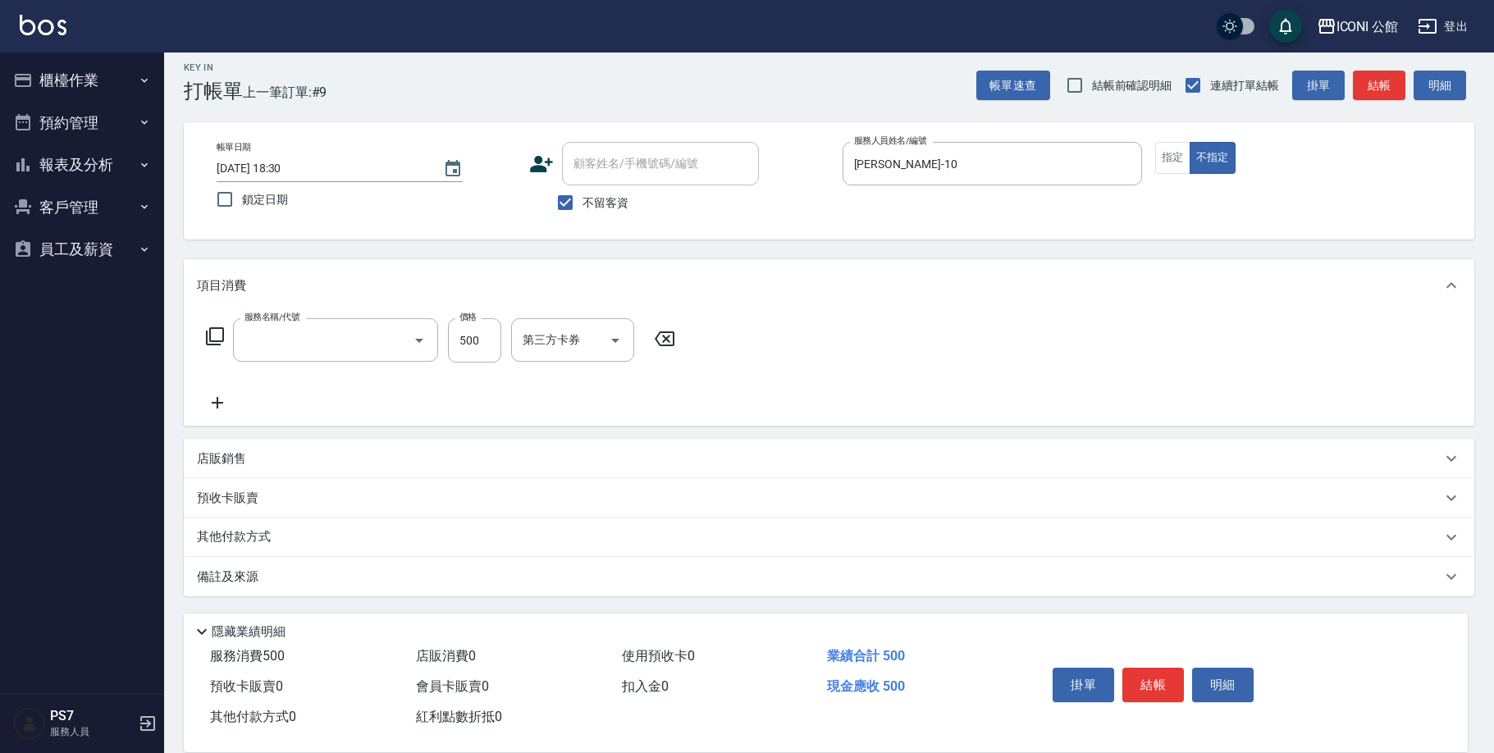
type input "不指定洗+剪(203)"
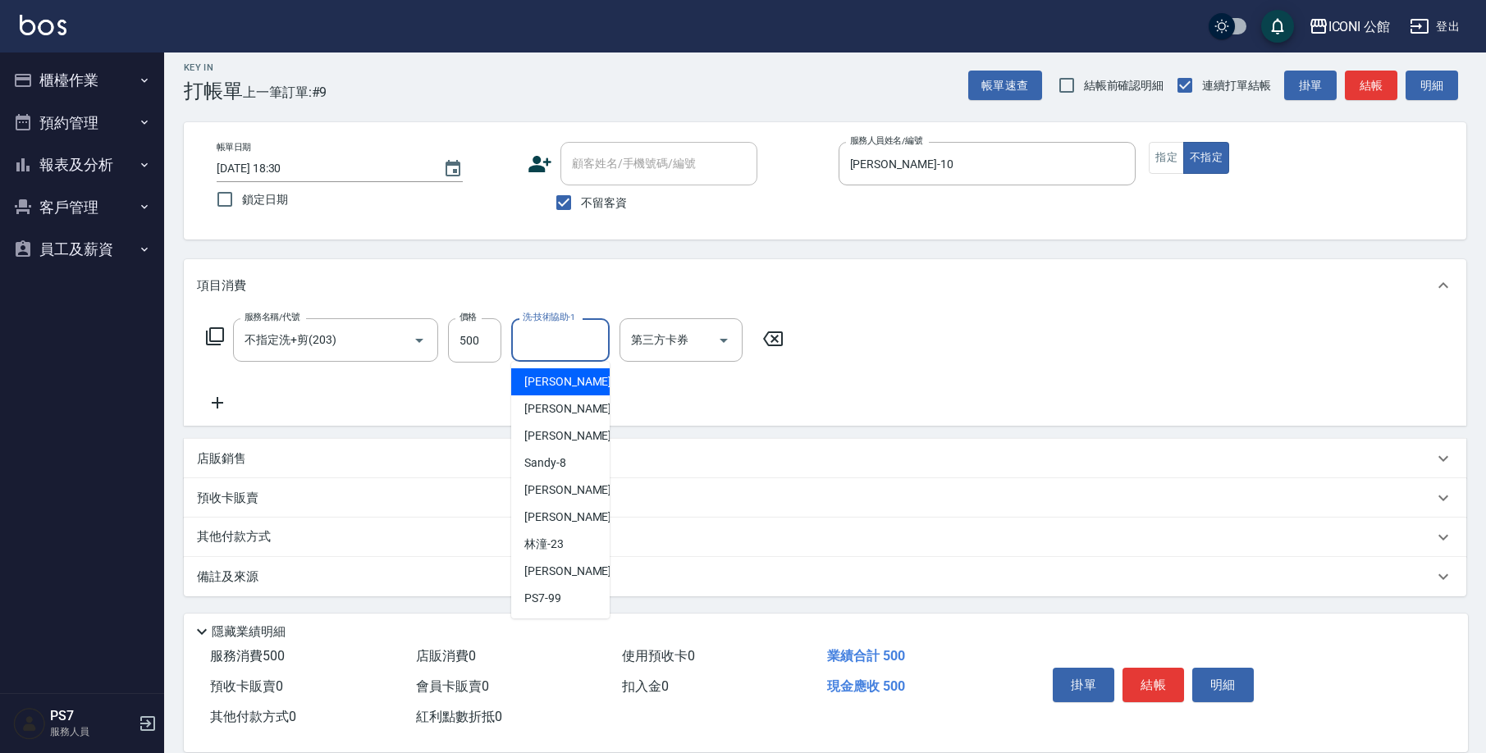
drag, startPoint x: 544, startPoint y: 342, endPoint x: 557, endPoint y: 418, distance: 77.4
click at [545, 345] on input "洗-技術協助-1" at bounding box center [561, 340] width 84 height 29
click at [549, 522] on span "[PERSON_NAME] -21" at bounding box center [575, 517] width 103 height 17
type input "[PERSON_NAME]-21"
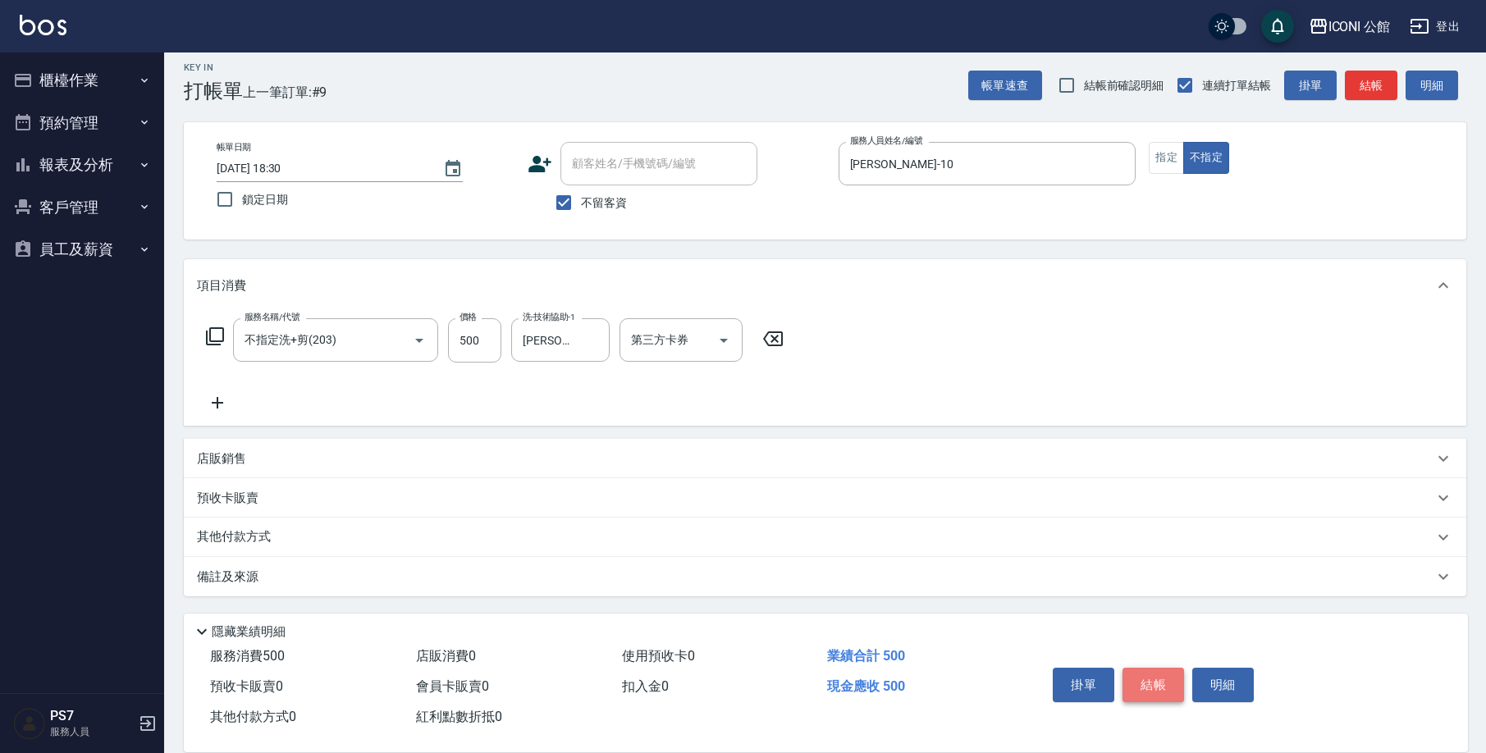
click at [1135, 670] on button "結帳" at bounding box center [1153, 685] width 62 height 34
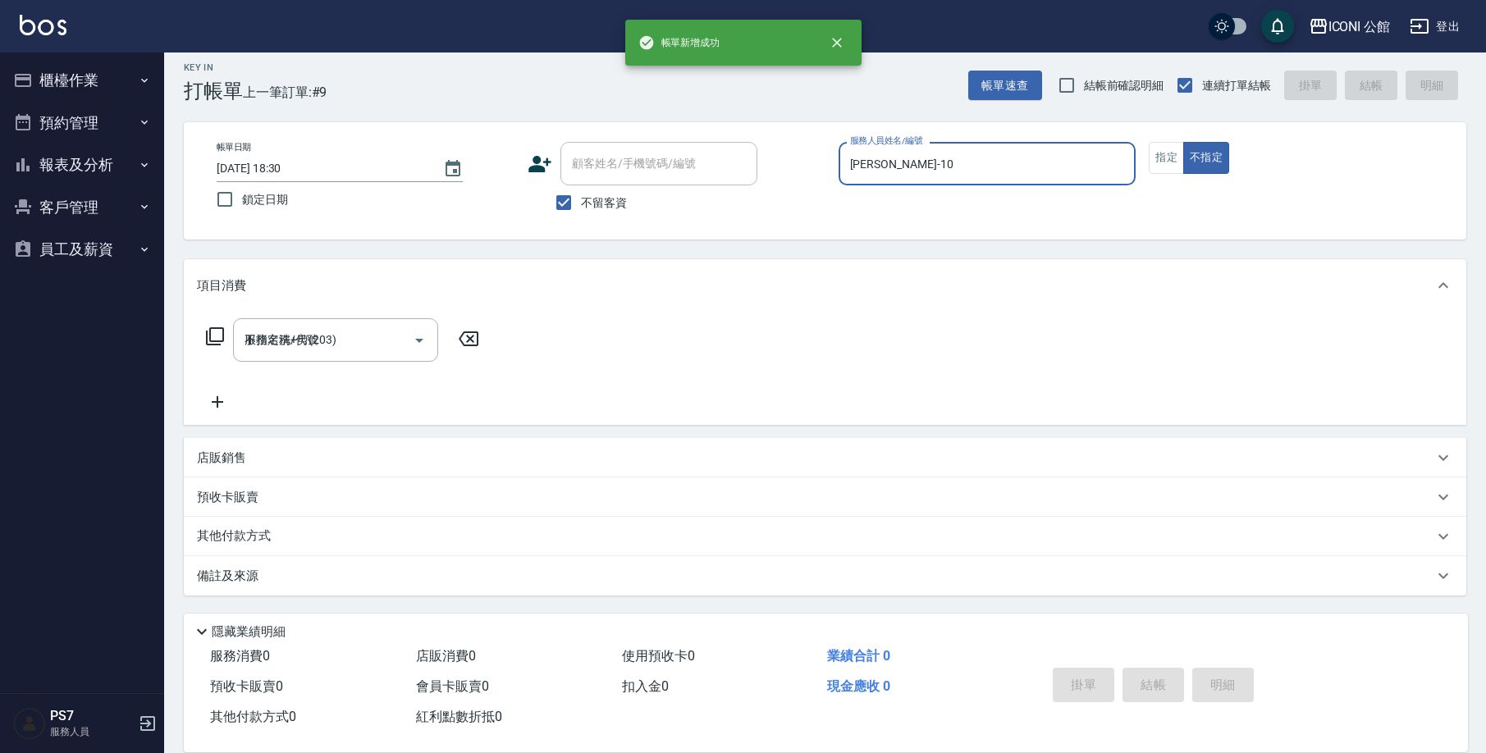
type input "[DATE] 18:42"
